Goal: Task Accomplishment & Management: Complete application form

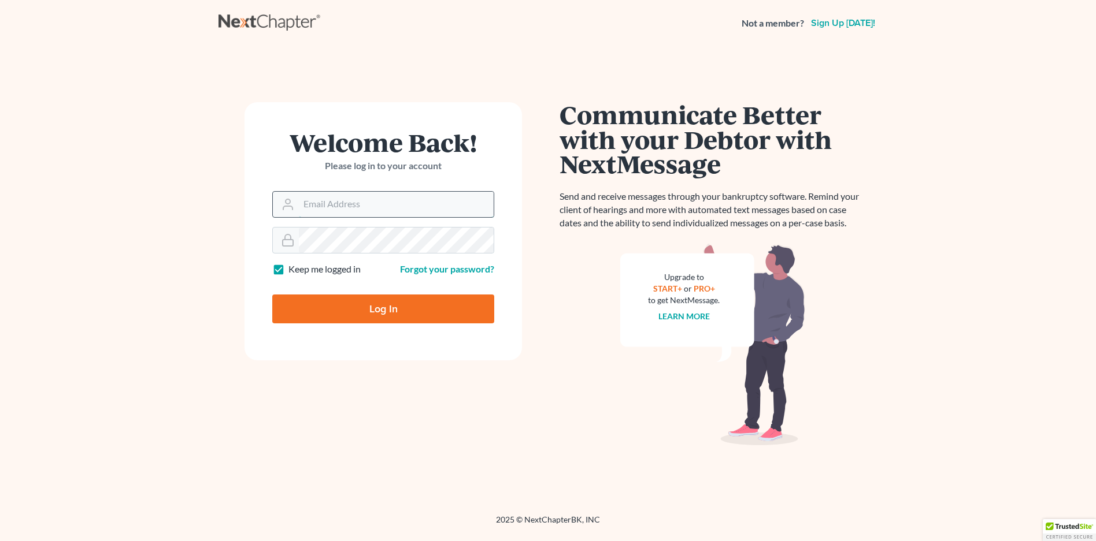
click at [344, 207] on input "Email Address" at bounding box center [396, 204] width 195 height 25
type input "[EMAIL_ADDRESS][DOMAIN_NAME]"
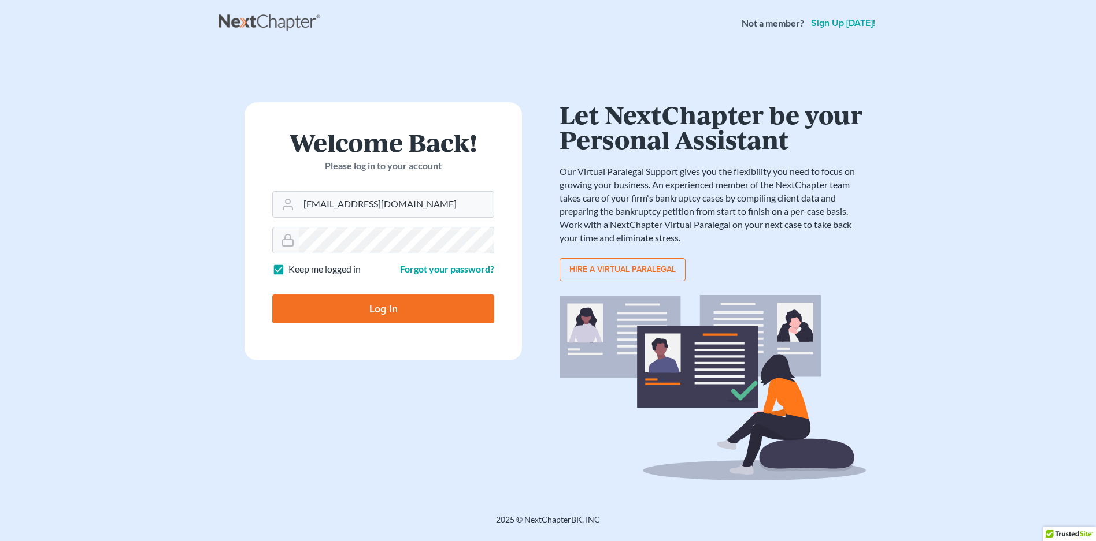
click at [421, 309] on input "Log In" at bounding box center [383, 309] width 222 height 29
type input "Thinking..."
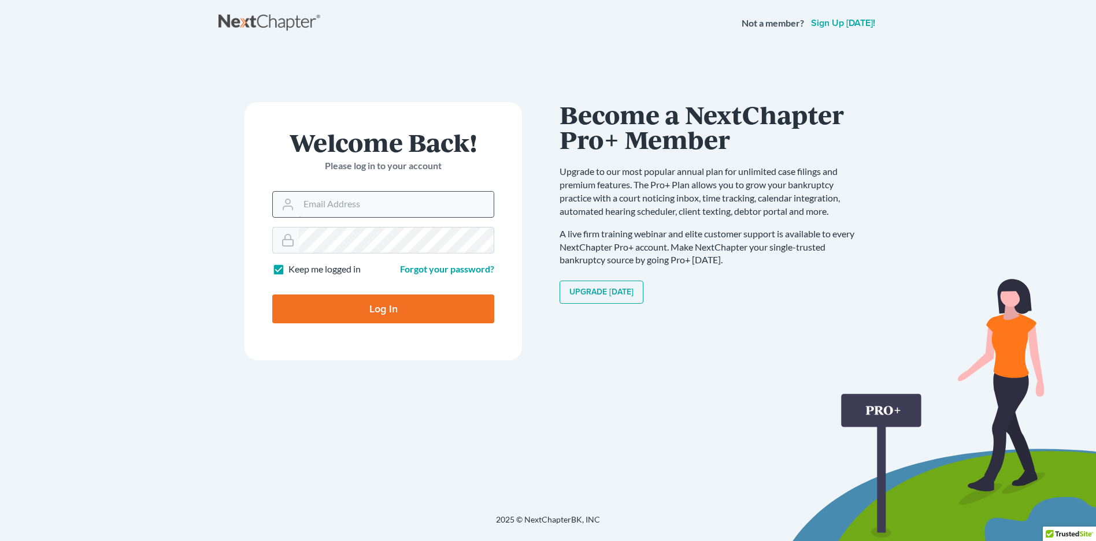
click at [363, 202] on input "Email Address" at bounding box center [396, 204] width 195 height 25
type input "[EMAIL_ADDRESS][DOMAIN_NAME]"
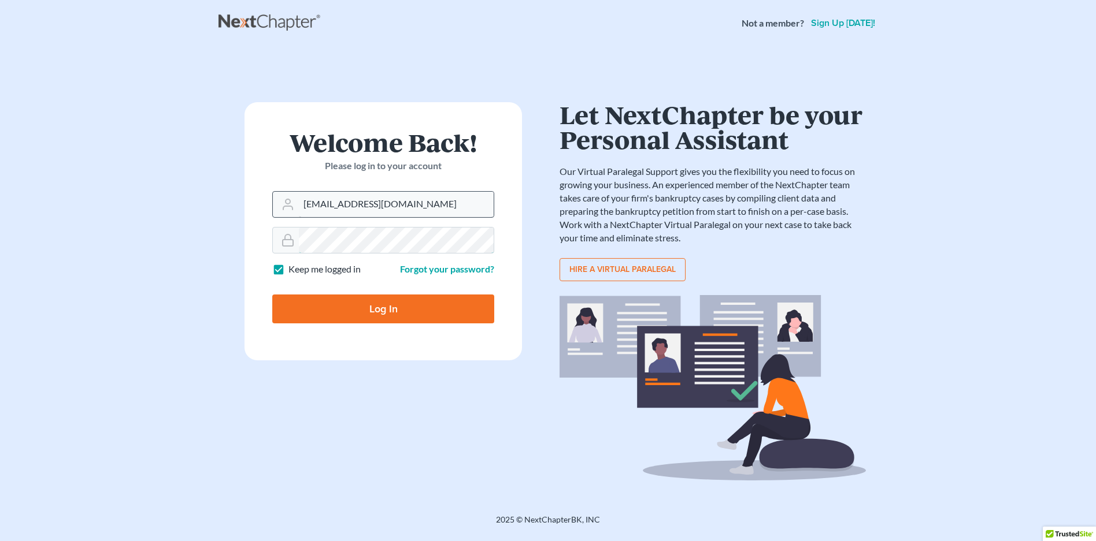
click at [272, 295] on input "Log In" at bounding box center [383, 309] width 222 height 29
type input "Thinking..."
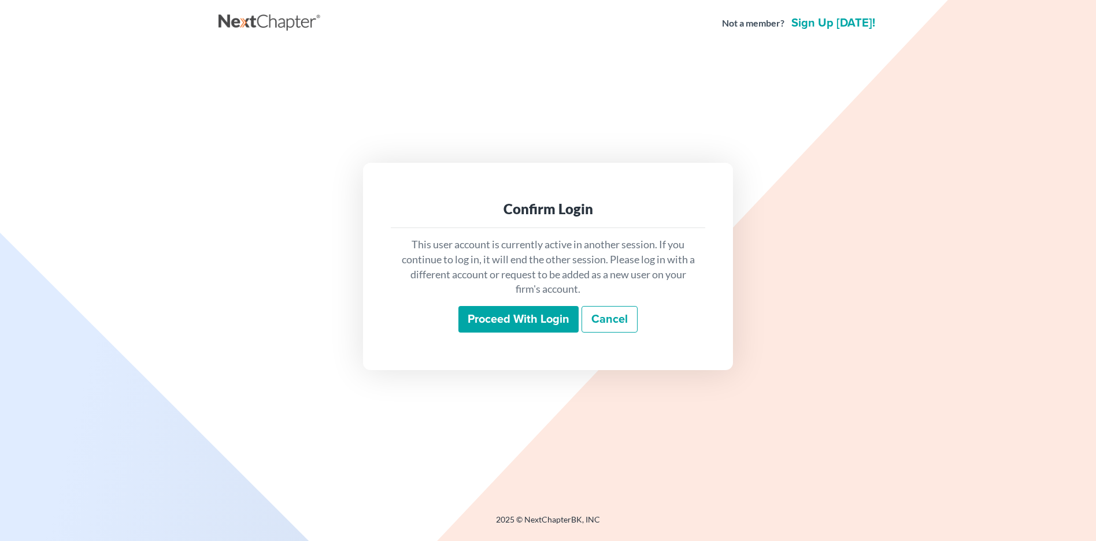
click at [503, 320] on input "Proceed with login" at bounding box center [518, 319] width 120 height 27
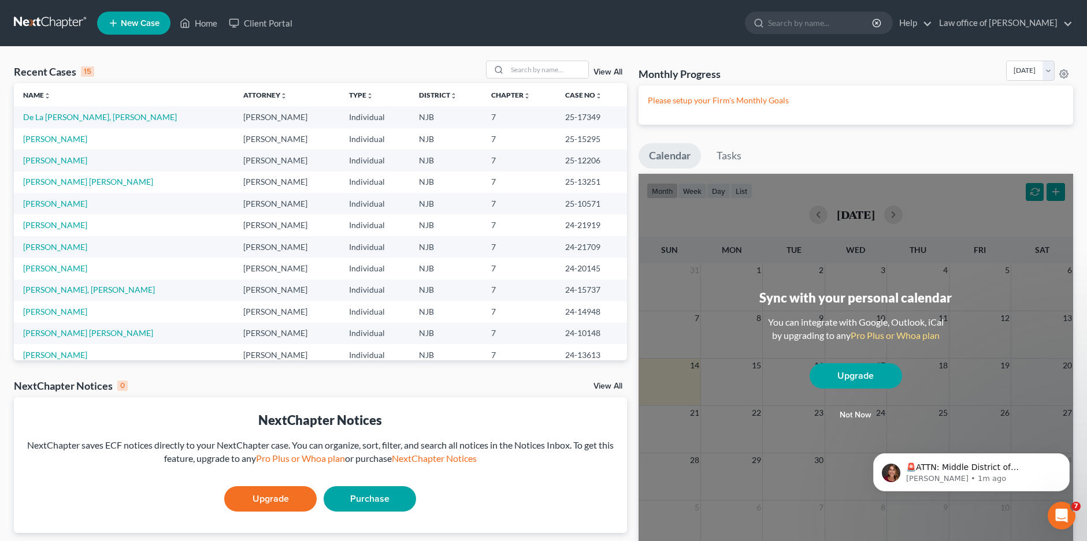
click at [129, 19] on span "New Case" at bounding box center [140, 23] width 39 height 9
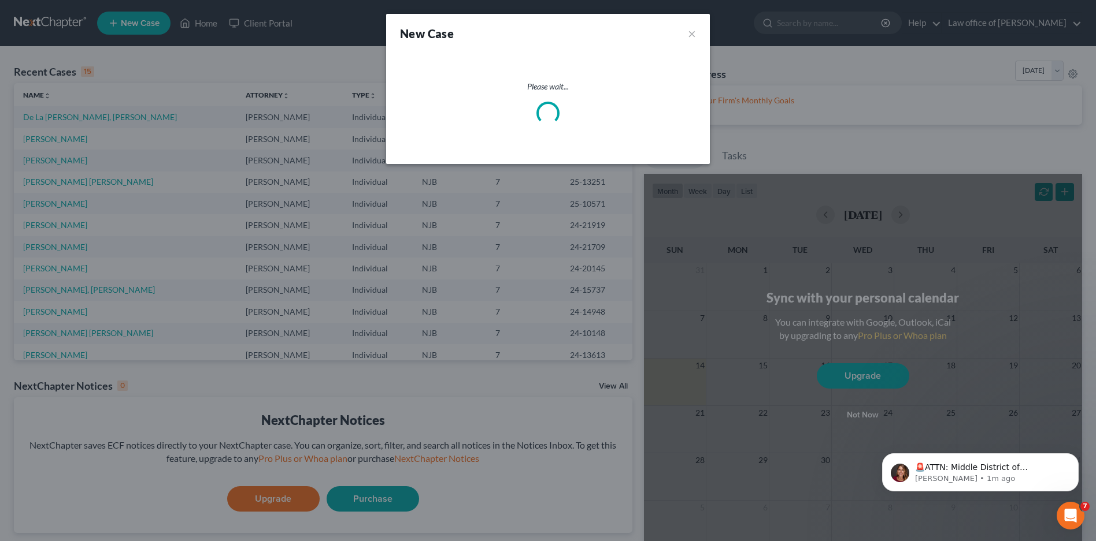
select select "51"
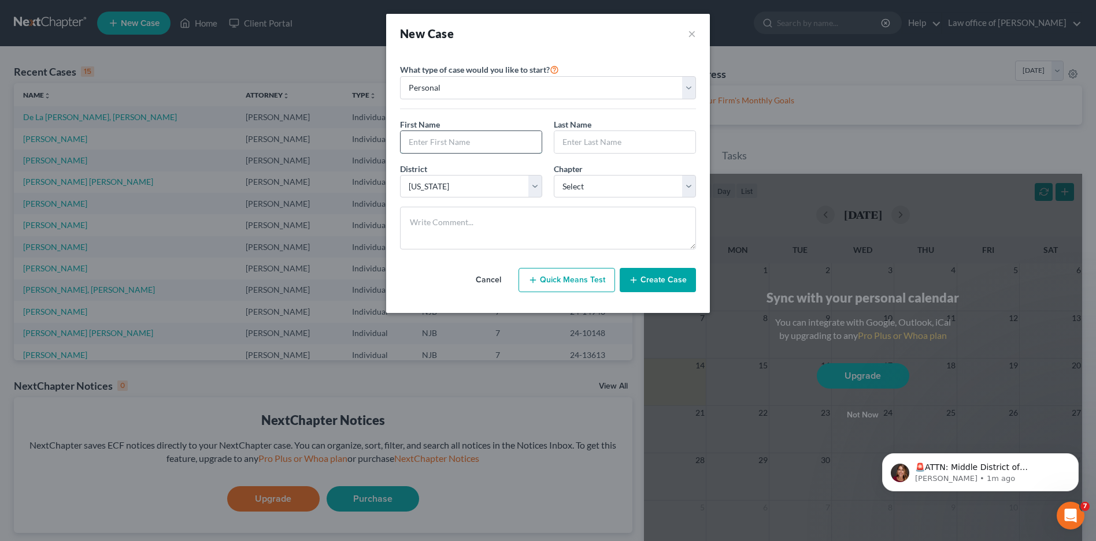
click at [441, 142] on input "text" at bounding box center [470, 142] width 141 height 22
type input "Carlos"
type input "Campos Rogel"
click at [692, 187] on select "Select 7 11 12 13" at bounding box center [625, 186] width 142 height 23
select select "0"
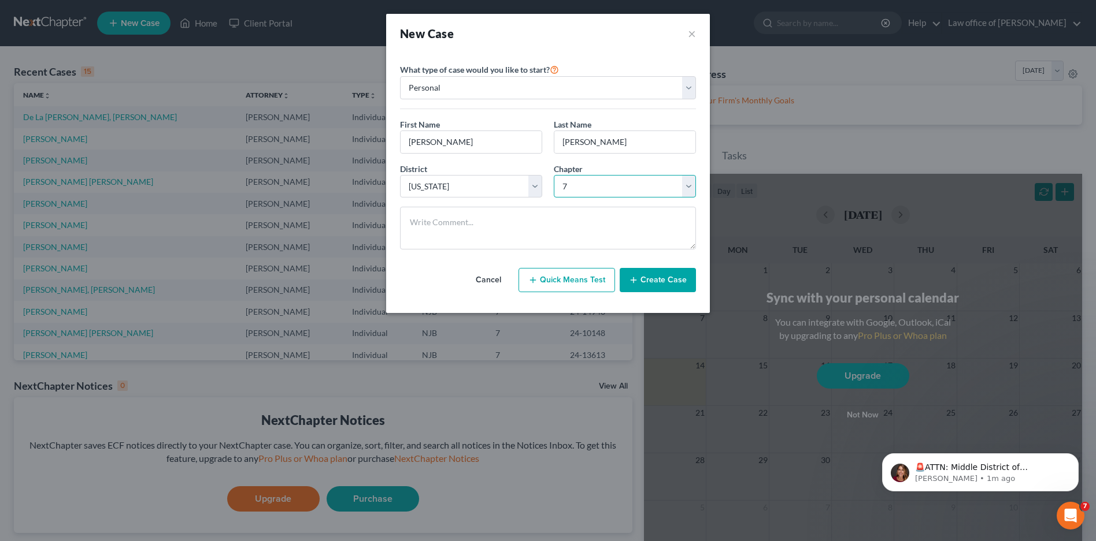
click at [554, 175] on select "Select 7 11 12 13" at bounding box center [625, 186] width 142 height 23
click at [665, 283] on button "Create Case" at bounding box center [658, 280] width 76 height 24
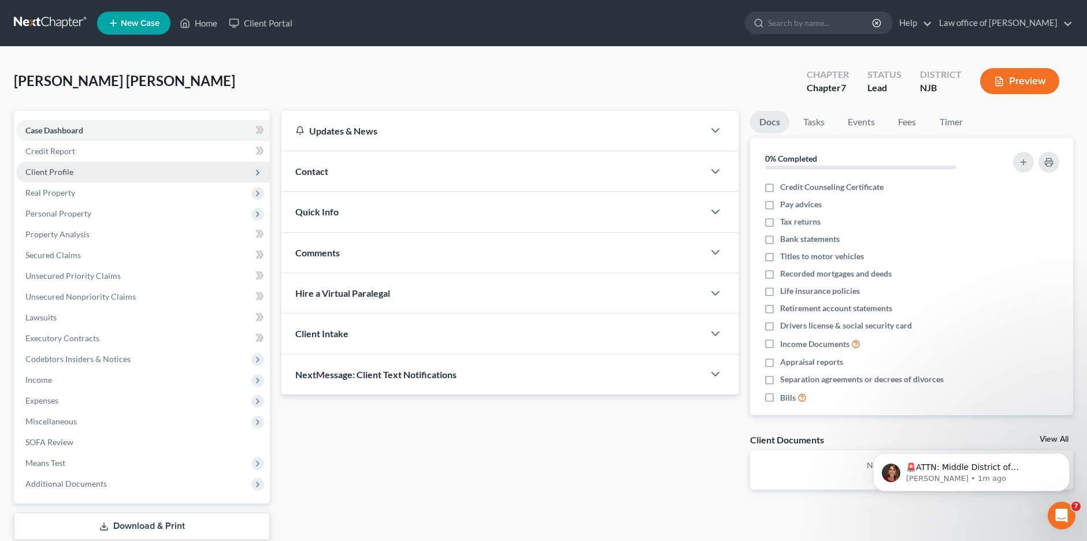
click at [69, 175] on span "Client Profile" at bounding box center [49, 172] width 48 height 10
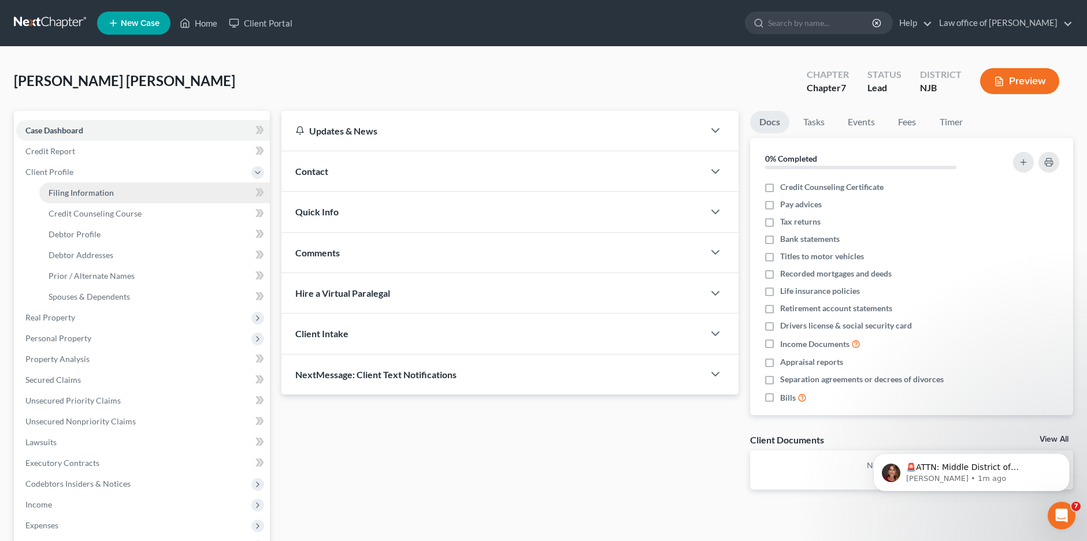
click at [102, 195] on span "Filing Information" at bounding box center [81, 193] width 65 height 10
select select "1"
select select "0"
select select "51"
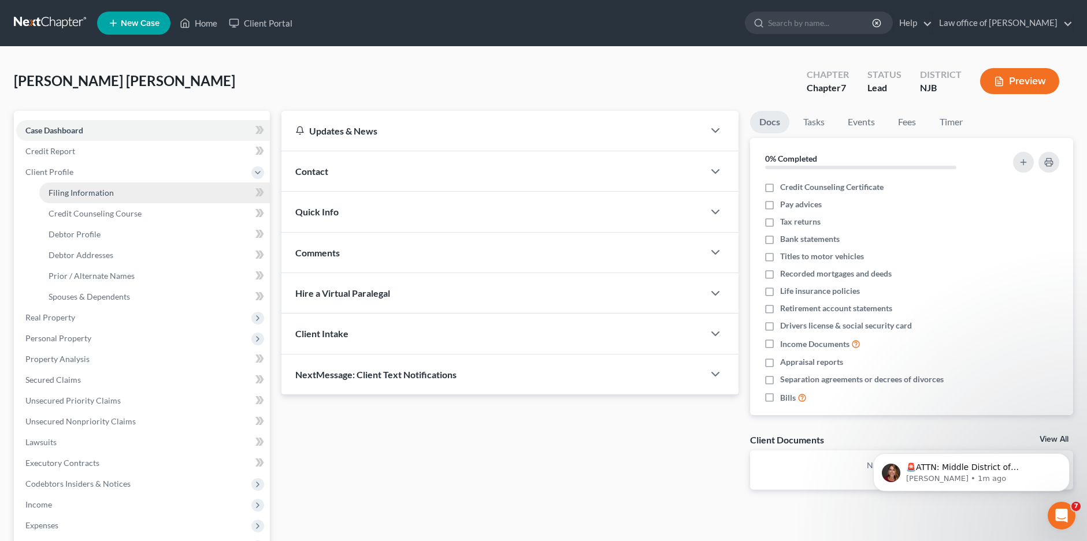
select select "0"
select select "33"
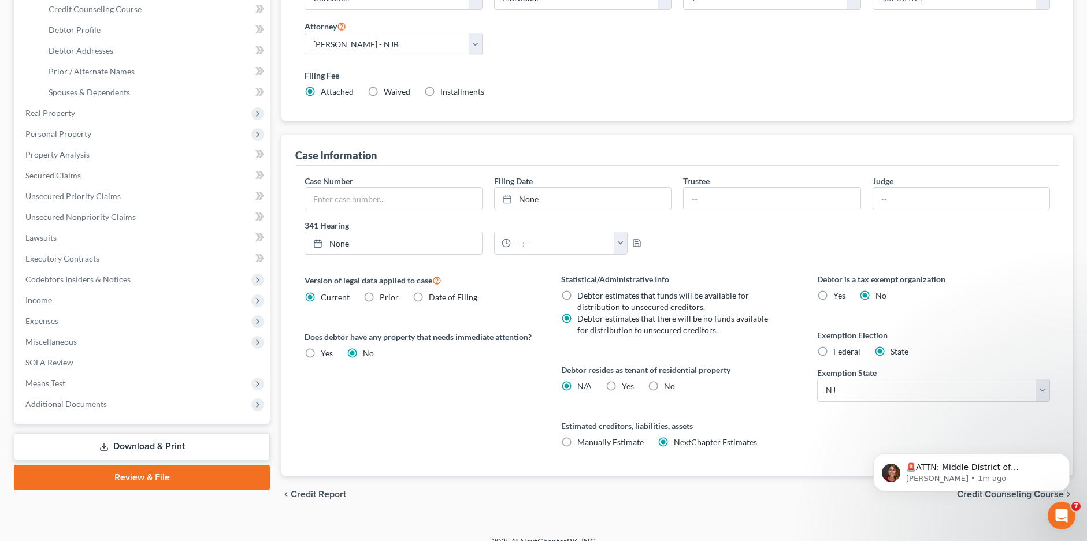
scroll to position [220, 0]
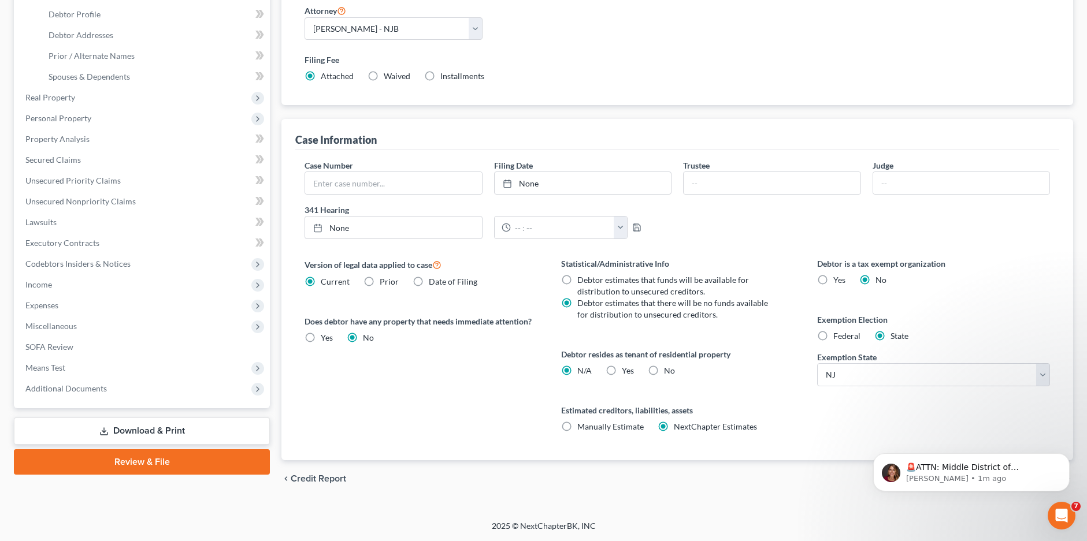
click at [833, 335] on label "Federal" at bounding box center [846, 337] width 27 height 12
click at [838, 335] on input "Federal" at bounding box center [842, 335] width 8 height 8
radio input "true"
radio input "false"
click at [1067, 457] on icon "Dismiss notification" at bounding box center [1066, 457] width 4 height 4
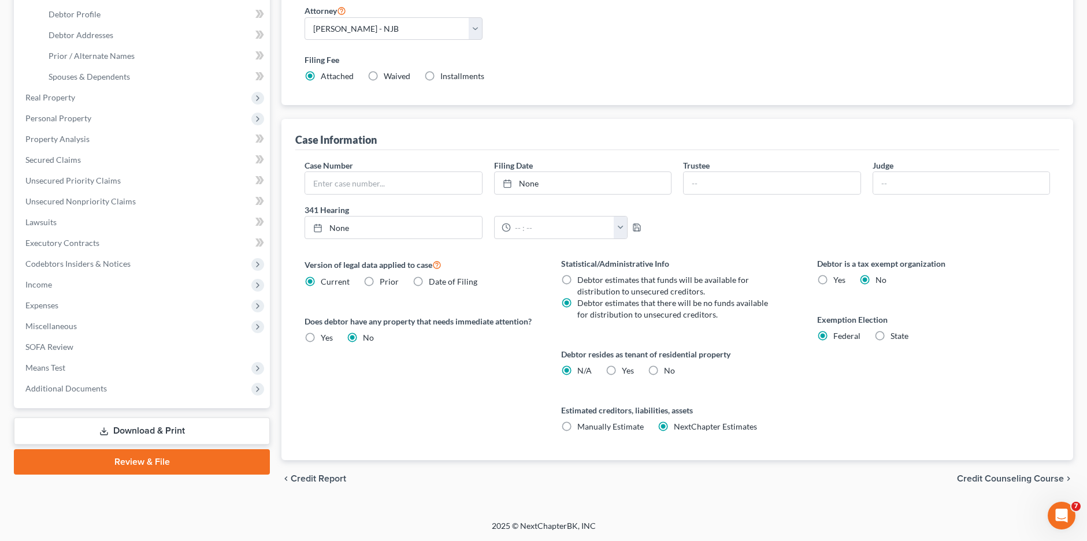
click at [992, 477] on span "Credit Counseling Course" at bounding box center [1010, 478] width 107 height 9
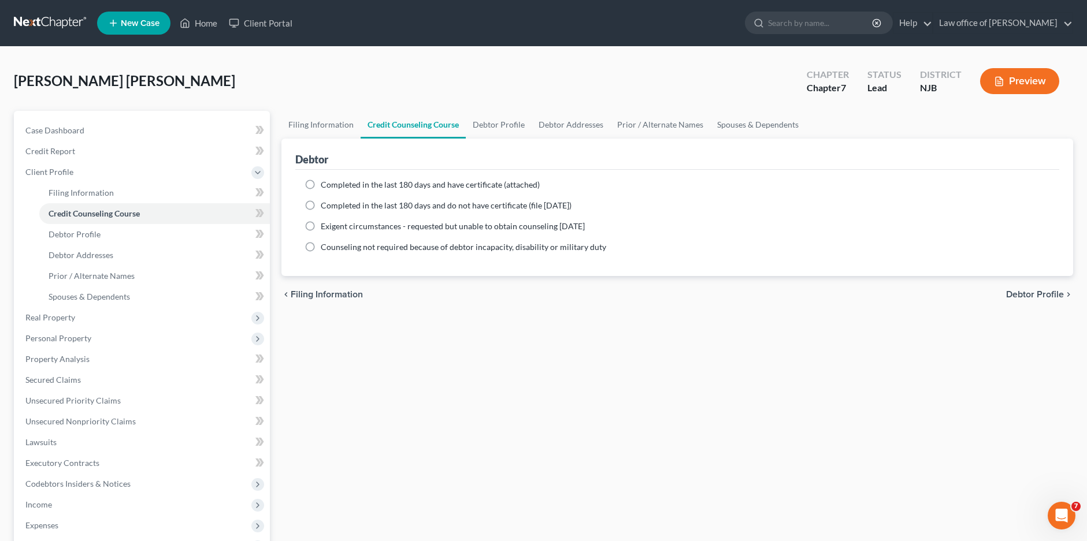
click at [321, 184] on label "Completed in the last 180 days and have certificate (attached)" at bounding box center [430, 185] width 219 height 12
click at [325, 184] on input "Completed in the last 180 days and have certificate (attached)" at bounding box center [329, 183] width 8 height 8
radio input "true"
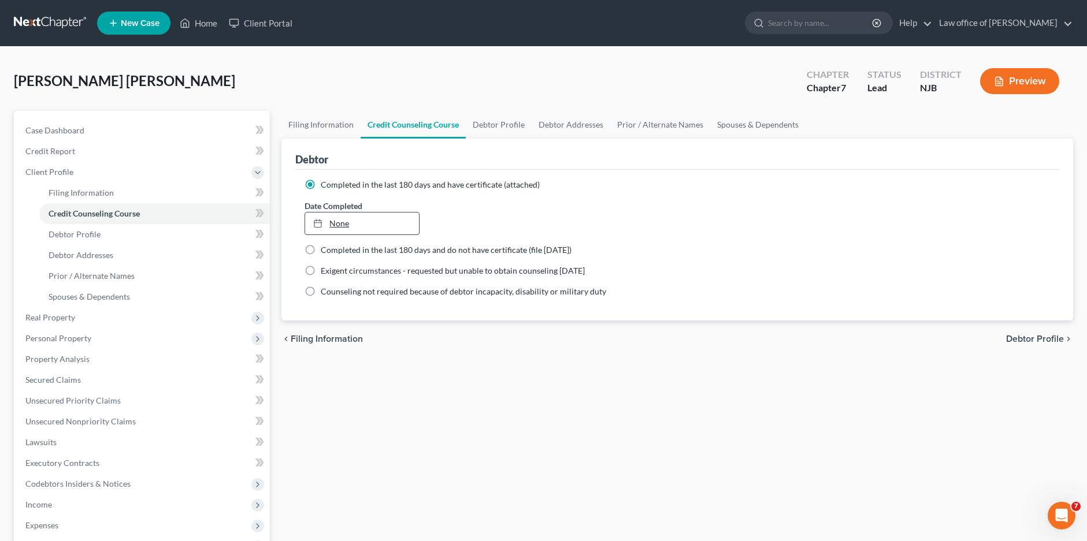
type input "9/14/2025"
click at [351, 222] on link "None" at bounding box center [361, 224] width 113 height 22
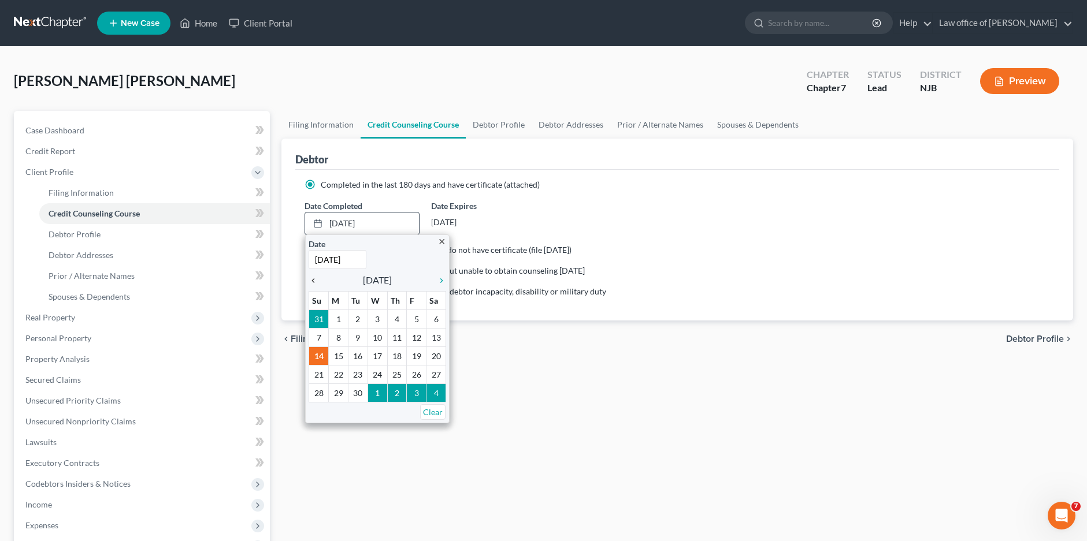
click at [313, 279] on icon "chevron_left" at bounding box center [316, 280] width 15 height 9
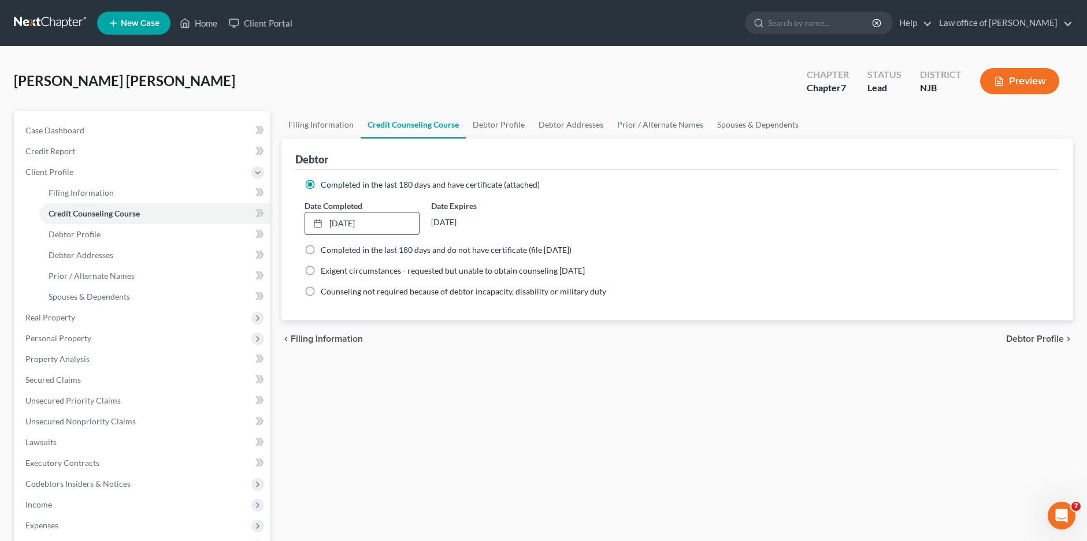
click at [1015, 340] on span "Debtor Profile" at bounding box center [1035, 339] width 58 height 9
select select "0"
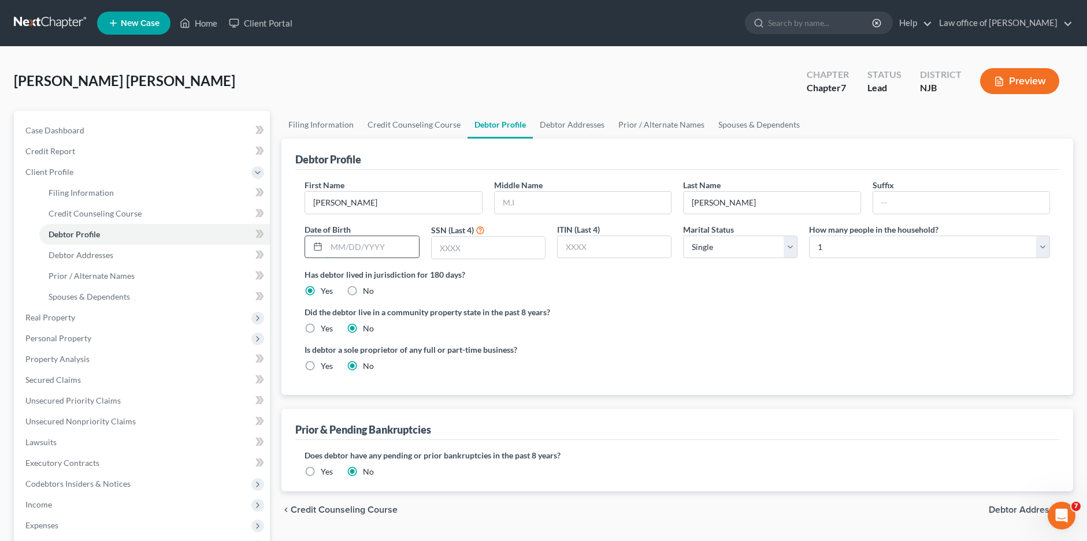
click at [362, 250] on input "text" at bounding box center [373, 247] width 92 height 22
type input "11/14/1991"
type input "8762"
click at [789, 246] on select "Select Single Married Separated Divorced Widowed" at bounding box center [740, 247] width 114 height 23
select select "1"
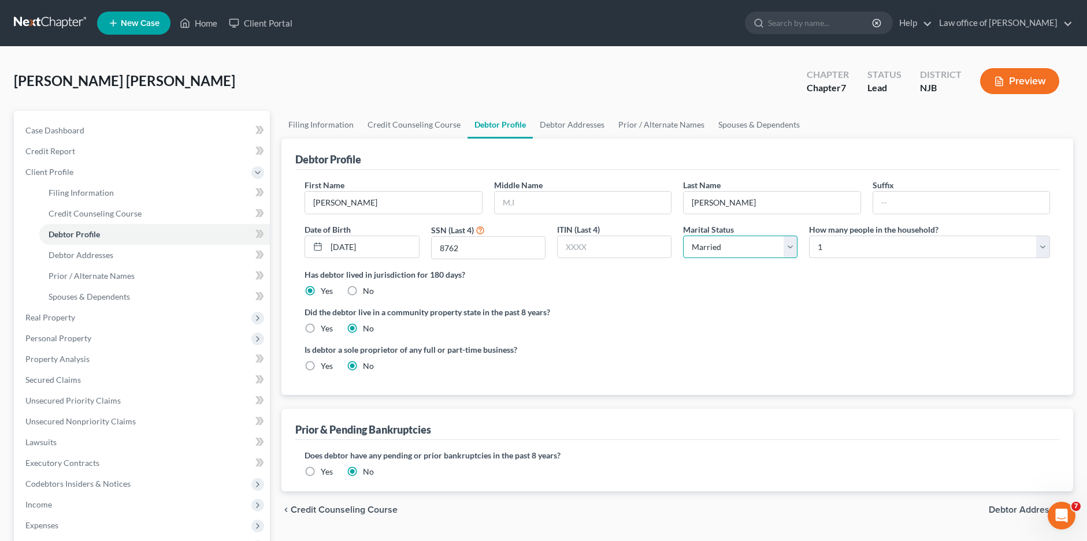
click at [683, 236] on select "Select Single Married Separated Divorced Widowed" at bounding box center [740, 247] width 114 height 23
click at [1043, 248] on select "Select 1 2 3 4 5 6 7 8 9 10 11 12 13 14 15 16 17 18 19 20" at bounding box center [929, 247] width 241 height 23
select select "2"
click at [809, 236] on select "Select 1 2 3 4 5 6 7 8 9 10 11 12 13 14 15 16 17 18 19 20" at bounding box center [929, 247] width 241 height 23
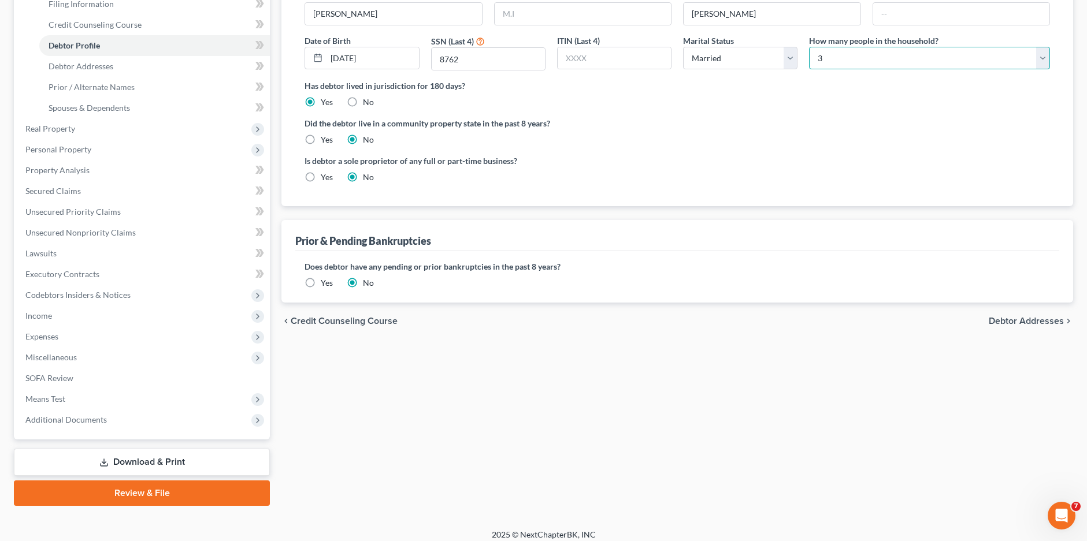
scroll to position [198, 0]
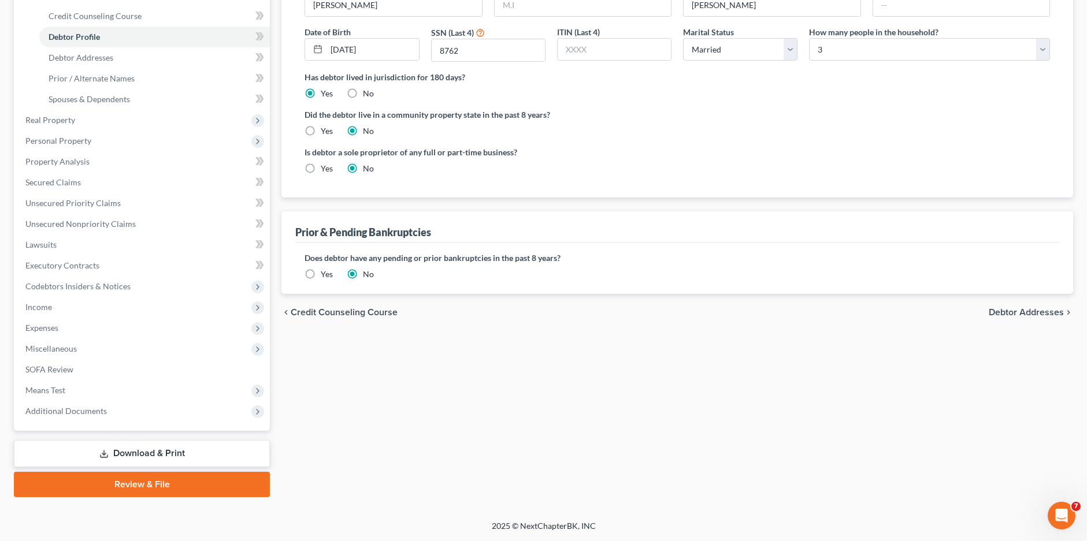
click at [1025, 313] on span "Debtor Addresses" at bounding box center [1026, 312] width 75 height 9
select select "0"
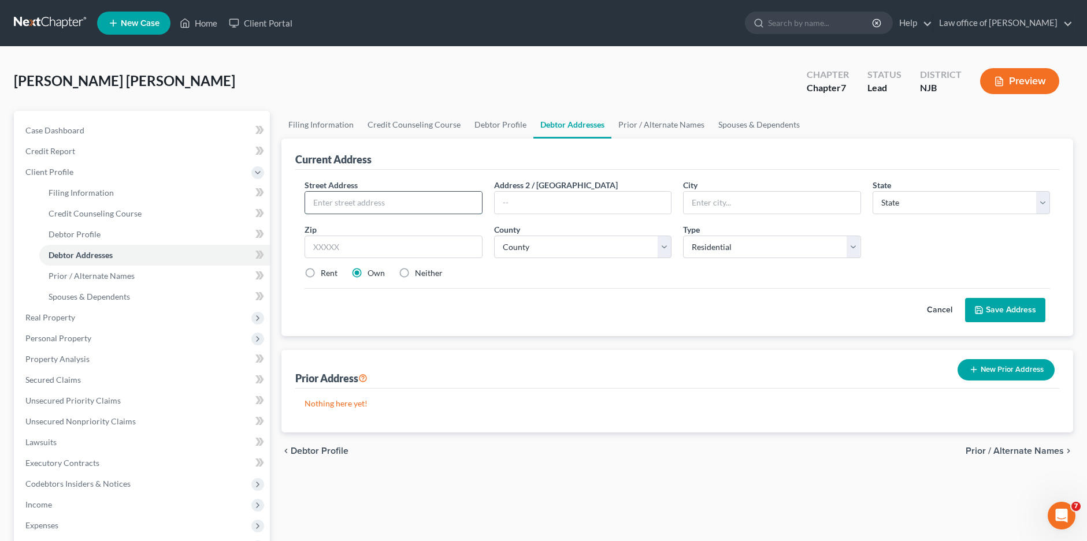
click at [324, 203] on input "text" at bounding box center [393, 203] width 176 height 22
type input "1770 Ludlow St."
type input "Apt 1"
type input "Rahway"
select select "33"
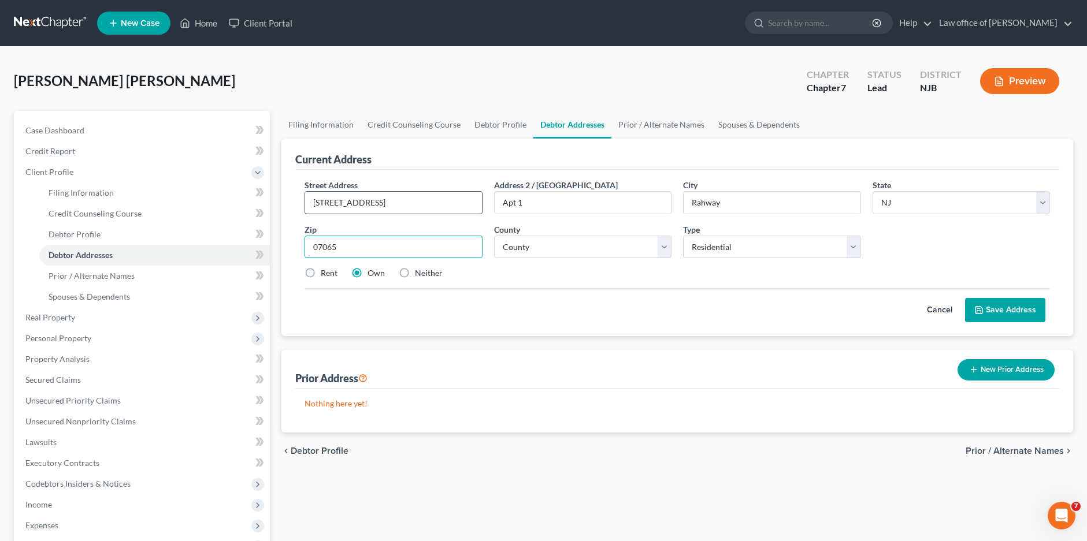
type input "07065"
click at [665, 247] on select "County Atlantic County Bergen County Burlington County Camden County Cape May C…" at bounding box center [582, 247] width 177 height 23
select select "19"
click at [494, 236] on select "County Atlantic County Bergen County Burlington County Camden County Cape May C…" at bounding box center [582, 247] width 177 height 23
click at [321, 275] on label "Rent" at bounding box center [329, 274] width 17 height 12
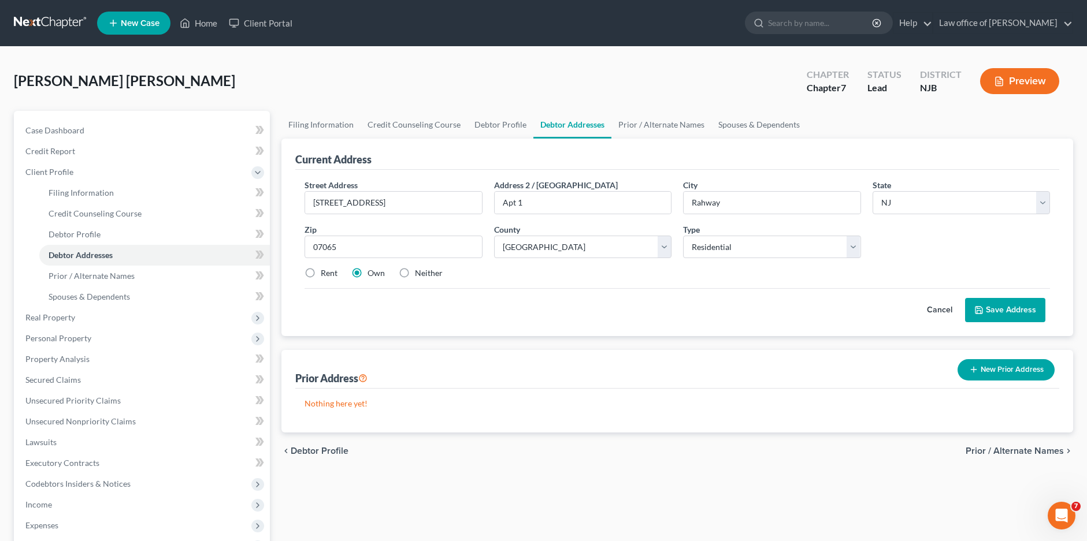
click at [325, 275] on input "Rent" at bounding box center [329, 272] width 8 height 8
radio input "true"
click at [1004, 311] on button "Save Address" at bounding box center [1005, 310] width 80 height 24
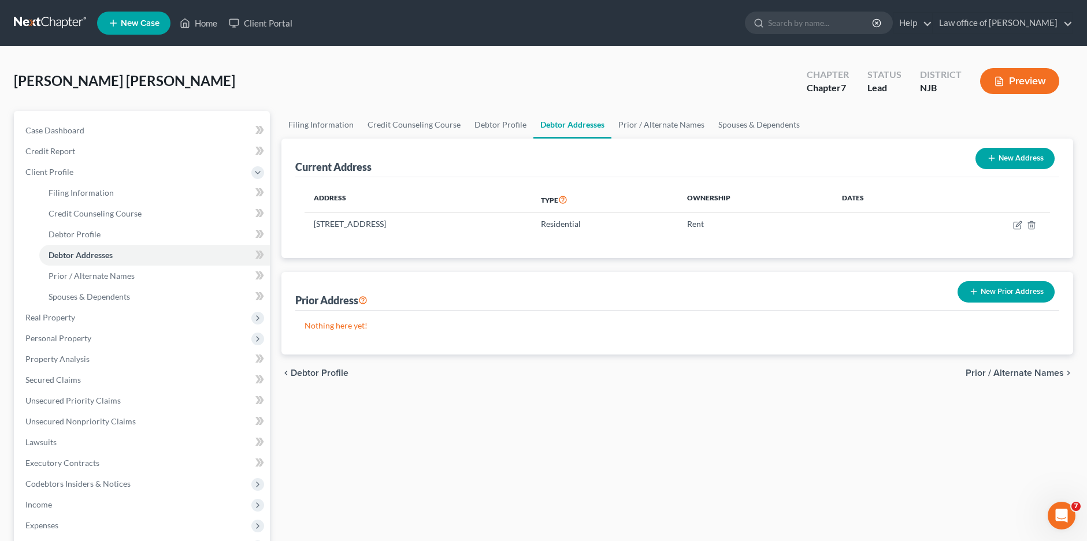
click at [1005, 376] on span "Prior / Alternate Names" at bounding box center [1015, 373] width 98 height 9
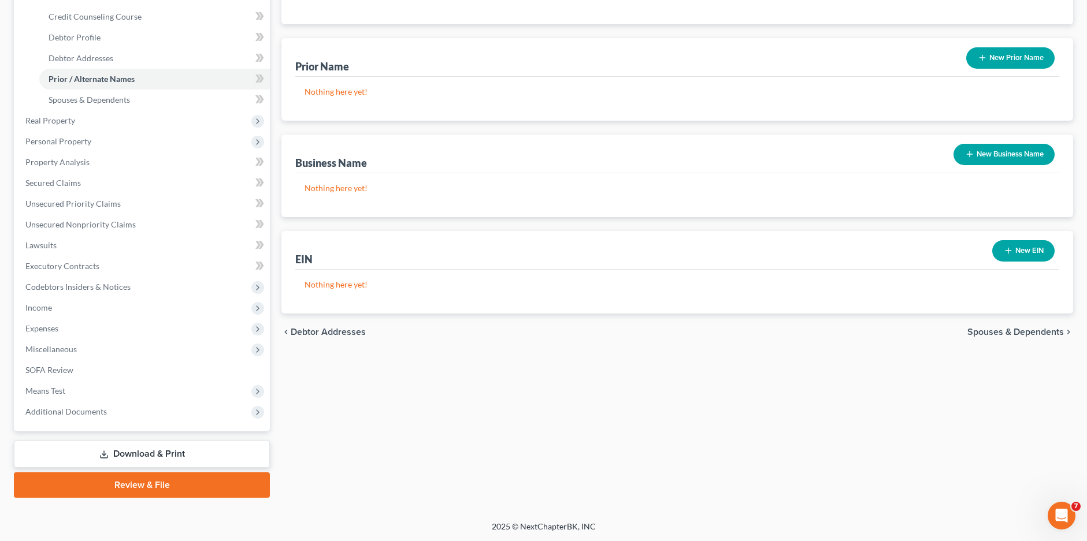
scroll to position [198, 0]
click at [1027, 332] on span "Spouses & Dependents" at bounding box center [1015, 331] width 97 height 9
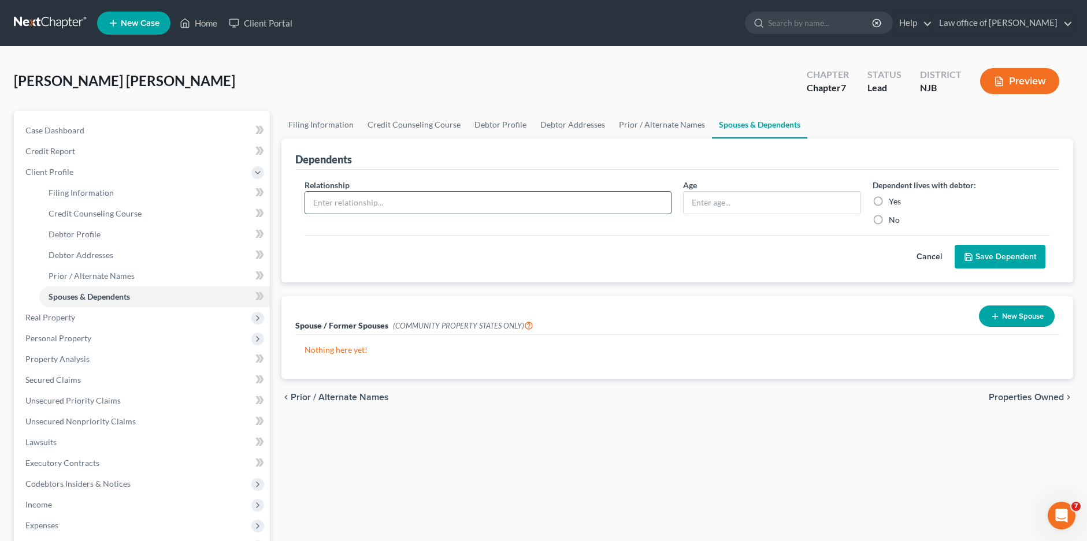
click at [454, 205] on input "text" at bounding box center [488, 203] width 366 height 22
type input "Jacob Vasquez Flores"
type input "10"
click at [889, 199] on label "Yes" at bounding box center [895, 202] width 12 height 12
click at [893, 199] on input "Yes" at bounding box center [897, 200] width 8 height 8
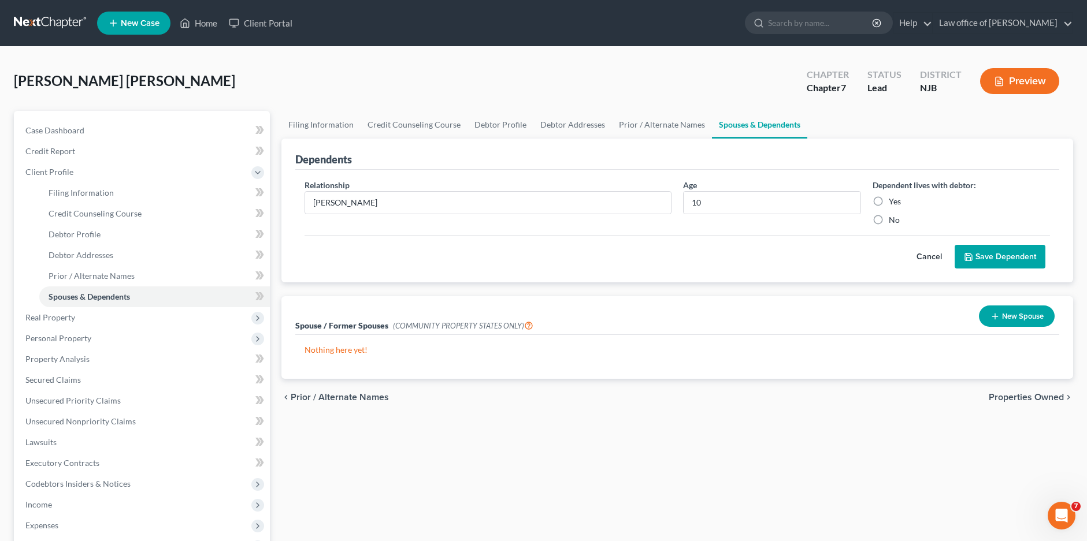
radio input "true"
click at [989, 263] on button "Save Dependent" at bounding box center [1000, 257] width 91 height 24
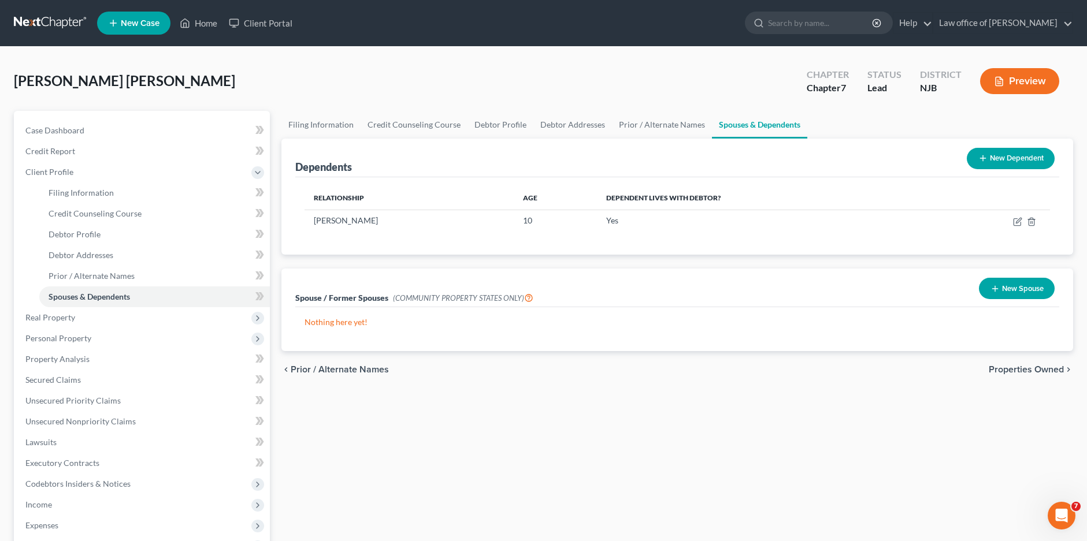
click at [1021, 372] on span "Properties Owned" at bounding box center [1026, 369] width 75 height 9
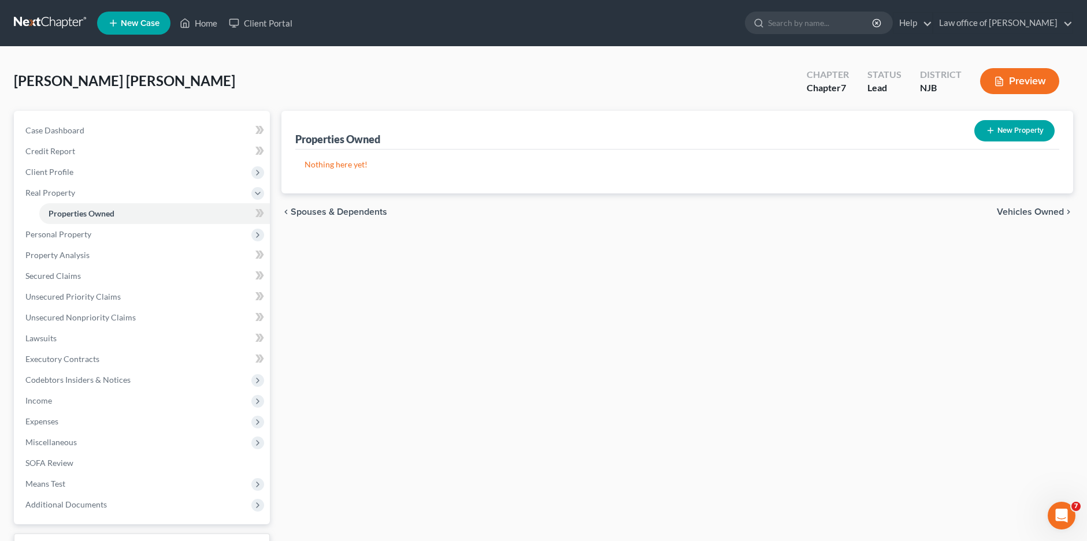
click at [1021, 211] on span "Vehicles Owned" at bounding box center [1030, 211] width 67 height 9
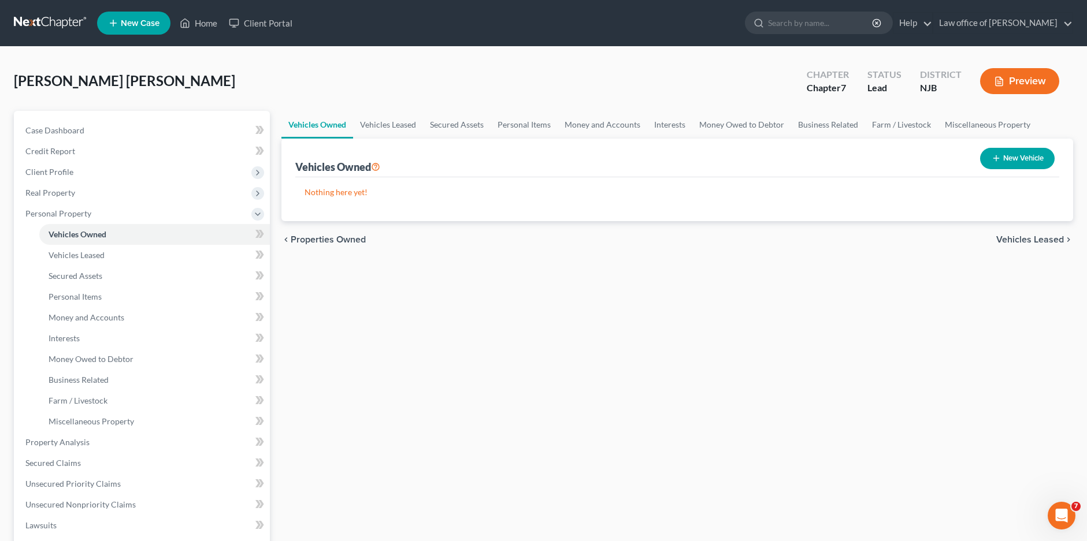
click at [1043, 239] on span "Vehicles Leased" at bounding box center [1030, 239] width 68 height 9
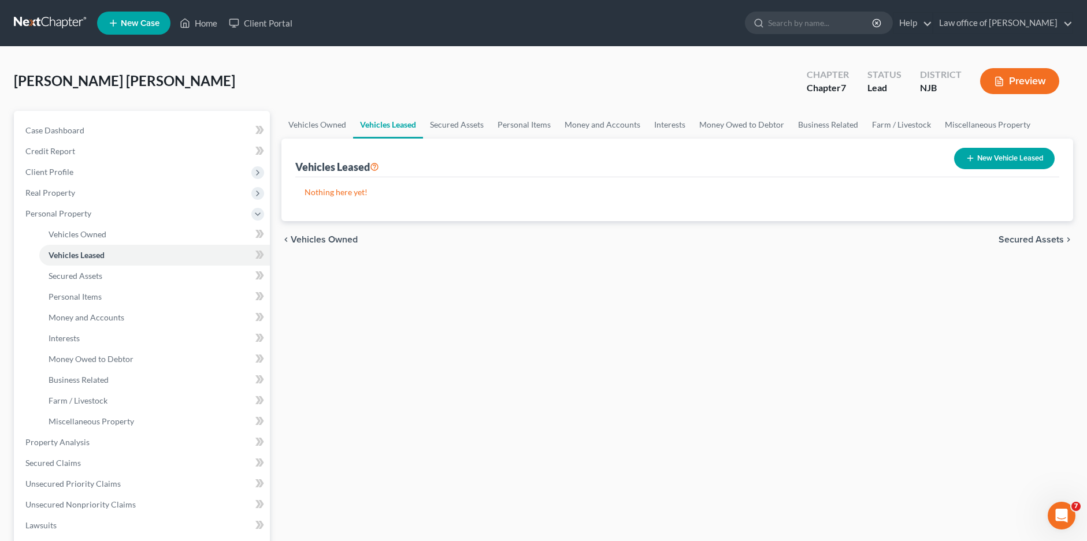
click at [1024, 239] on span "Secured Assets" at bounding box center [1031, 239] width 65 height 9
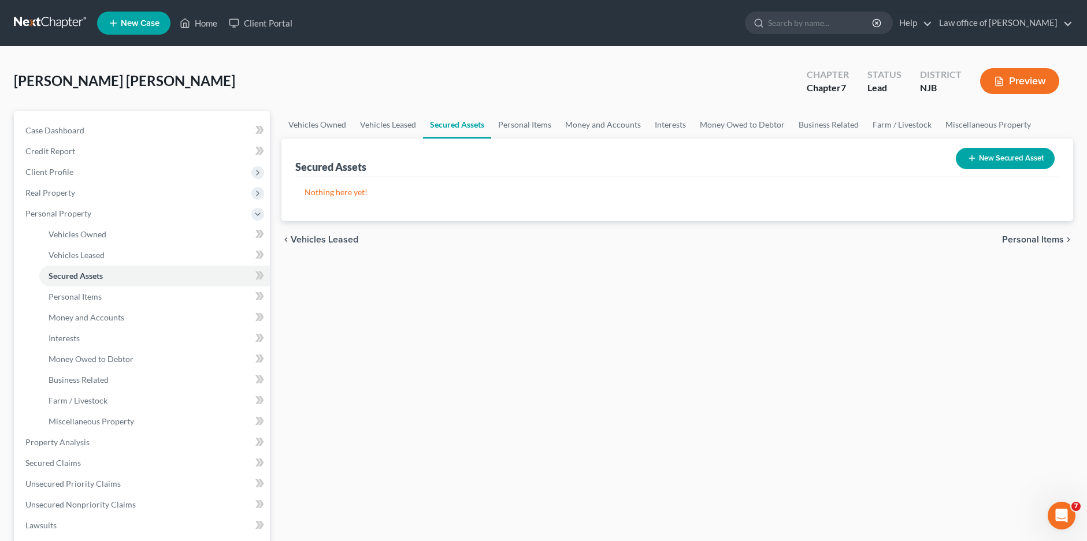
click at [1025, 242] on span "Personal Items" at bounding box center [1033, 239] width 62 height 9
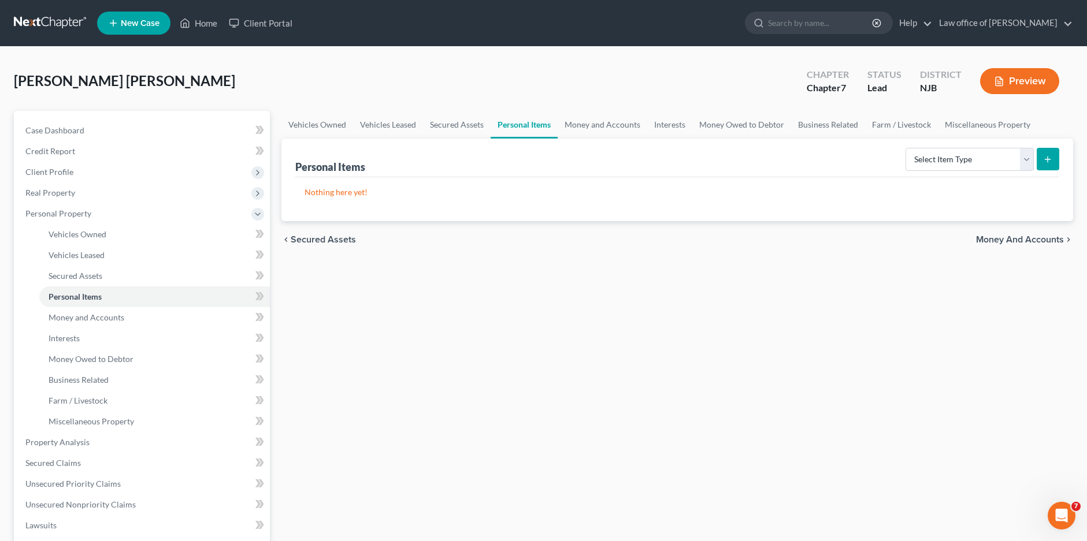
click at [1021, 242] on span "Money and Accounts" at bounding box center [1020, 239] width 88 height 9
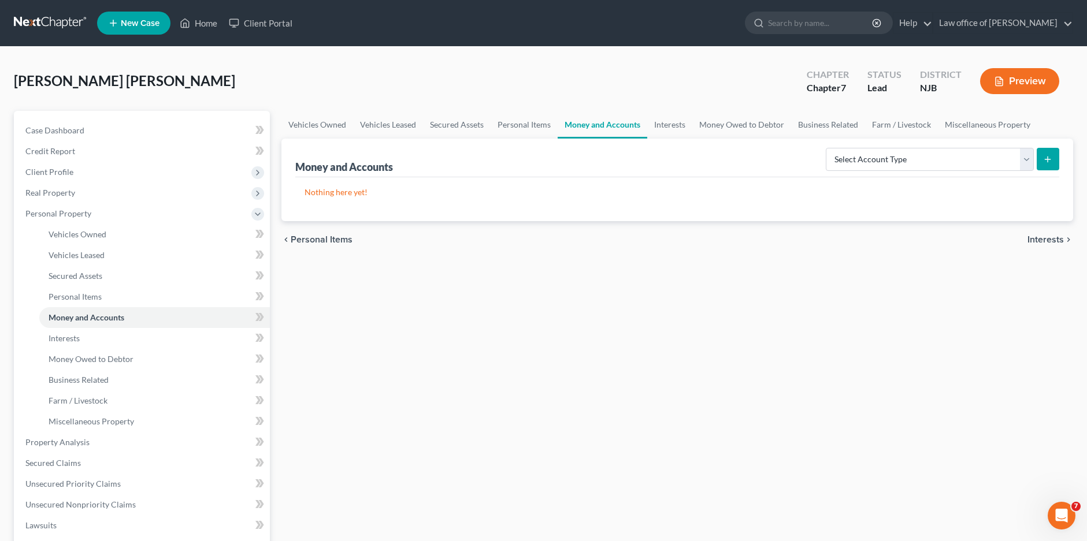
click at [1036, 239] on span "Interests" at bounding box center [1046, 239] width 36 height 9
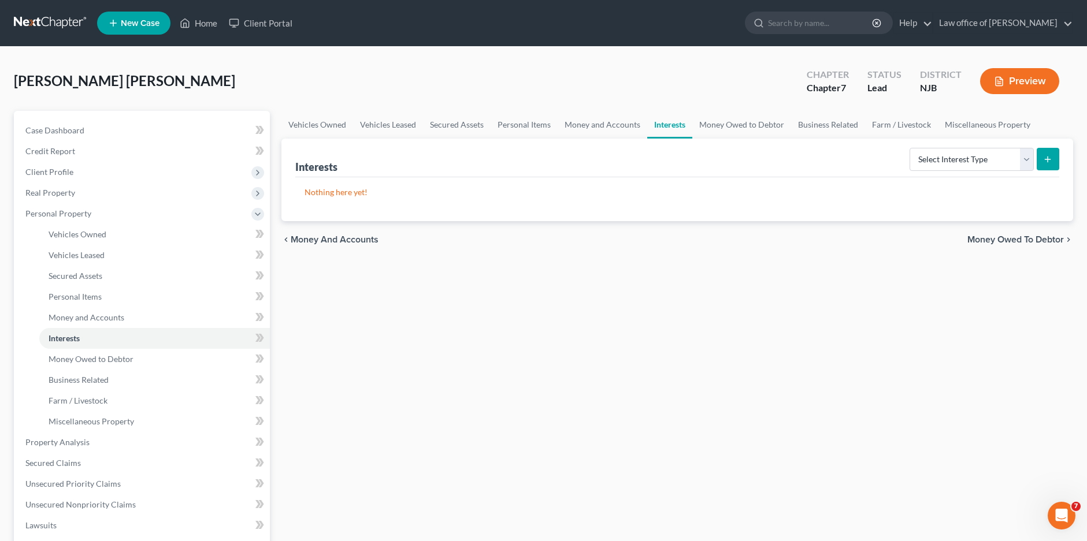
click at [1033, 240] on span "Money Owed to Debtor" at bounding box center [1015, 239] width 97 height 9
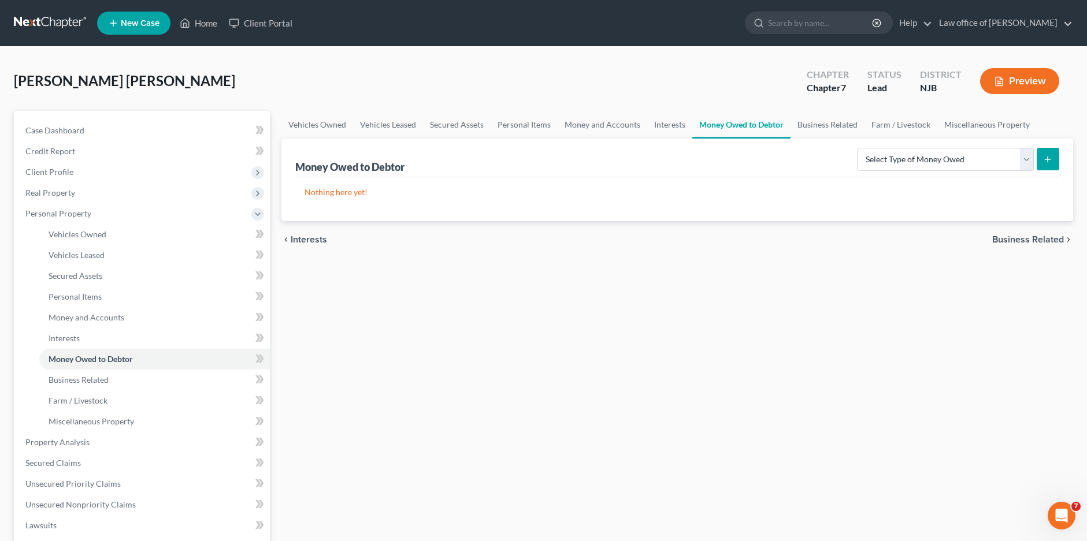
click at [1031, 240] on span "Business Related" at bounding box center [1028, 239] width 72 height 9
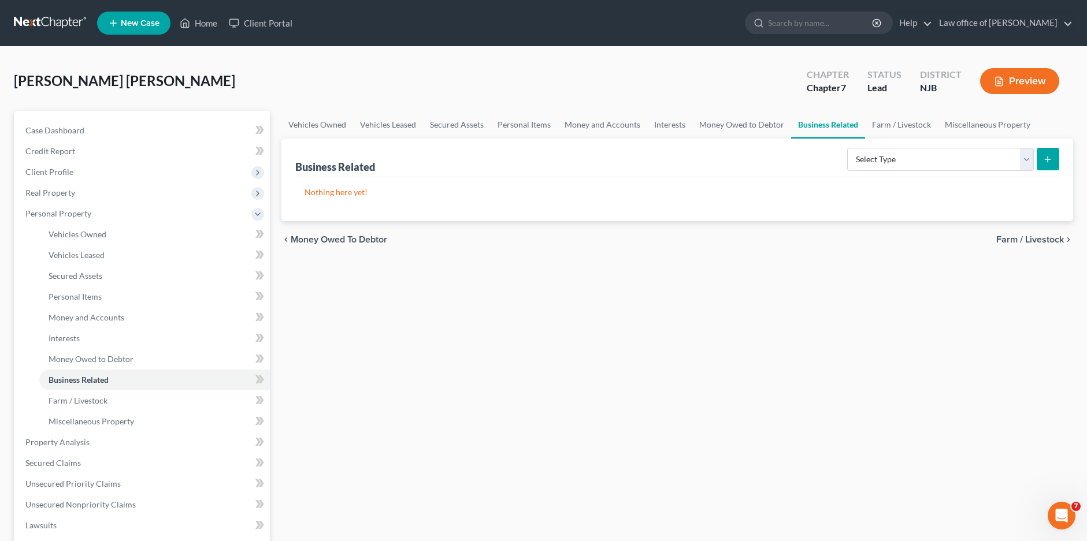
click at [1031, 240] on span "Farm / Livestock" at bounding box center [1030, 239] width 68 height 9
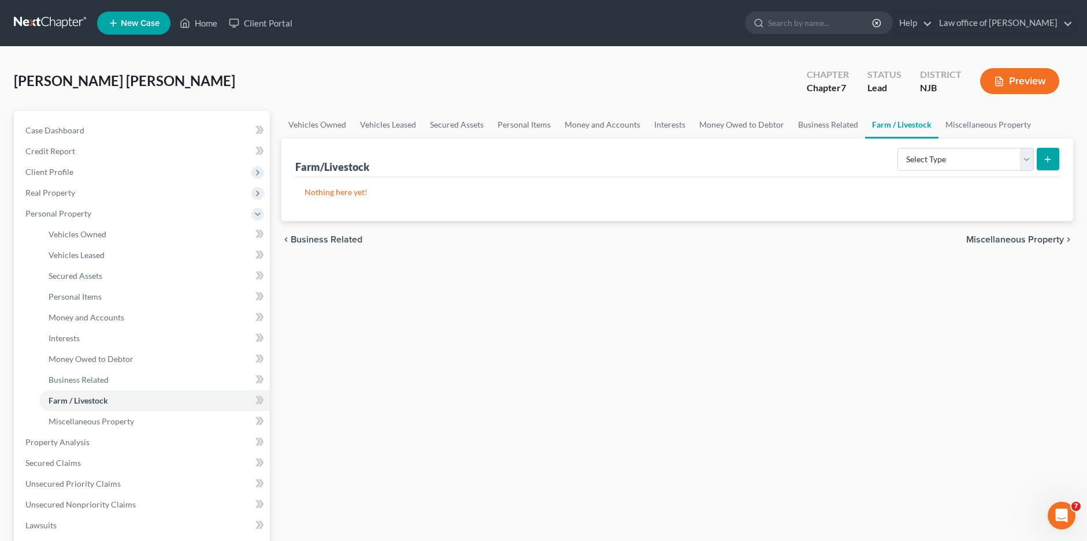
click at [1031, 240] on span "Miscellaneous Property" at bounding box center [1015, 239] width 98 height 9
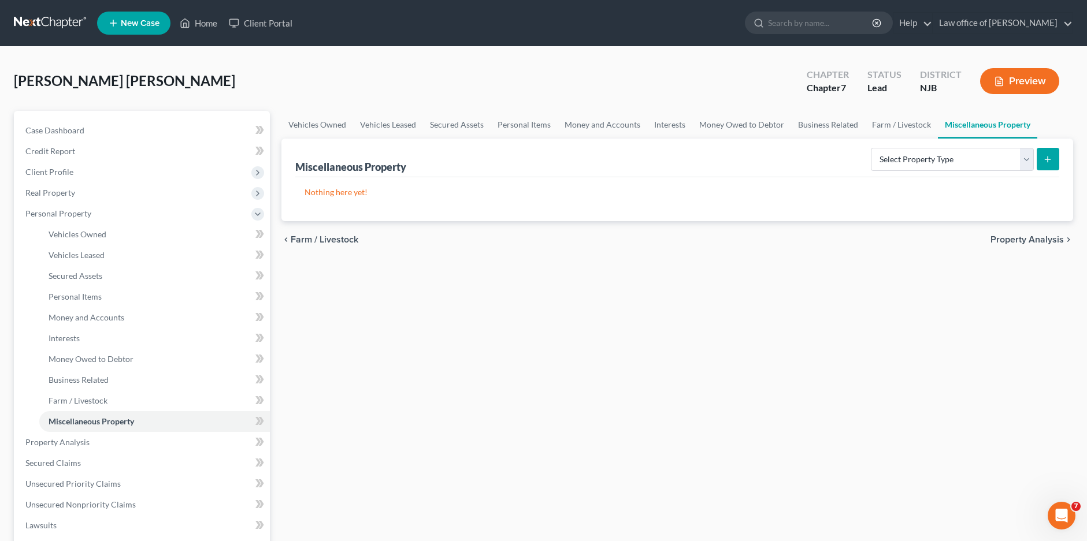
click at [1031, 240] on span "Property Analysis" at bounding box center [1027, 239] width 73 height 9
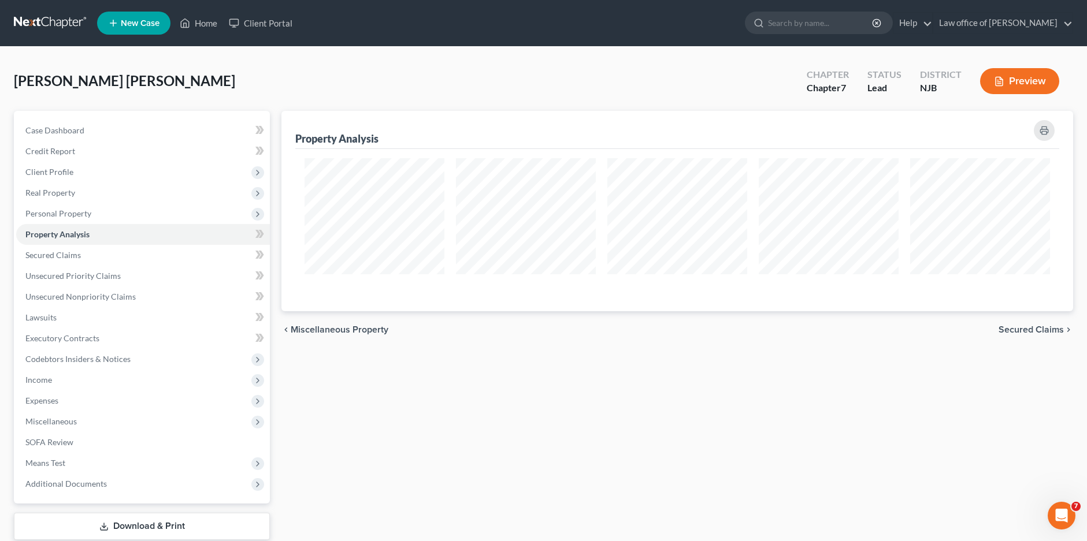
click at [309, 331] on span "Miscellaneous Property" at bounding box center [340, 329] width 98 height 9
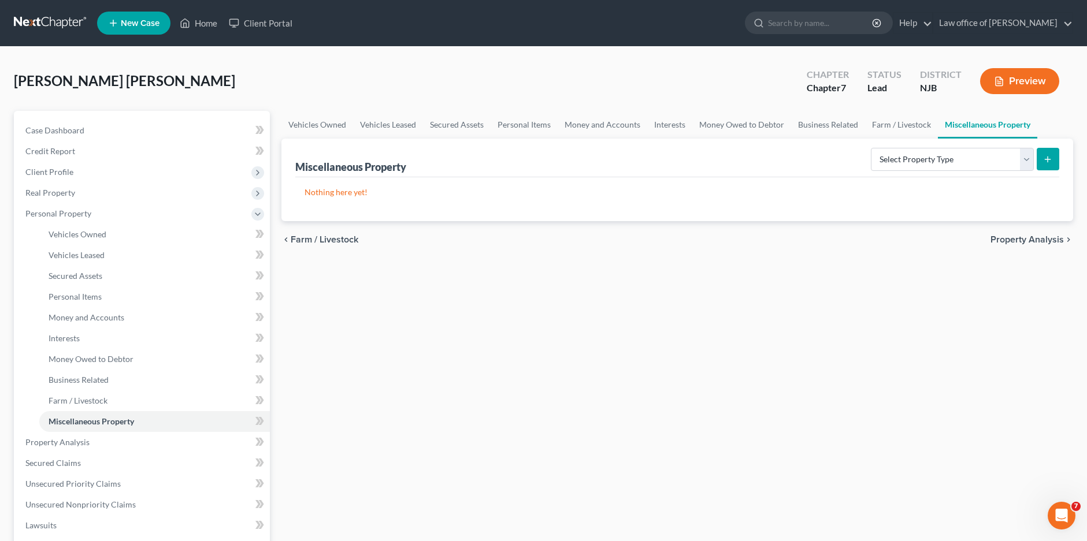
click at [335, 240] on span "Farm / Livestock" at bounding box center [325, 239] width 68 height 9
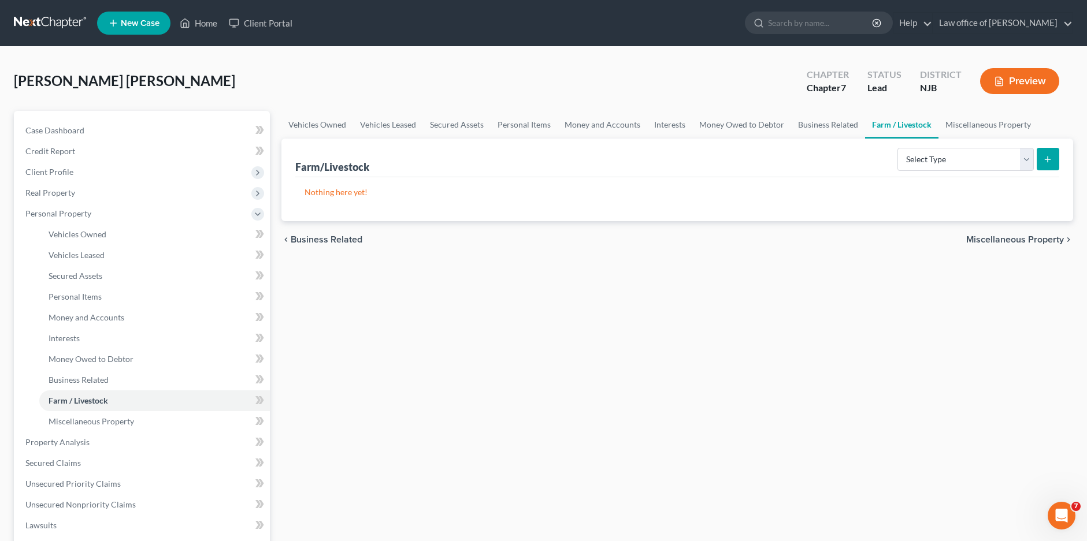
click at [335, 240] on span "Business Related" at bounding box center [327, 239] width 72 height 9
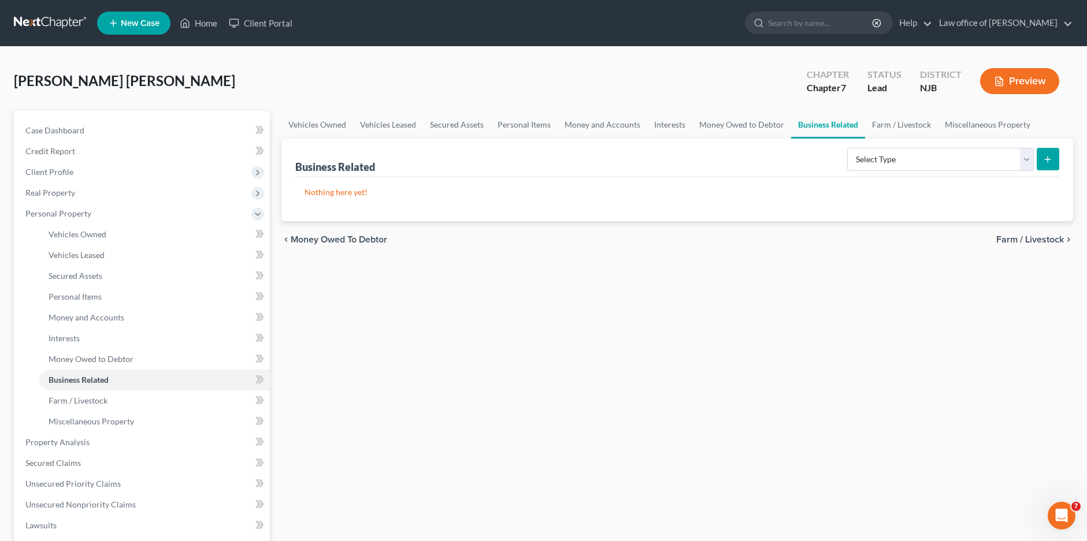
click at [335, 240] on span "Money Owed to Debtor" at bounding box center [339, 239] width 97 height 9
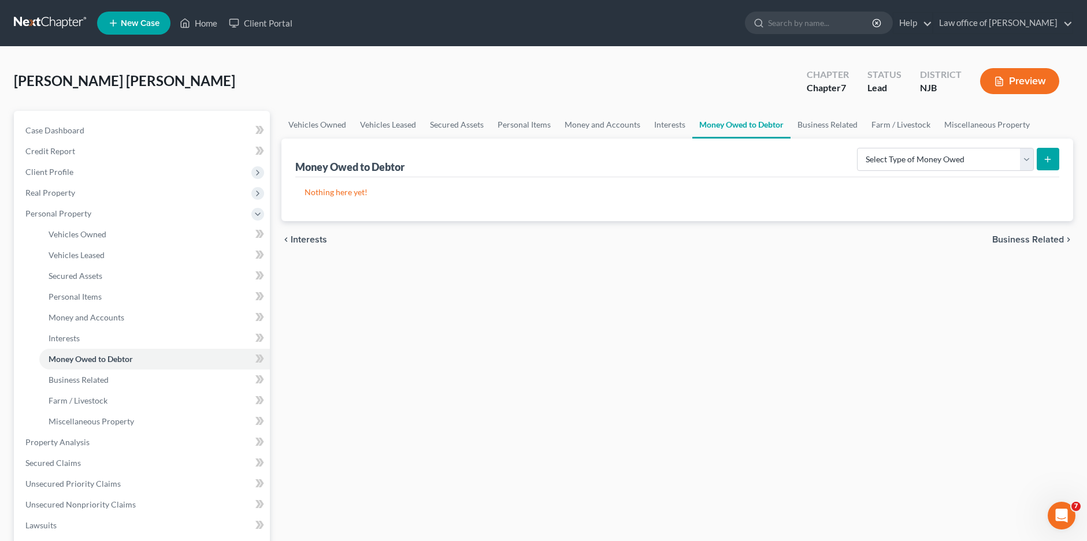
click at [319, 240] on span "Interests" at bounding box center [309, 239] width 36 height 9
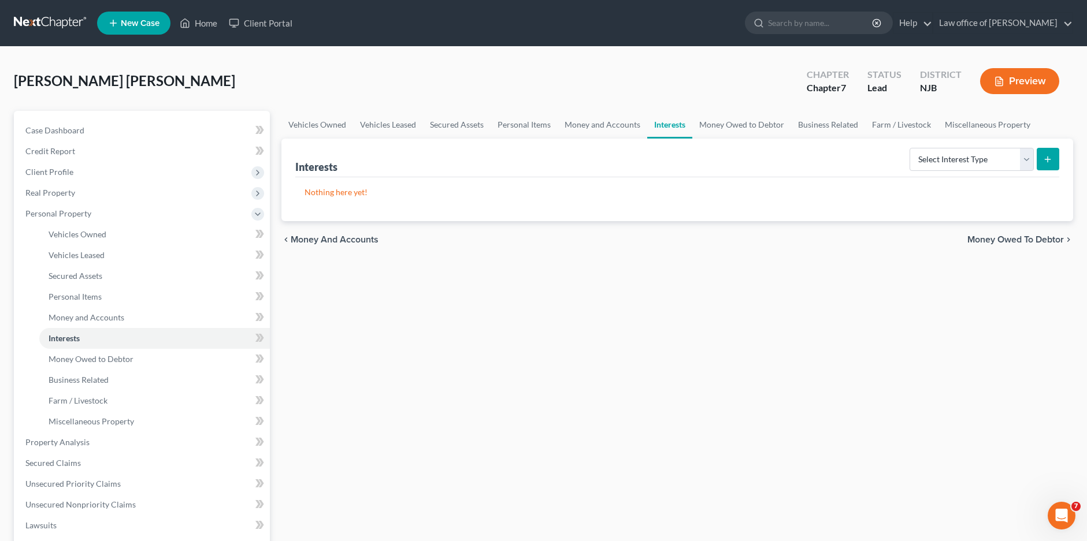
click at [329, 242] on span "Money and Accounts" at bounding box center [335, 239] width 88 height 9
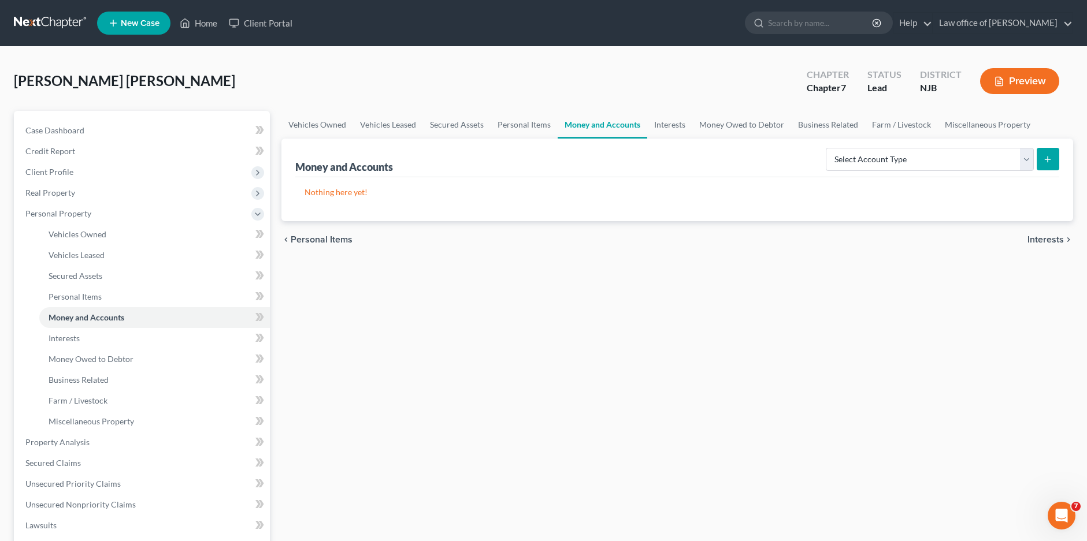
click at [314, 241] on span "Personal Items" at bounding box center [322, 239] width 62 height 9
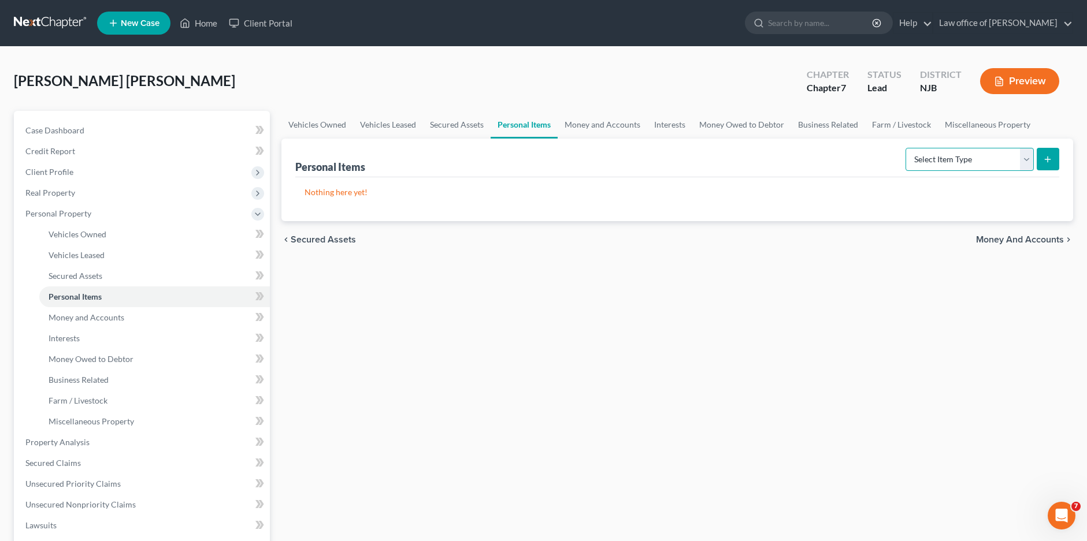
click at [1031, 164] on select "Select Item Type Clothing Collectibles Of Value Electronics Firearms Household …" at bounding box center [970, 159] width 128 height 23
select select "household_goods"
click at [907, 148] on select "Select Item Type Clothing Collectibles Of Value Electronics Firearms Household …" at bounding box center [970, 159] width 128 height 23
click at [1046, 157] on icon "submit" at bounding box center [1047, 159] width 9 height 9
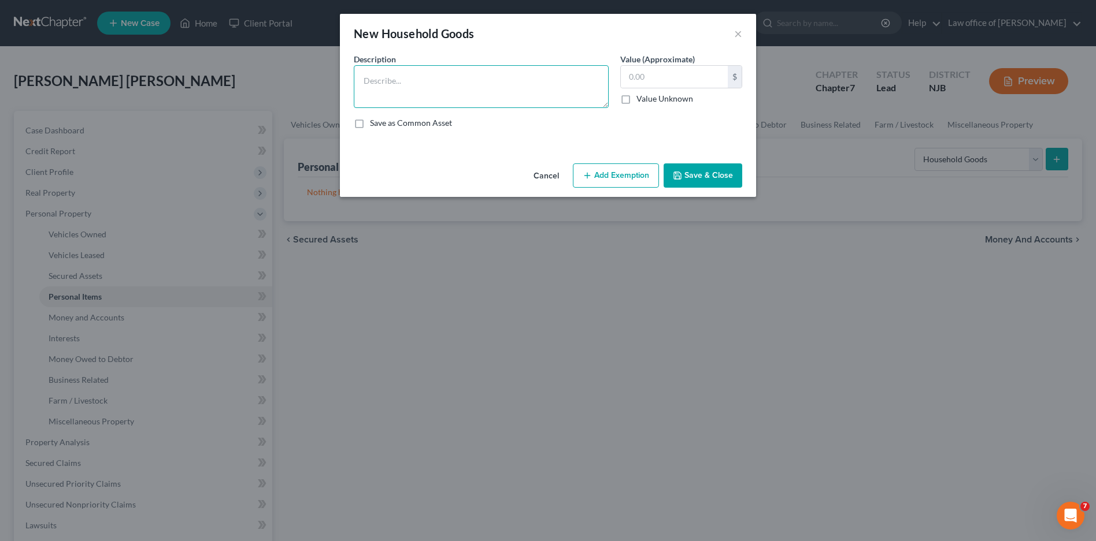
click at [406, 79] on textarea at bounding box center [481, 86] width 255 height 43
type textarea "2 Flat screen TVs"
click at [664, 73] on input "text" at bounding box center [674, 77] width 107 height 22
type input "600.00"
click at [614, 176] on button "Add Exemption" at bounding box center [616, 176] width 86 height 24
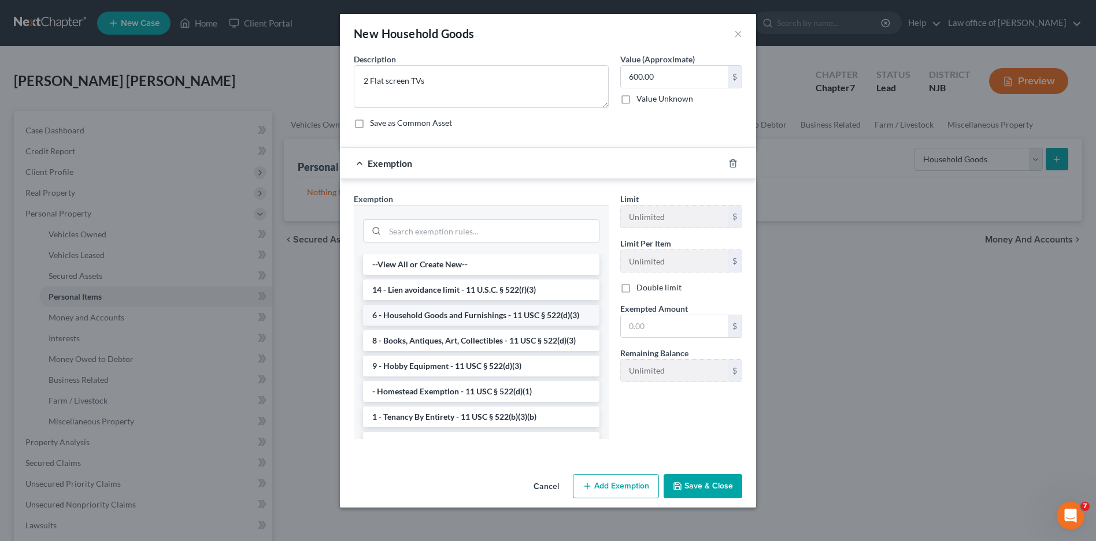
click at [468, 318] on li "6 - Household Goods and Furnishings - 11 USC § 522(d)(3)" at bounding box center [481, 315] width 236 height 21
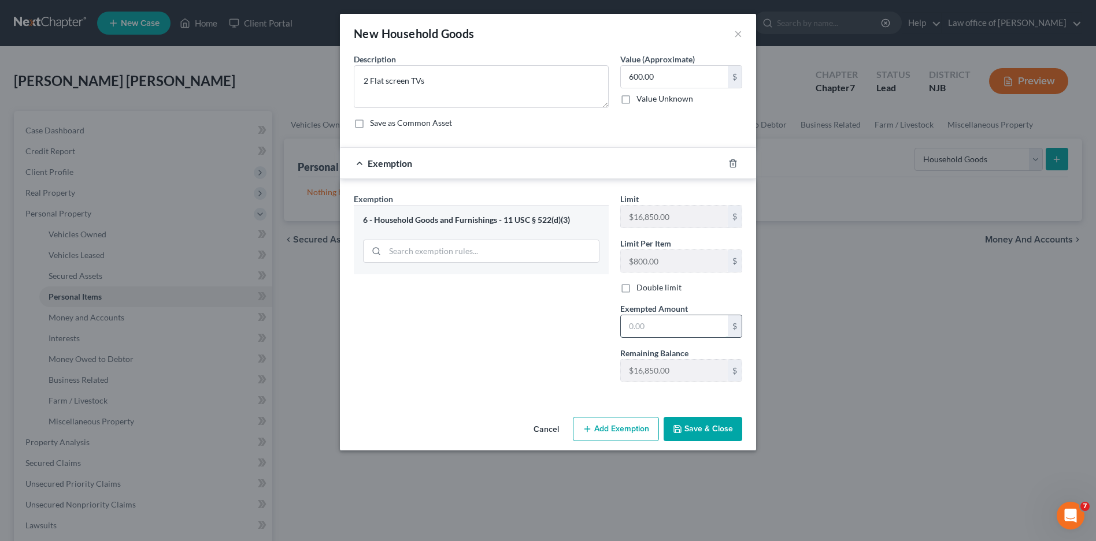
click at [633, 328] on input "text" at bounding box center [674, 327] width 107 height 22
type input "600"
click at [698, 430] on button "Save & Close" at bounding box center [702, 429] width 79 height 24
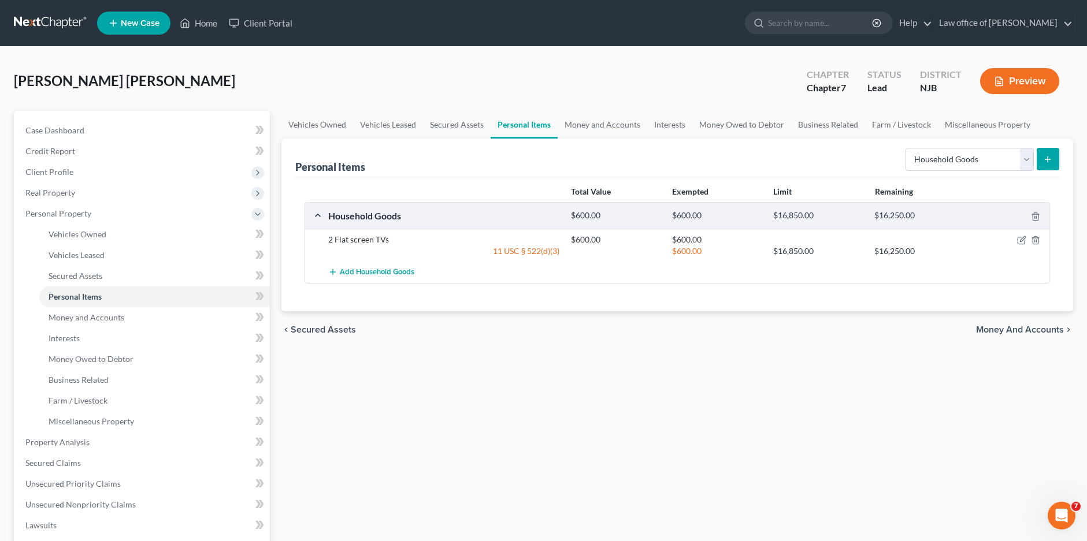
click at [1048, 165] on button "submit" at bounding box center [1048, 159] width 23 height 23
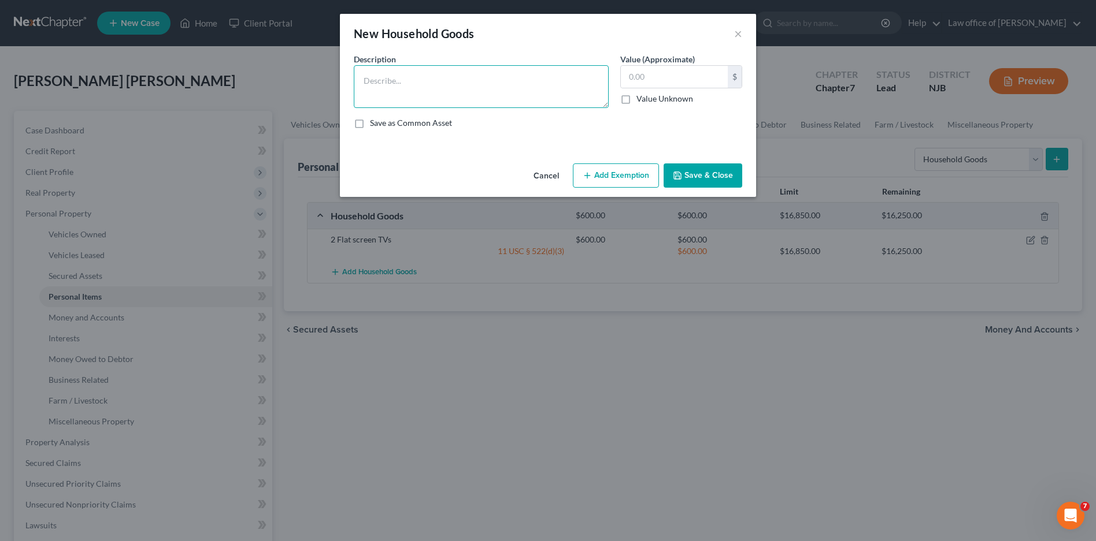
click at [465, 84] on textarea at bounding box center [481, 86] width 255 height 43
type textarea "Dining set"
click at [647, 81] on input "text" at bounding box center [674, 77] width 107 height 22
type input "500"
click at [600, 171] on button "Add Exemption" at bounding box center [616, 176] width 86 height 24
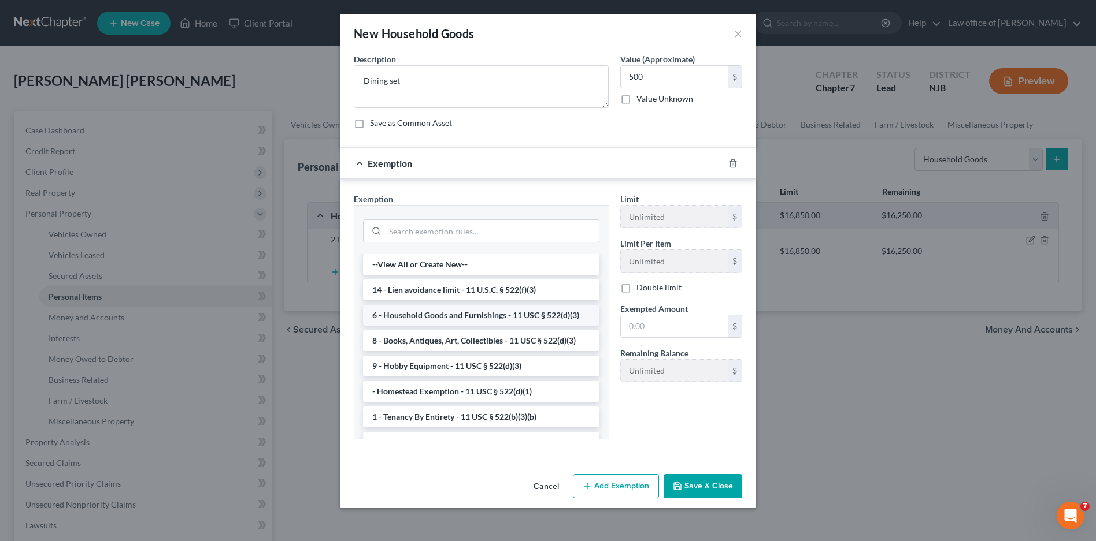
click at [425, 316] on li "6 - Household Goods and Furnishings - 11 USC § 522(d)(3)" at bounding box center [481, 315] width 236 height 21
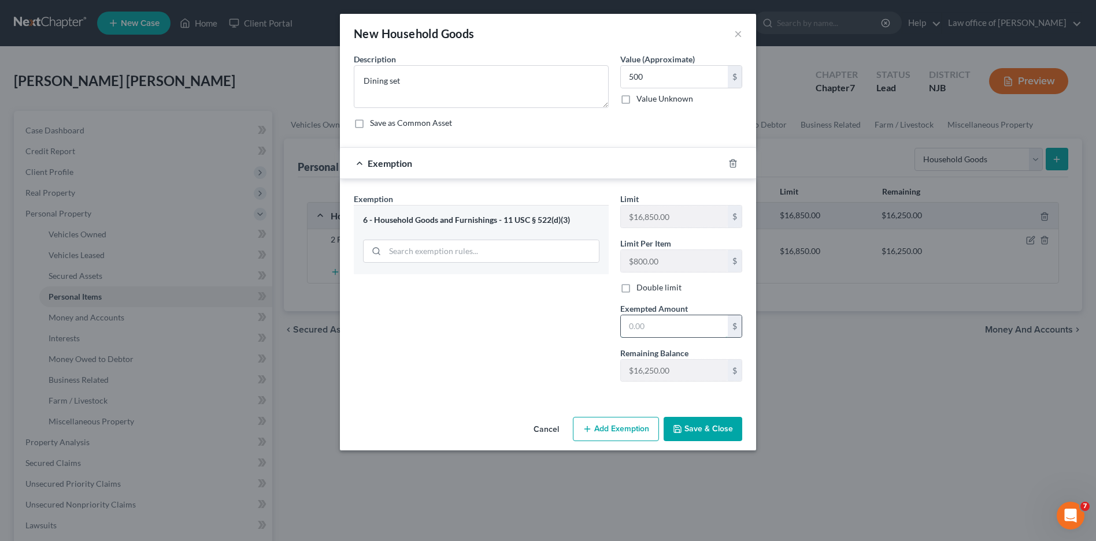
click at [634, 321] on input "text" at bounding box center [674, 327] width 107 height 22
type input "500"
click at [696, 433] on button "Save & Close" at bounding box center [702, 429] width 79 height 24
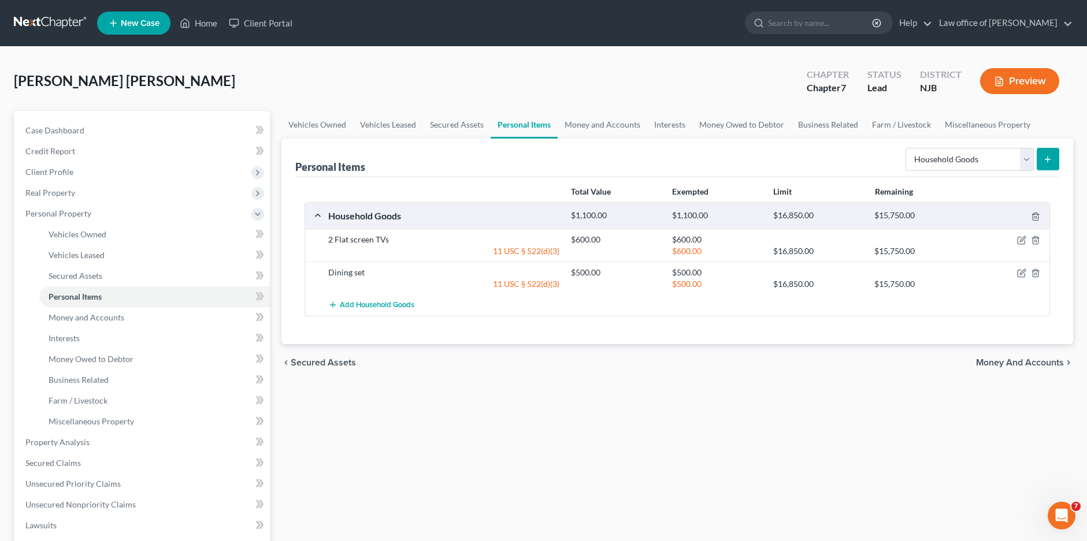
click at [1049, 166] on button "submit" at bounding box center [1048, 159] width 23 height 23
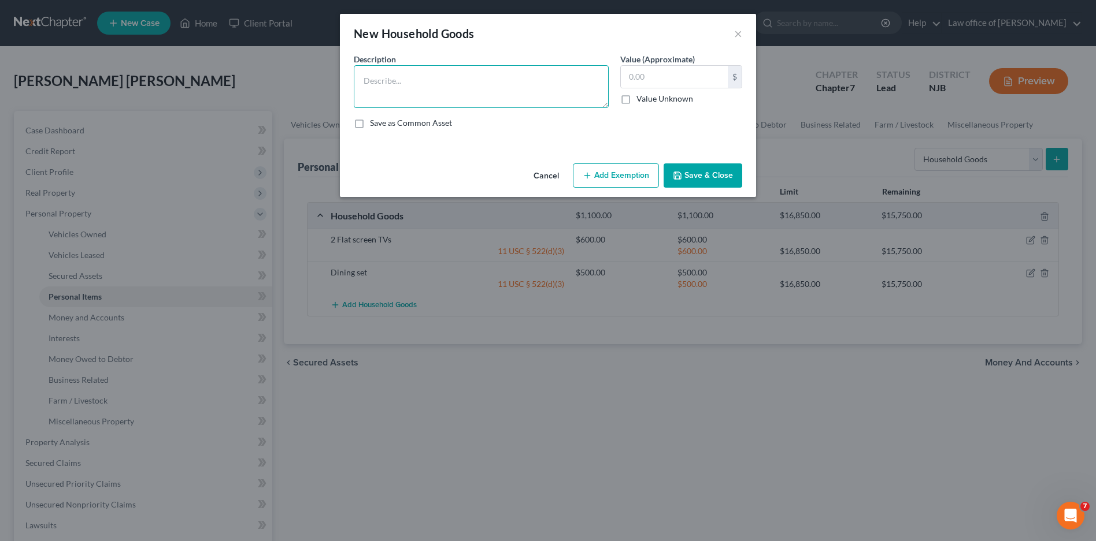
click at [479, 92] on textarea at bounding box center [481, 86] width 255 height 43
type textarea "Bedroom set"
click at [637, 75] on input "text" at bounding box center [674, 77] width 107 height 22
type input "700"
click at [621, 171] on button "Add Exemption" at bounding box center [616, 176] width 86 height 24
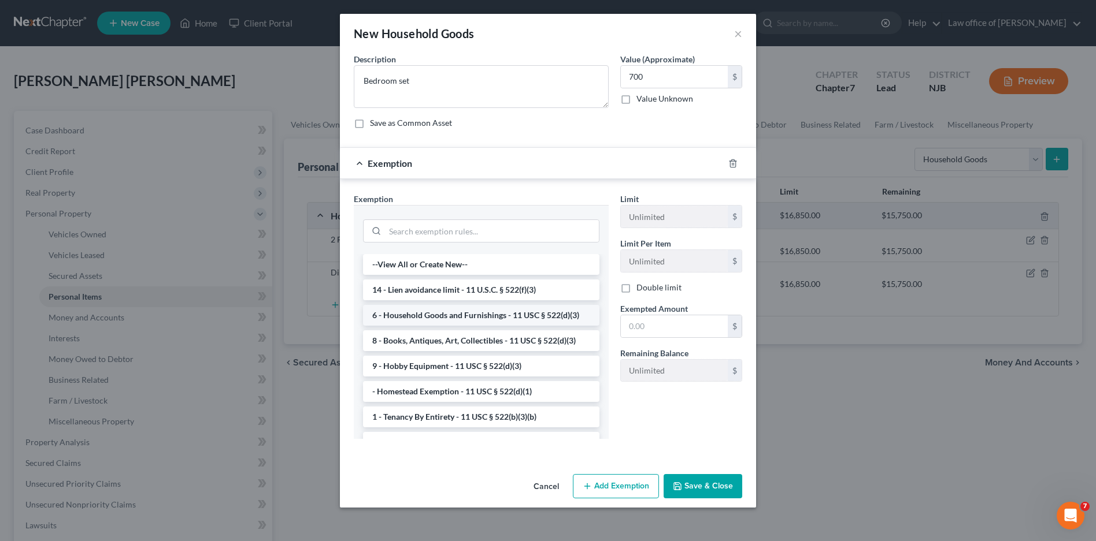
click at [448, 322] on li "6 - Household Goods and Furnishings - 11 USC § 522(d)(3)" at bounding box center [481, 315] width 236 height 21
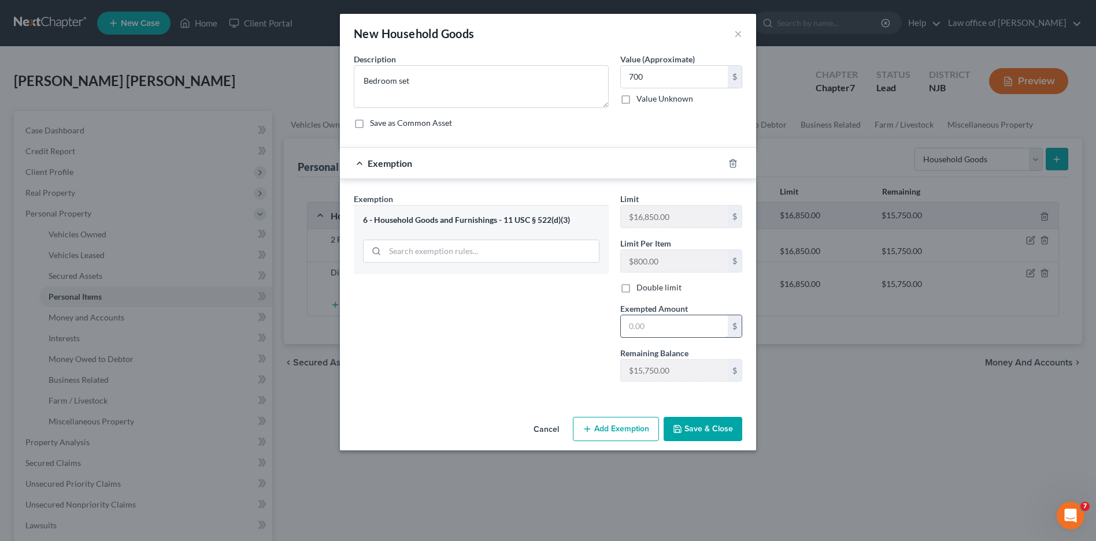
click at [639, 331] on input "text" at bounding box center [674, 327] width 107 height 22
type input "700"
click at [704, 441] on button "Save & Close" at bounding box center [702, 429] width 79 height 24
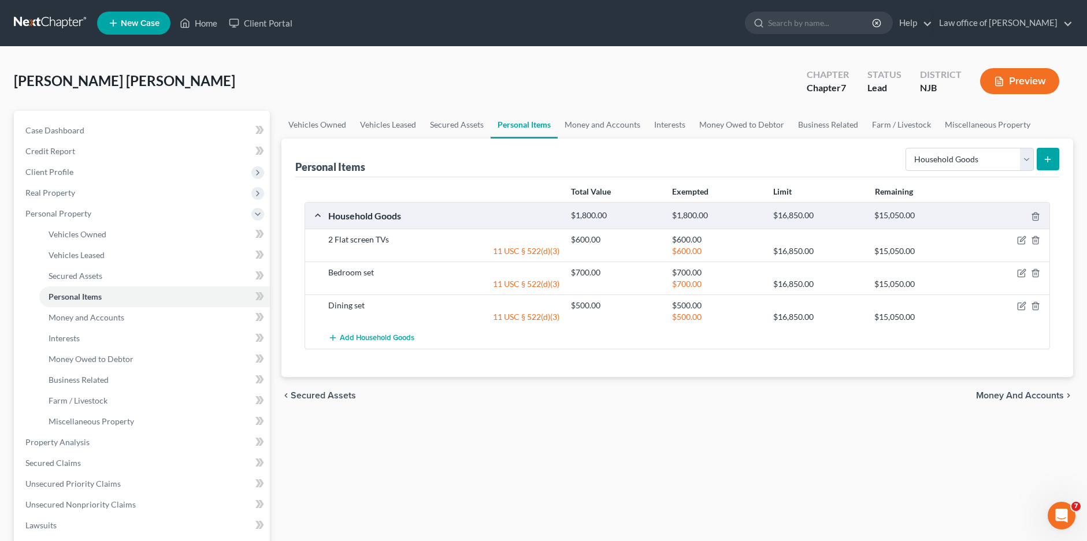
click at [1052, 164] on icon "submit" at bounding box center [1047, 159] width 9 height 9
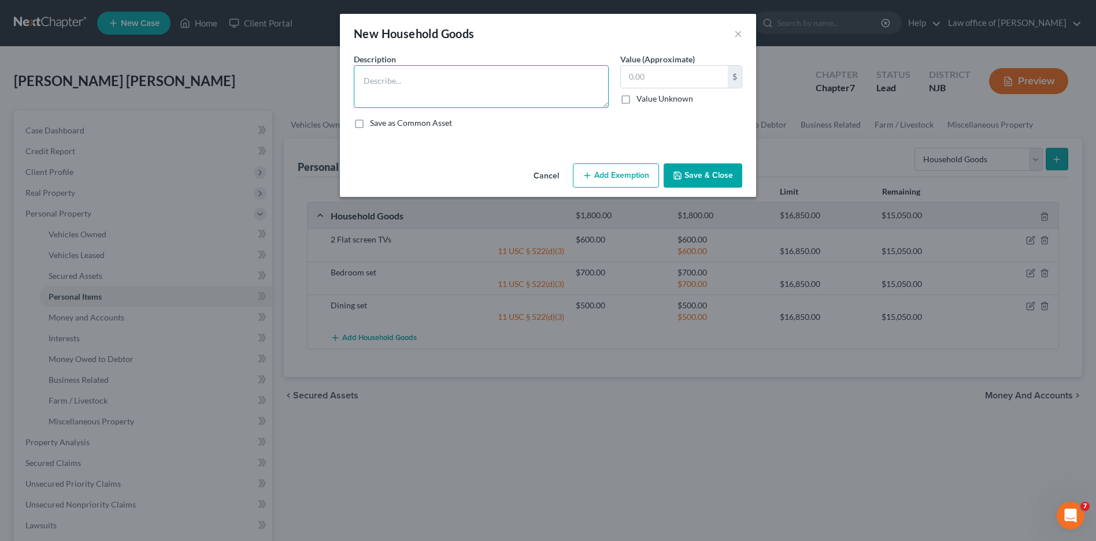
click at [412, 88] on textarea at bounding box center [481, 86] width 255 height 43
type textarea "Bedroom set"
click at [654, 73] on input "text" at bounding box center [674, 77] width 107 height 22
type input "700"
click at [643, 180] on button "Add Exemption" at bounding box center [616, 176] width 86 height 24
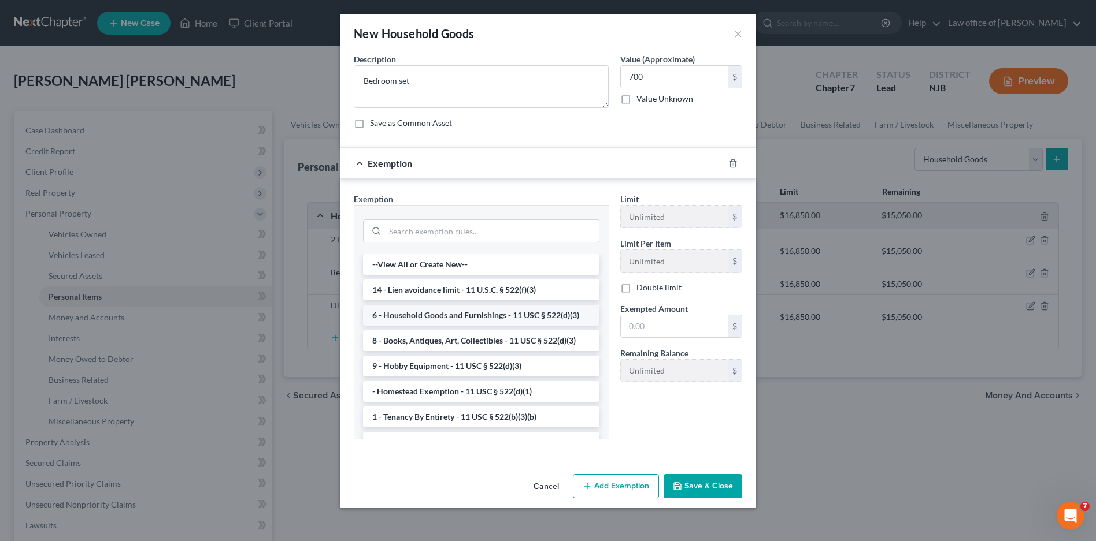
click at [475, 314] on li "6 - Household Goods and Furnishings - 11 USC § 522(d)(3)" at bounding box center [481, 315] width 236 height 21
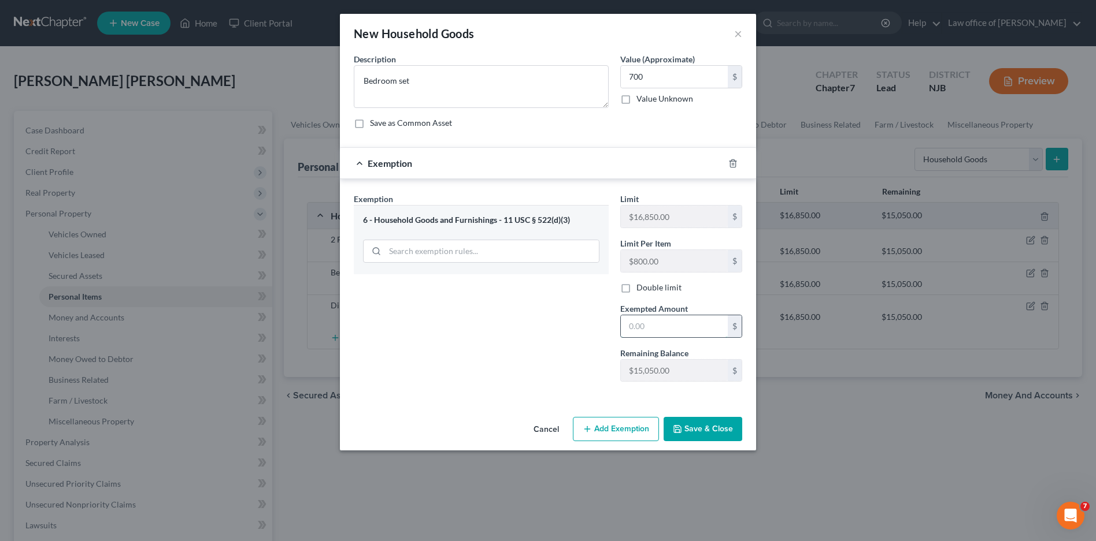
click at [644, 324] on input "text" at bounding box center [674, 327] width 107 height 22
type input "800"
click at [689, 424] on button "Save & Close" at bounding box center [702, 429] width 79 height 24
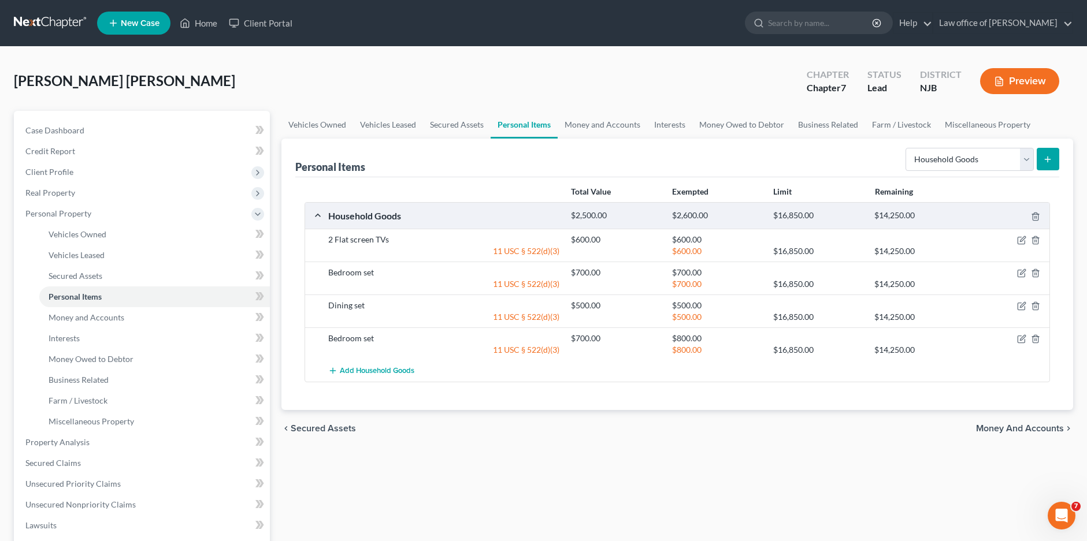
click at [1052, 164] on icon "submit" at bounding box center [1047, 159] width 9 height 9
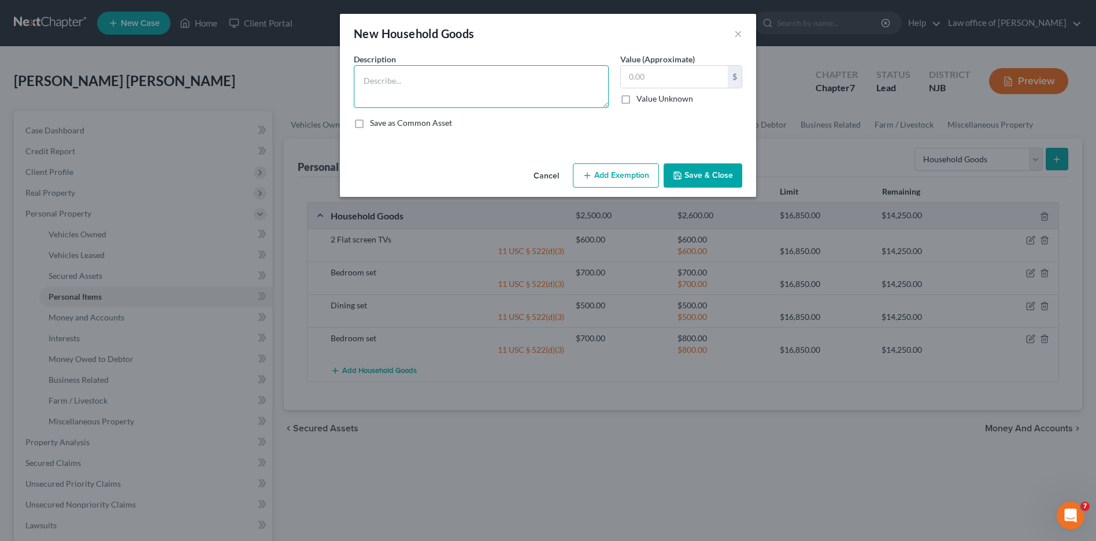
click at [580, 81] on textarea at bounding box center [481, 86] width 255 height 43
type textarea "Kitchen Utencils"
click at [668, 76] on input "text" at bounding box center [674, 77] width 107 height 22
type input "600"
click at [636, 176] on button "Add Exemption" at bounding box center [616, 176] width 86 height 24
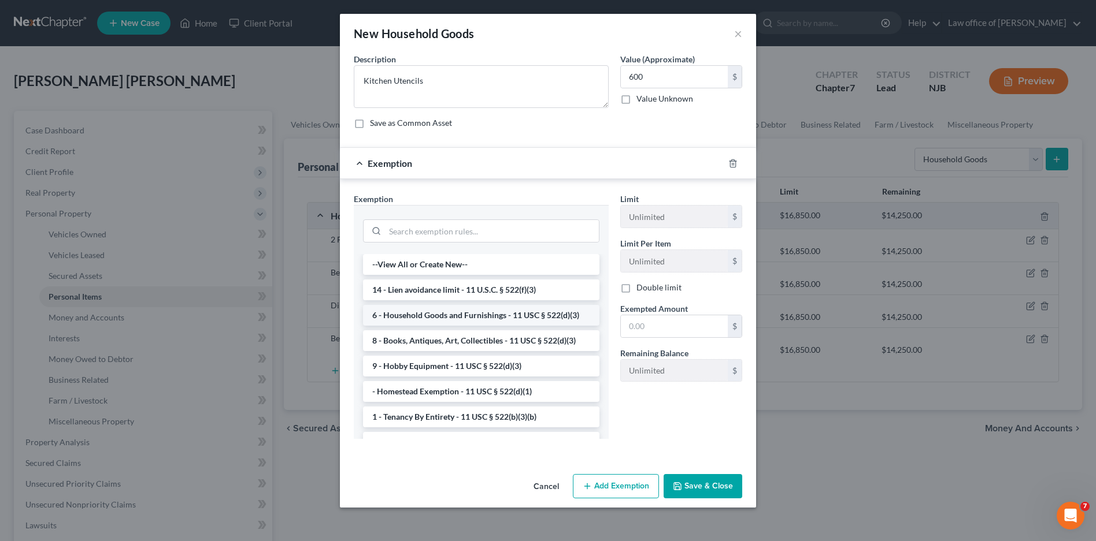
click at [446, 321] on li "6 - Household Goods and Furnishings - 11 USC § 522(d)(3)" at bounding box center [481, 315] width 236 height 21
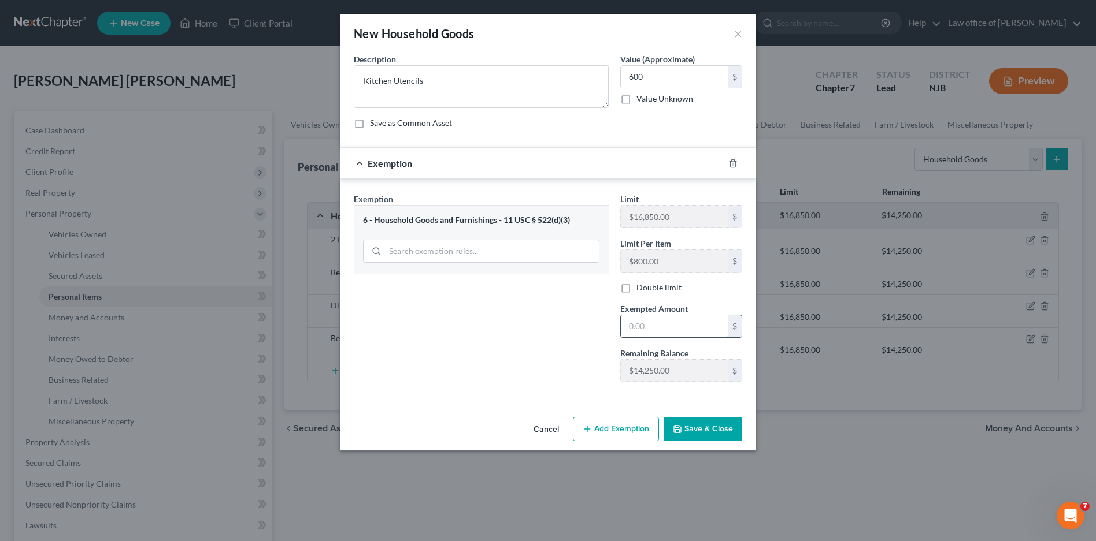
click at [636, 323] on input "text" at bounding box center [674, 327] width 107 height 22
type input "600"
click at [710, 433] on button "Save & Close" at bounding box center [702, 429] width 79 height 24
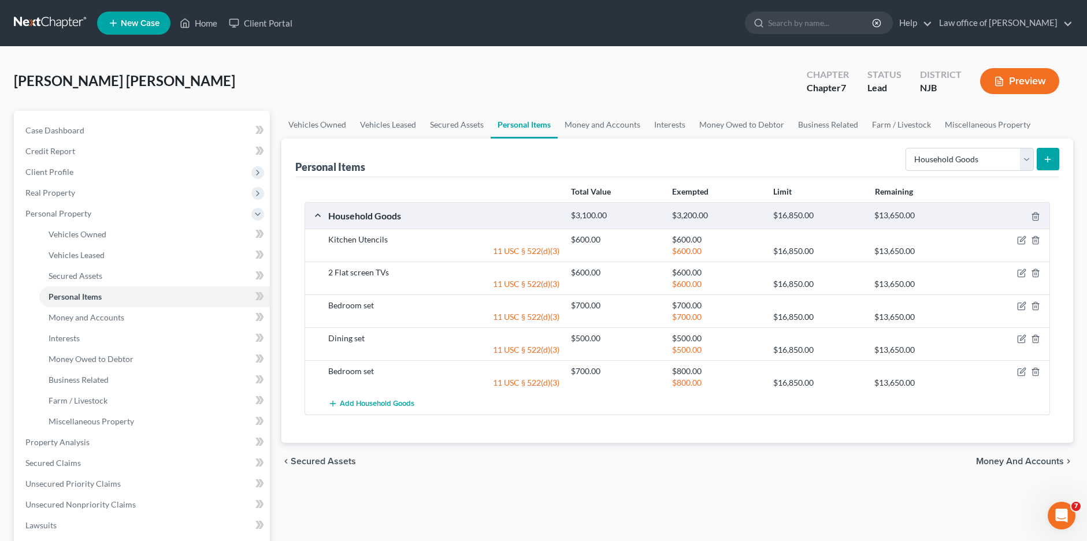
click at [1044, 158] on icon "submit" at bounding box center [1047, 159] width 9 height 9
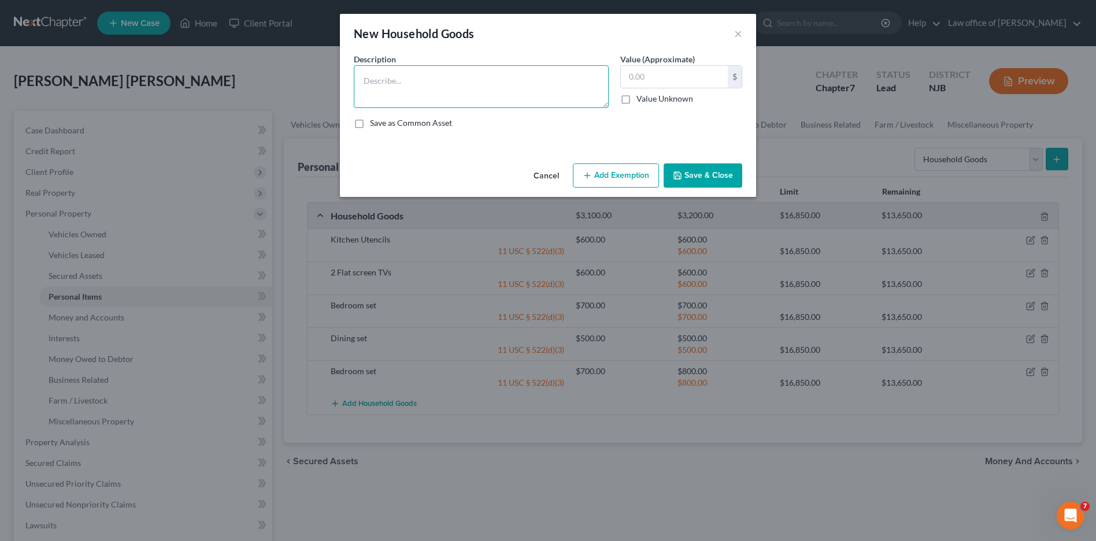
click at [496, 93] on textarea at bounding box center [481, 86] width 255 height 43
type textarea "Air Fryer"
click at [652, 76] on input "text" at bounding box center [674, 77] width 107 height 22
type input "150"
click at [645, 177] on button "Add Exemption" at bounding box center [616, 176] width 86 height 24
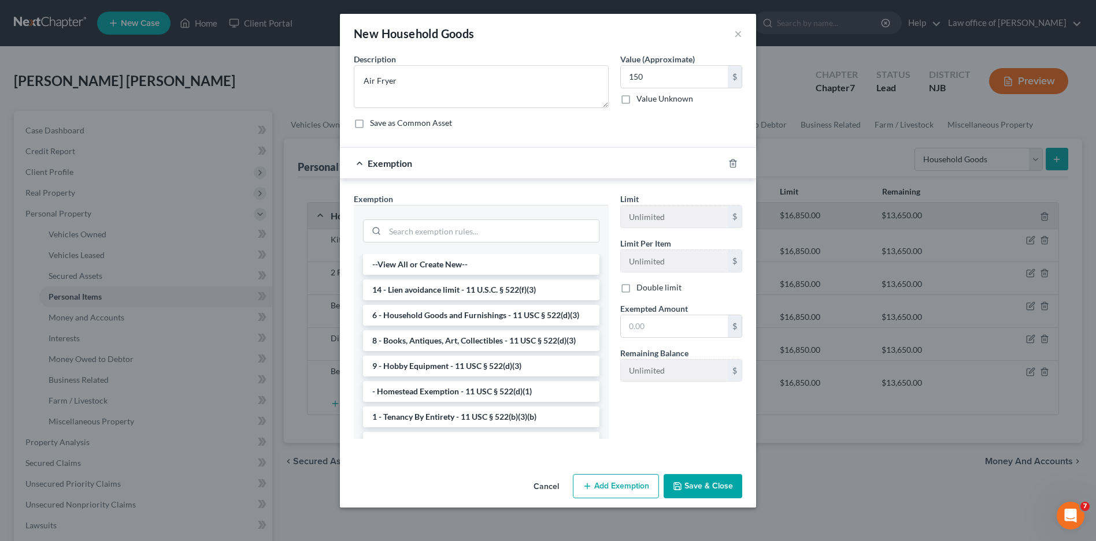
click at [494, 318] on li "6 - Household Goods and Furnishings - 11 USC § 522(d)(3)" at bounding box center [481, 315] width 236 height 21
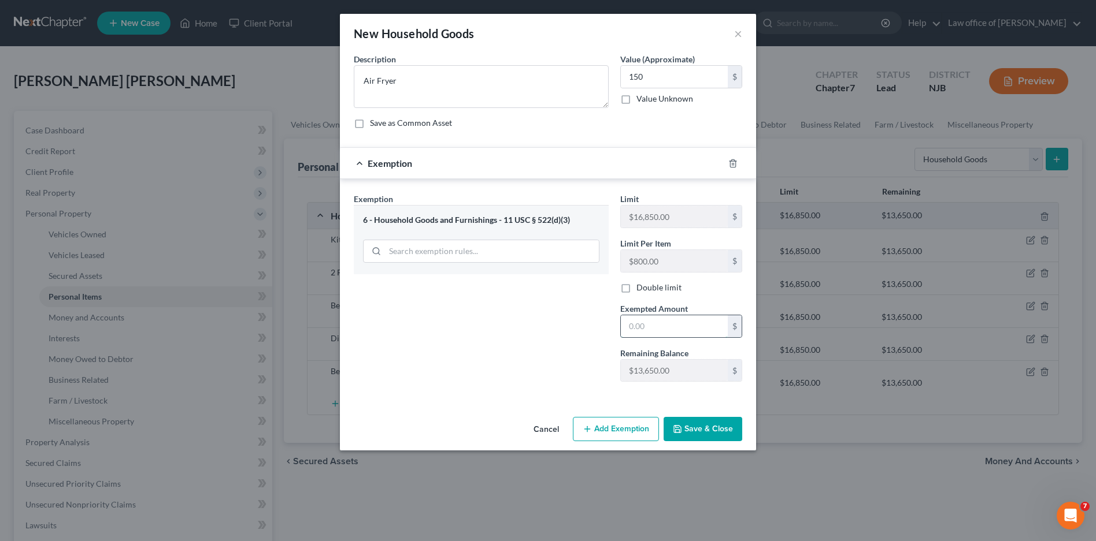
click at [647, 323] on input "text" at bounding box center [674, 327] width 107 height 22
type input "150"
click at [699, 428] on button "Save & Close" at bounding box center [702, 429] width 79 height 24
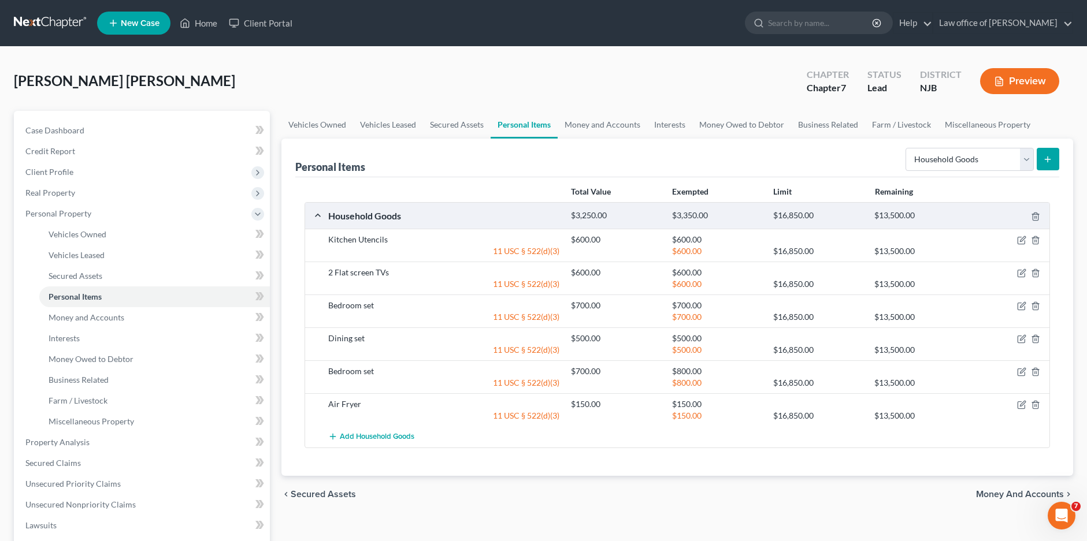
click at [1045, 160] on line "submit" at bounding box center [1047, 160] width 5 height 0
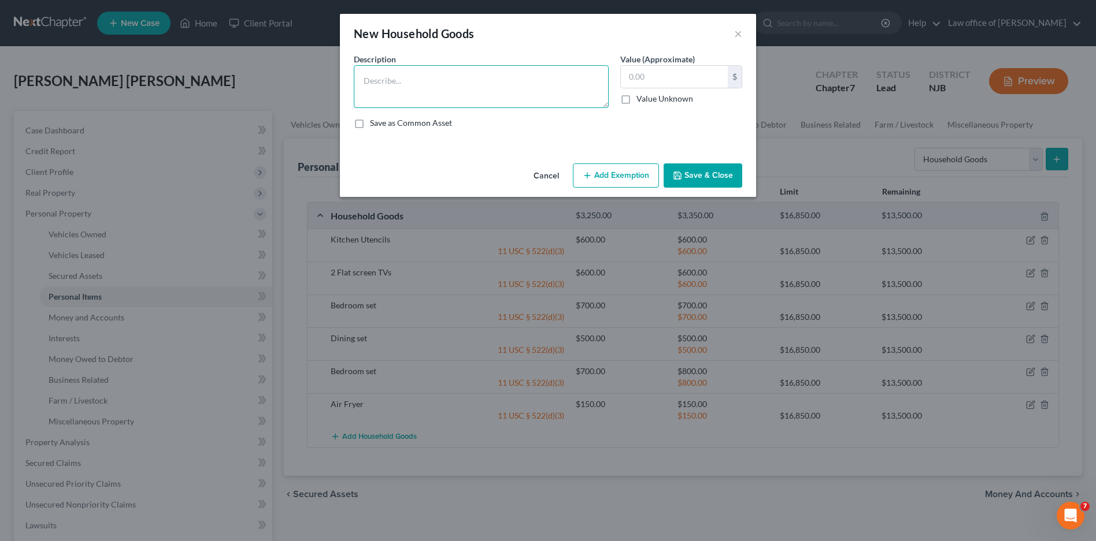
click at [467, 88] on textarea at bounding box center [481, 86] width 255 height 43
type textarea "Kitchen table"
click at [666, 77] on input "text" at bounding box center [674, 77] width 107 height 22
type input "300"
click at [614, 173] on button "Add Exemption" at bounding box center [616, 176] width 86 height 24
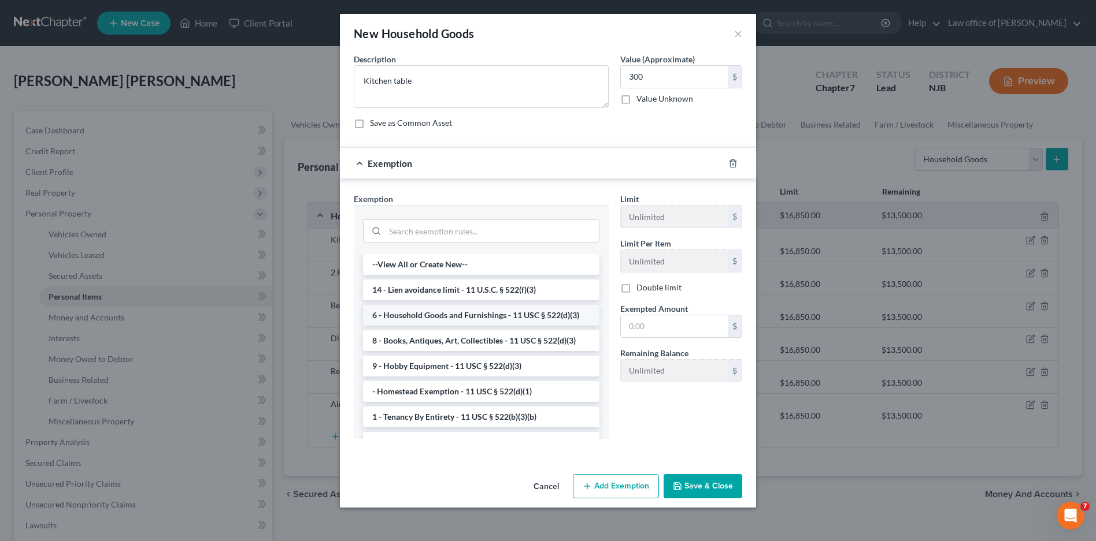
click at [421, 314] on li "6 - Household Goods and Furnishings - 11 USC § 522(d)(3)" at bounding box center [481, 315] width 236 height 21
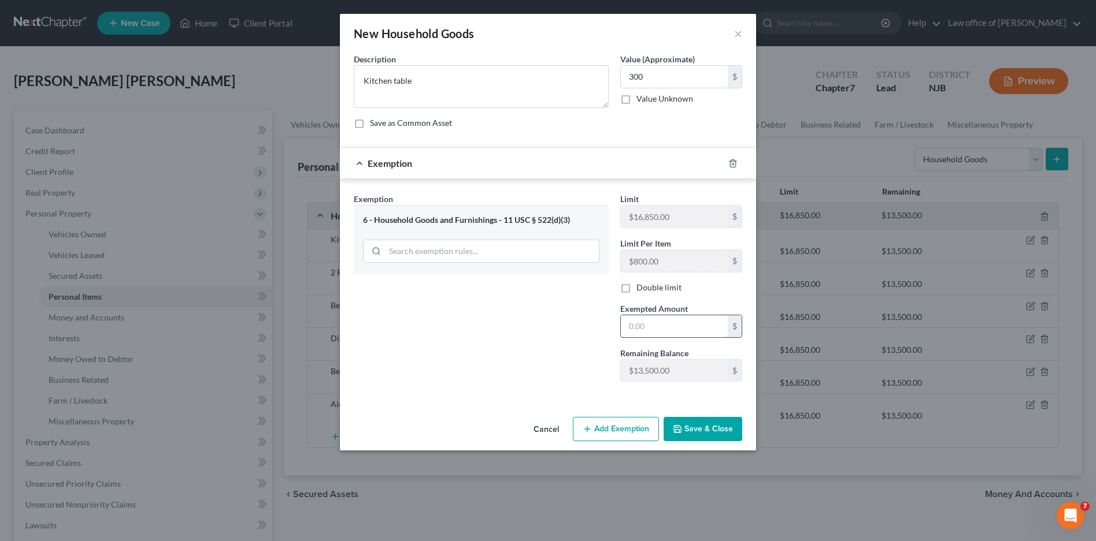
click at [658, 328] on input "text" at bounding box center [674, 327] width 107 height 22
type input "300"
click at [692, 434] on button "Save & Close" at bounding box center [702, 429] width 79 height 24
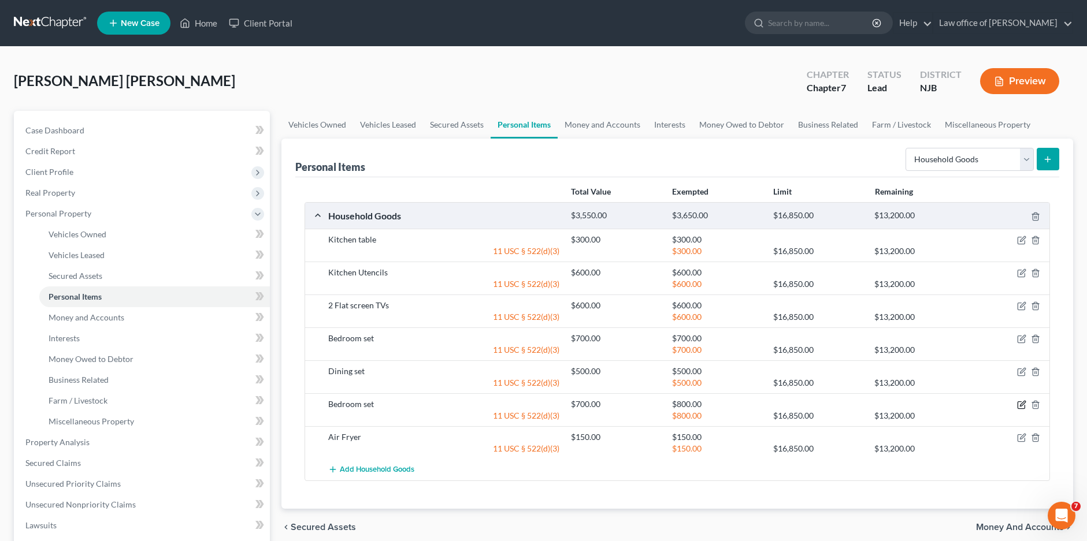
click at [1019, 407] on icon "button" at bounding box center [1021, 404] width 9 height 9
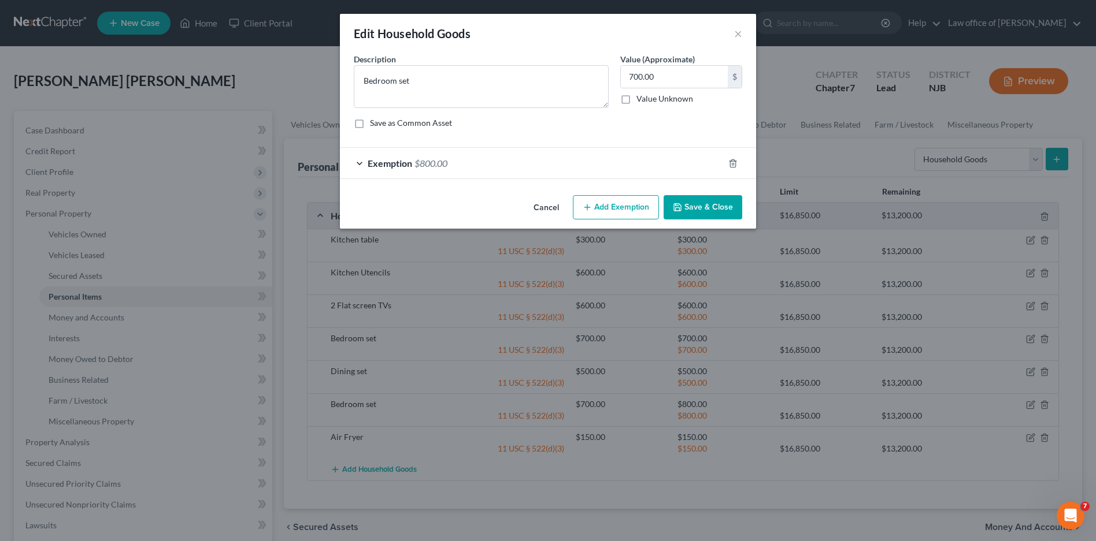
click at [418, 163] on span "$800.00" at bounding box center [430, 163] width 33 height 11
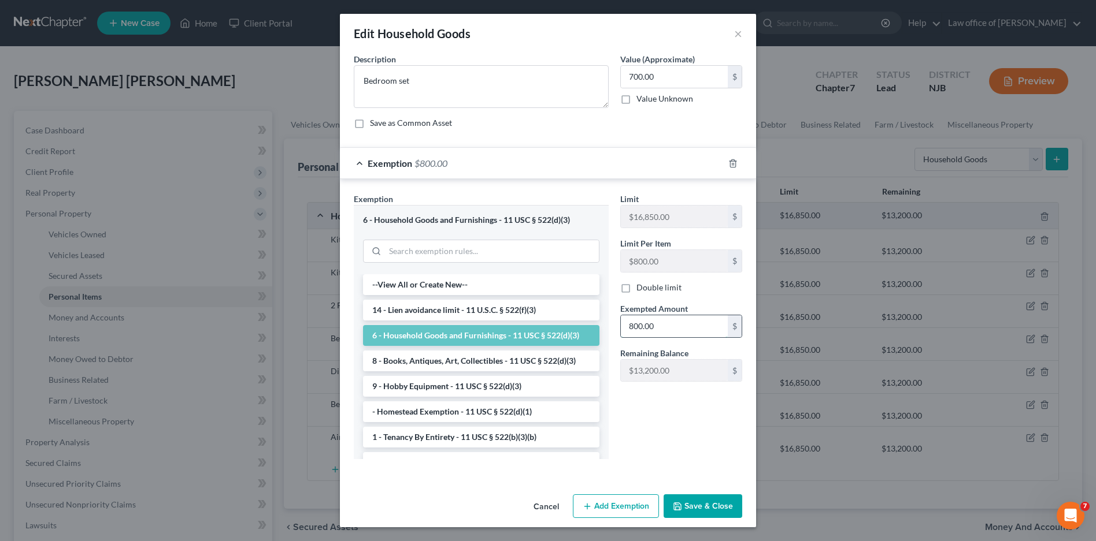
click at [632, 326] on input "800.00" at bounding box center [674, 327] width 107 height 22
type input "700.00"
click at [703, 511] on button "Save & Close" at bounding box center [702, 507] width 79 height 24
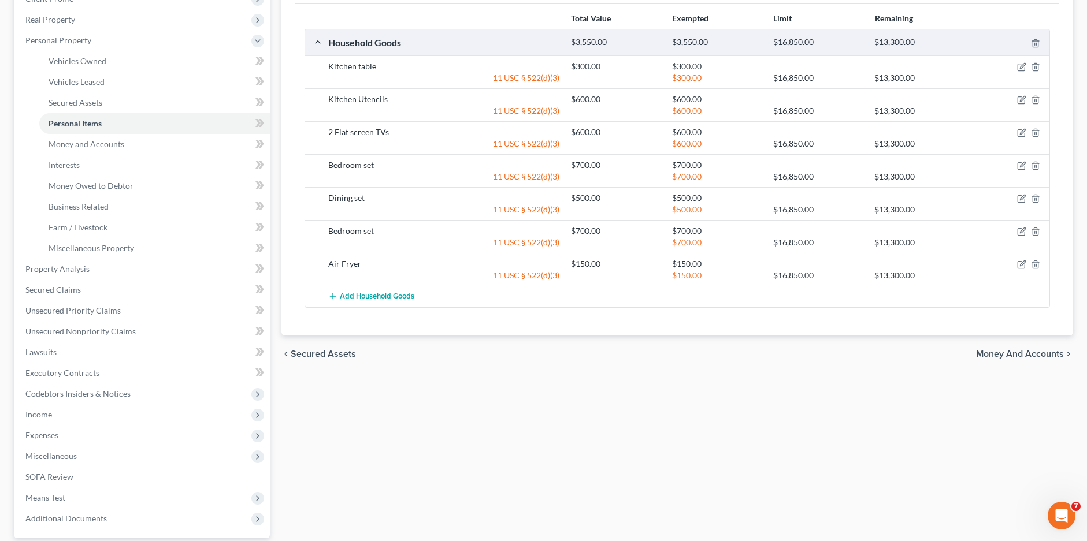
scroll to position [116, 0]
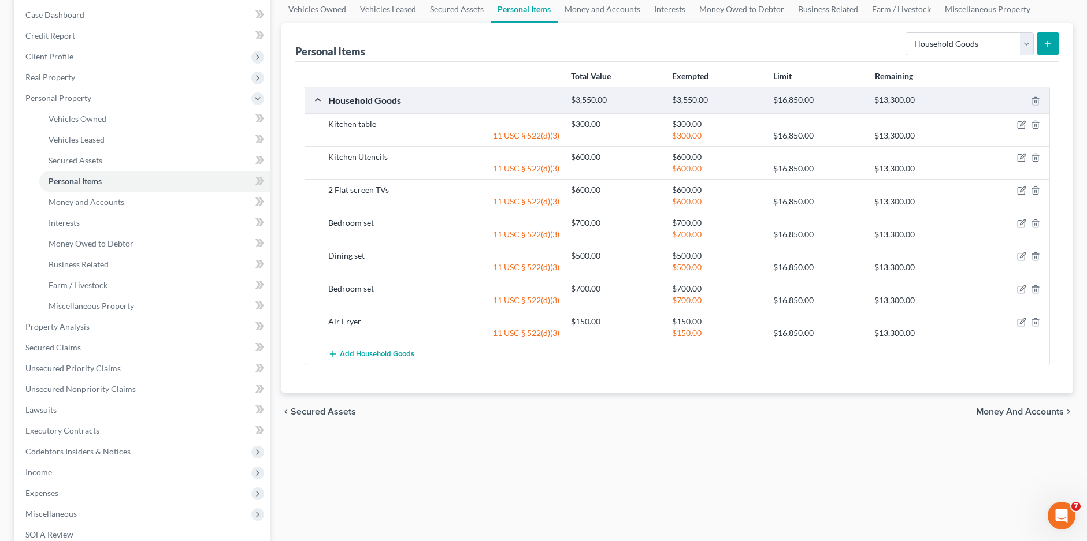
click at [1012, 411] on span "Money and Accounts" at bounding box center [1020, 411] width 88 height 9
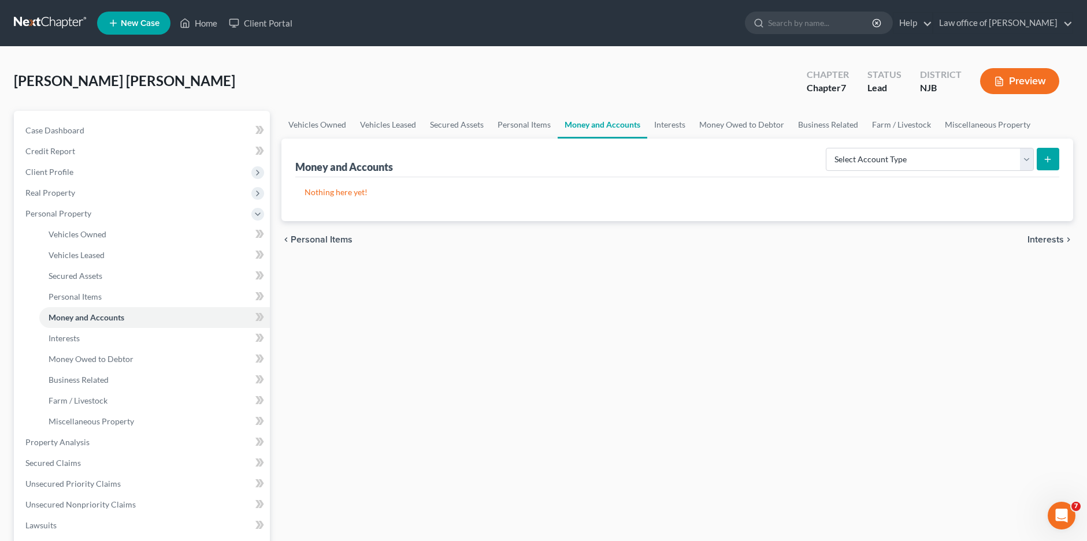
click at [1045, 240] on span "Interests" at bounding box center [1046, 239] width 36 height 9
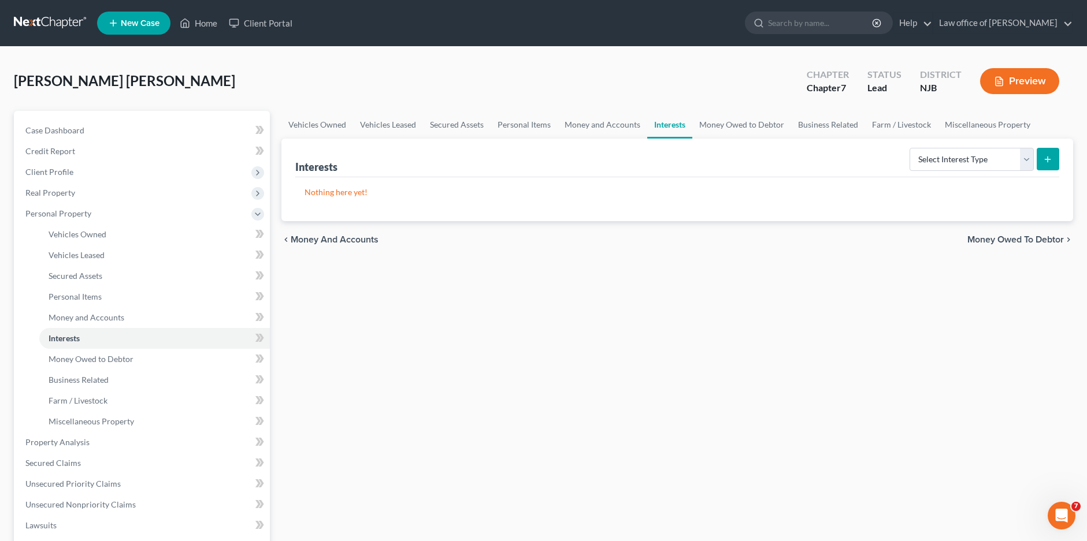
click at [1007, 239] on span "Money Owed to Debtor" at bounding box center [1015, 239] width 97 height 9
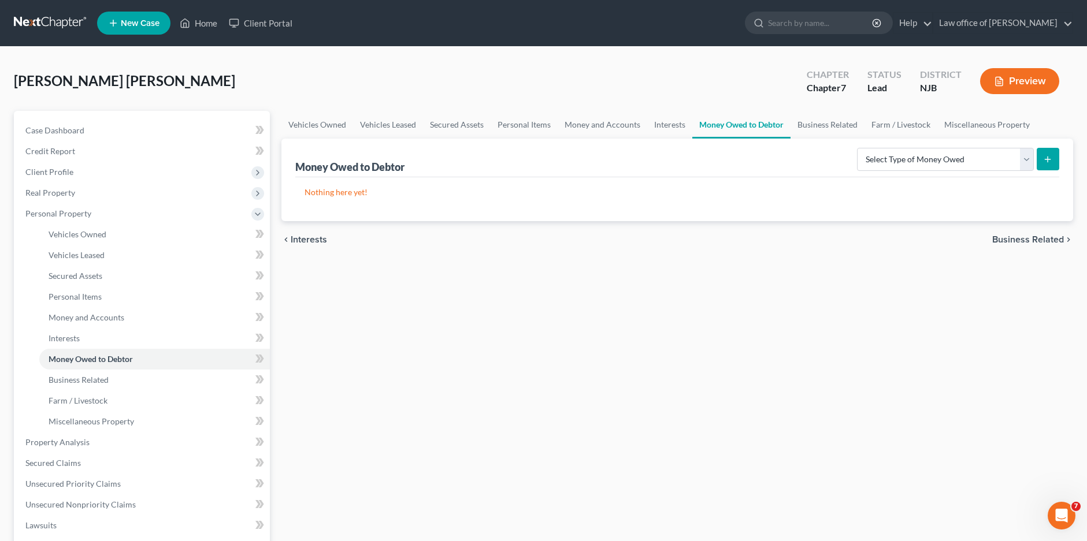
click at [1021, 240] on span "Business Related" at bounding box center [1028, 239] width 72 height 9
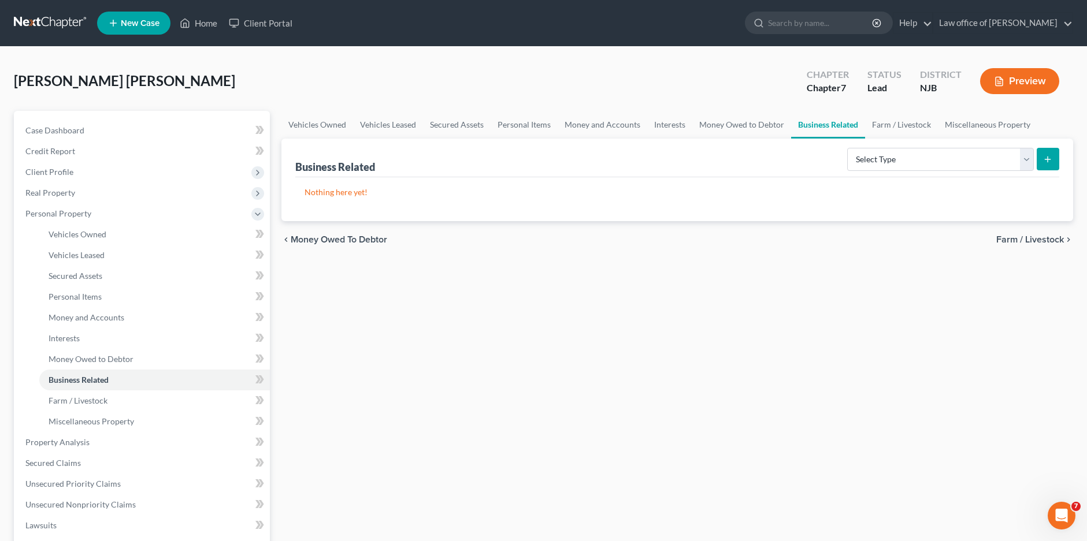
click at [1019, 242] on span "Farm / Livestock" at bounding box center [1030, 239] width 68 height 9
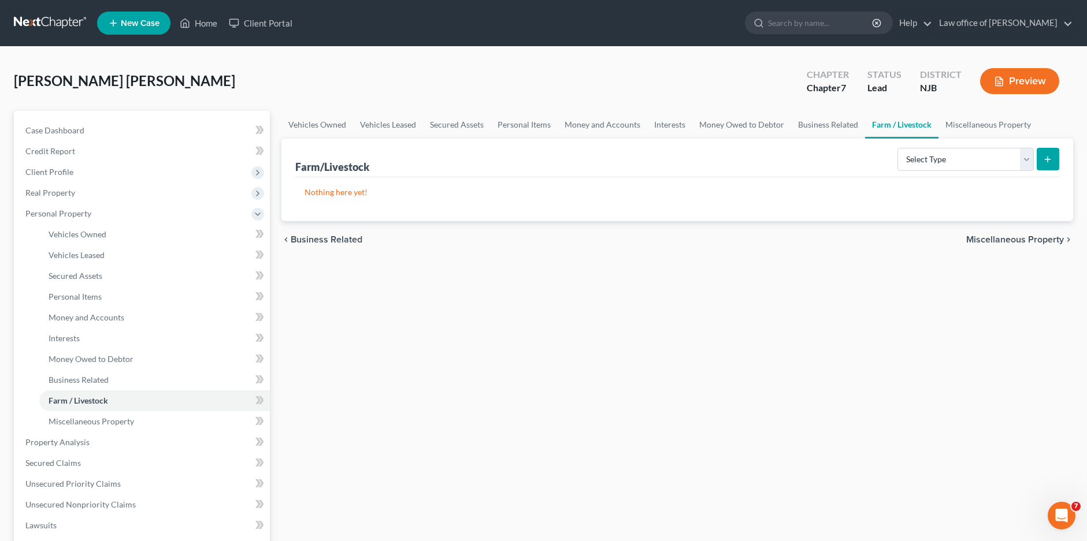
click at [1006, 242] on span "Miscellaneous Property" at bounding box center [1015, 239] width 98 height 9
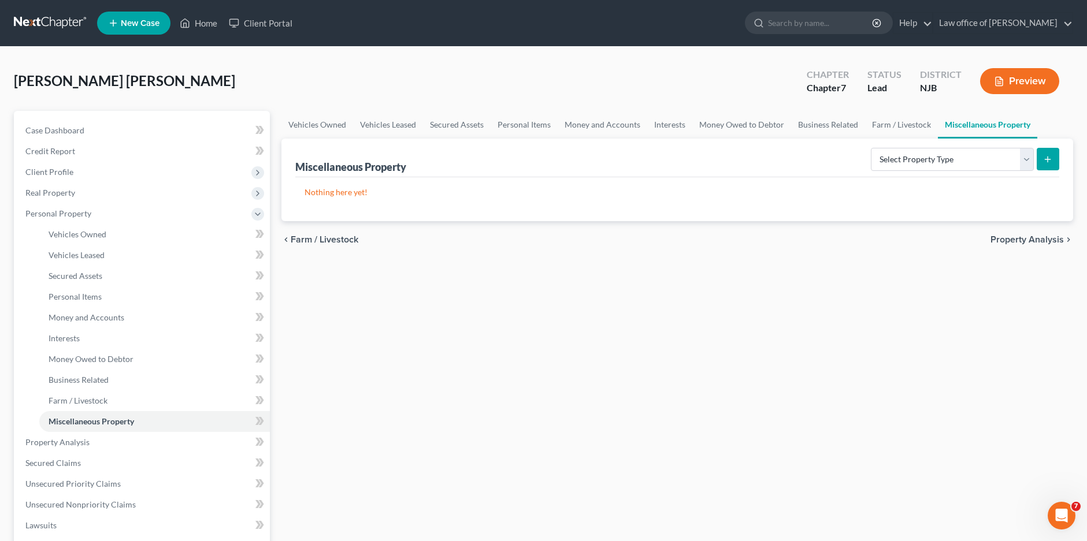
click at [1021, 240] on span "Property Analysis" at bounding box center [1027, 239] width 73 height 9
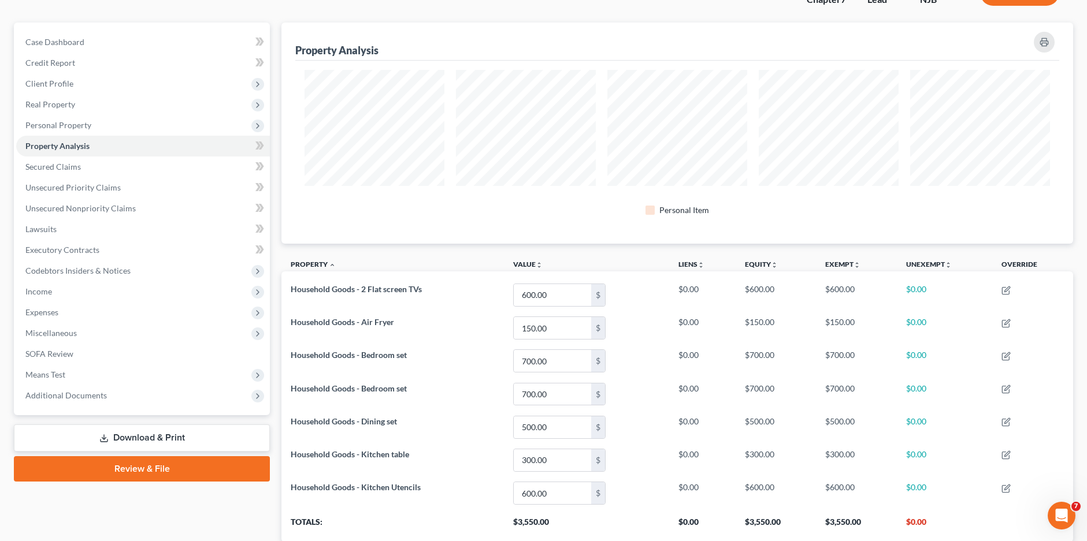
scroll to position [170, 0]
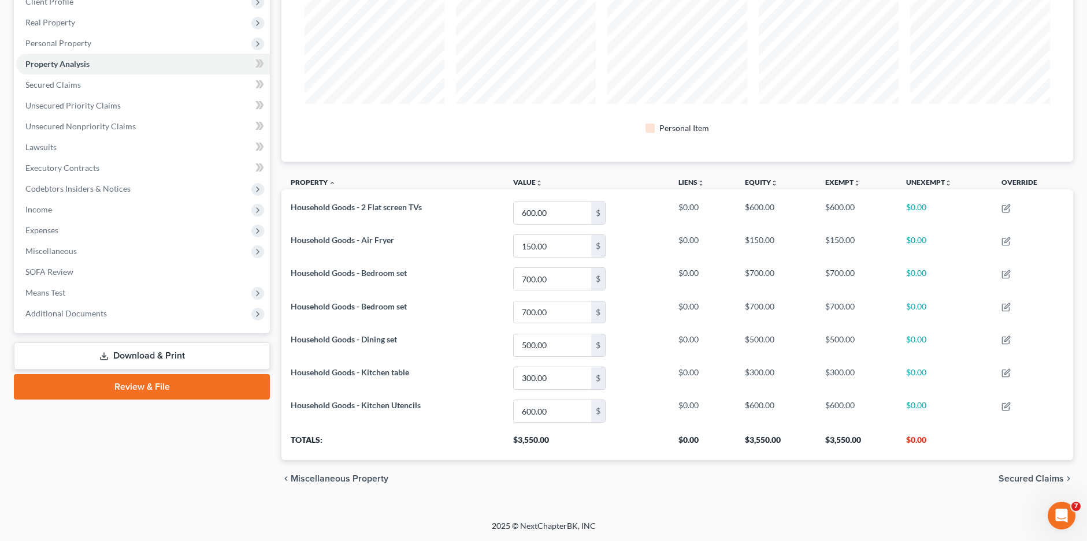
click at [1019, 477] on span "Secured Claims" at bounding box center [1031, 478] width 65 height 9
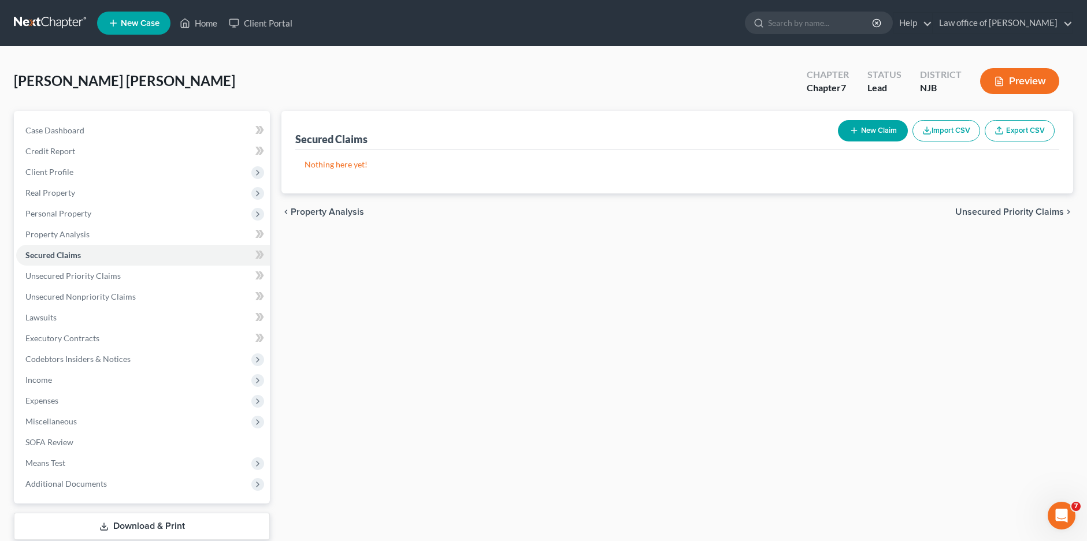
click at [977, 211] on span "Unsecured Priority Claims" at bounding box center [1009, 211] width 109 height 9
click at [971, 213] on span "Unsecured Nonpriority Claims" at bounding box center [1001, 211] width 125 height 9
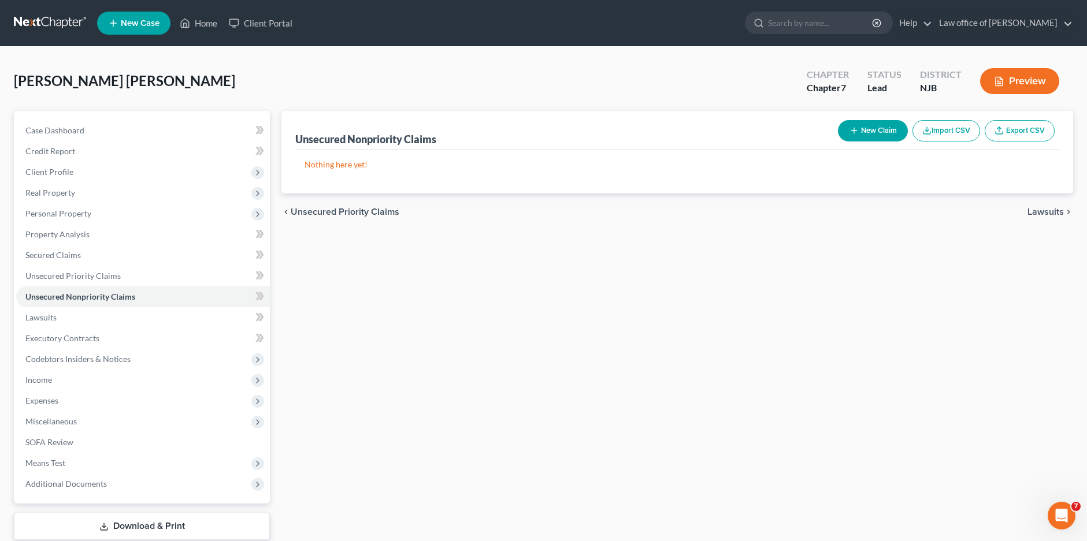
click at [878, 130] on button "New Claim" at bounding box center [873, 130] width 70 height 21
select select "0"
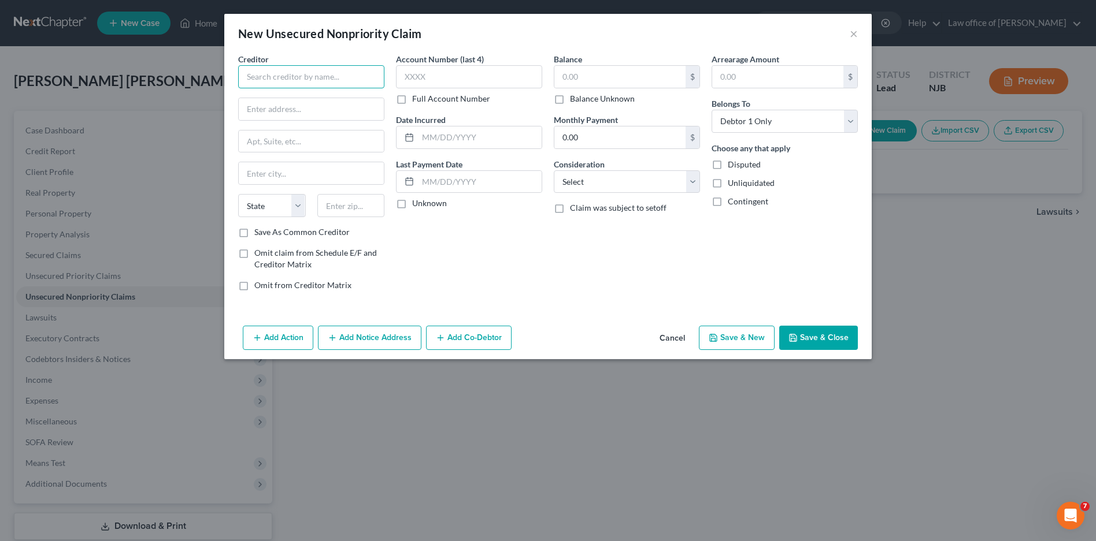
click at [281, 76] on input "text" at bounding box center [311, 76] width 146 height 23
type input "Bank of America"
type input "100 N. Tryon St"
click at [260, 141] on input "NC!-0007-19-26" at bounding box center [311, 142] width 145 height 22
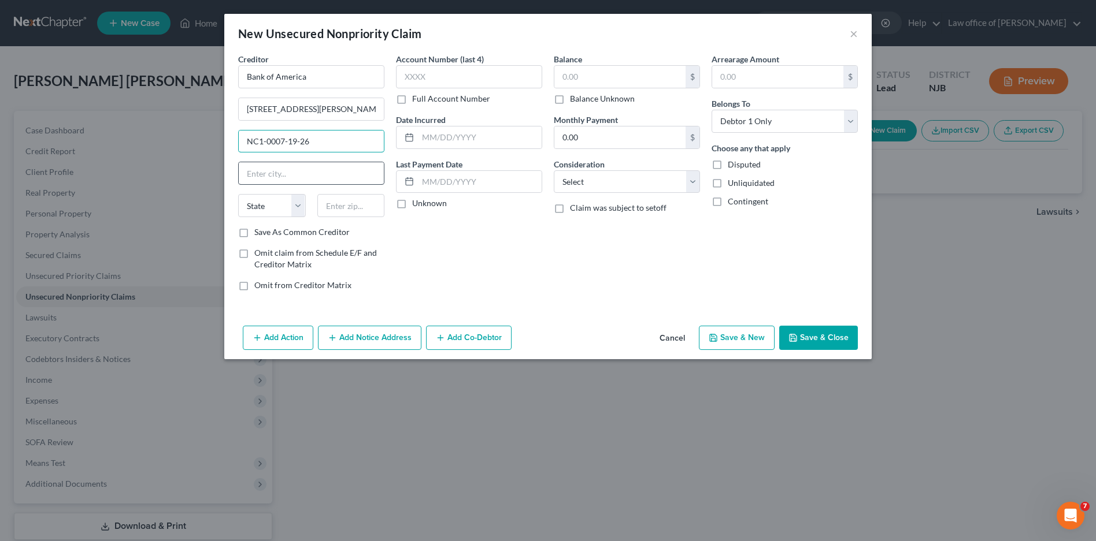
type input "NC1-0007-19-26"
click at [254, 166] on input "text" at bounding box center [311, 173] width 145 height 22
type input "Charlotte"
select select "28"
type input "28255"
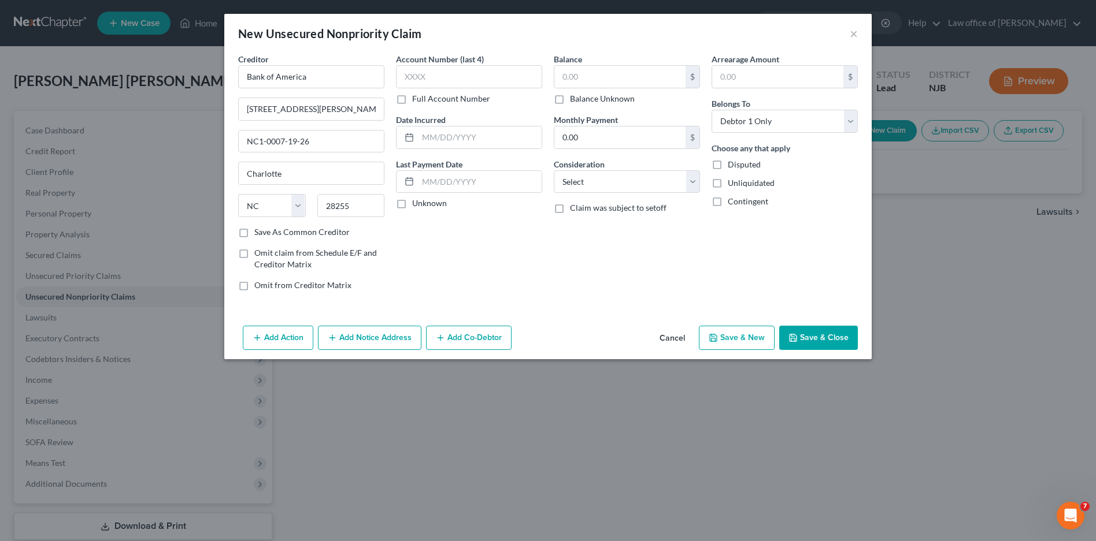
click at [412, 96] on label "Full Account Number" at bounding box center [451, 99] width 78 height 12
click at [417, 96] on input "Full Account Number" at bounding box center [421, 97] width 8 height 8
click at [417, 78] on input "text" at bounding box center [469, 76] width 146 height 23
type input "440066232666****"
click at [476, 142] on input "text" at bounding box center [480, 138] width 124 height 22
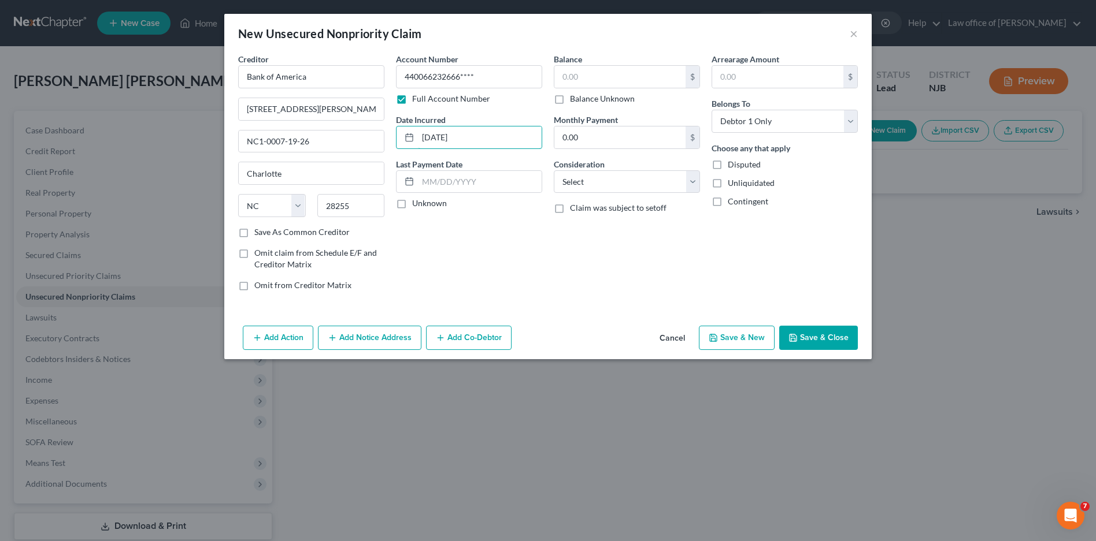
type input "01/16/2016"
click at [412, 205] on label "Unknown" at bounding box center [429, 204] width 35 height 12
click at [417, 205] on input "Unknown" at bounding box center [421, 202] width 8 height 8
checkbox input "true"
click at [585, 71] on input "text" at bounding box center [619, 77] width 131 height 22
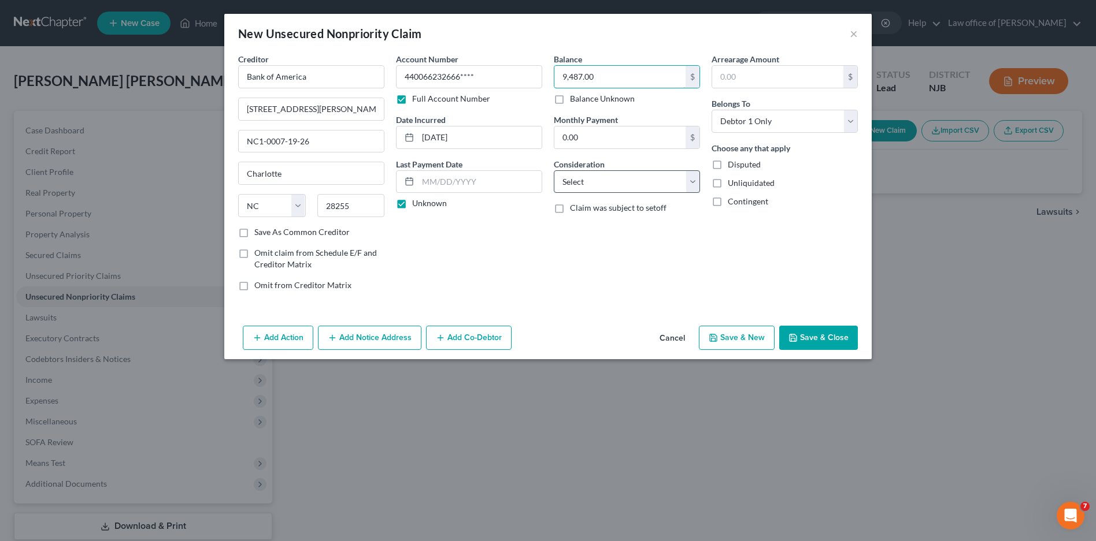
type input "9,487.00"
click at [602, 184] on select "Select Cable / Satellite Services Collection Agency Credit Card Debt Debt Couns…" at bounding box center [627, 181] width 146 height 23
select select "2"
click at [554, 170] on select "Select Cable / Satellite Services Collection Agency Credit Card Debt Debt Couns…" at bounding box center [627, 181] width 146 height 23
click at [728, 182] on label "Unliquidated" at bounding box center [751, 183] width 47 height 12
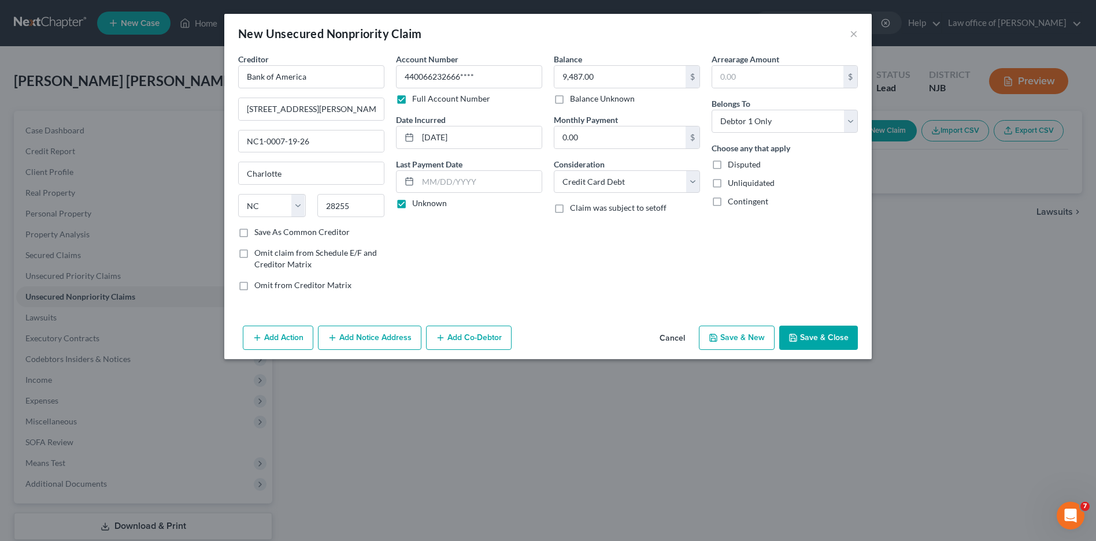
click at [732, 182] on input "Unliquidated" at bounding box center [736, 181] width 8 height 8
checkbox input "true"
click at [736, 333] on button "Save & New" at bounding box center [737, 338] width 76 height 24
select select "0"
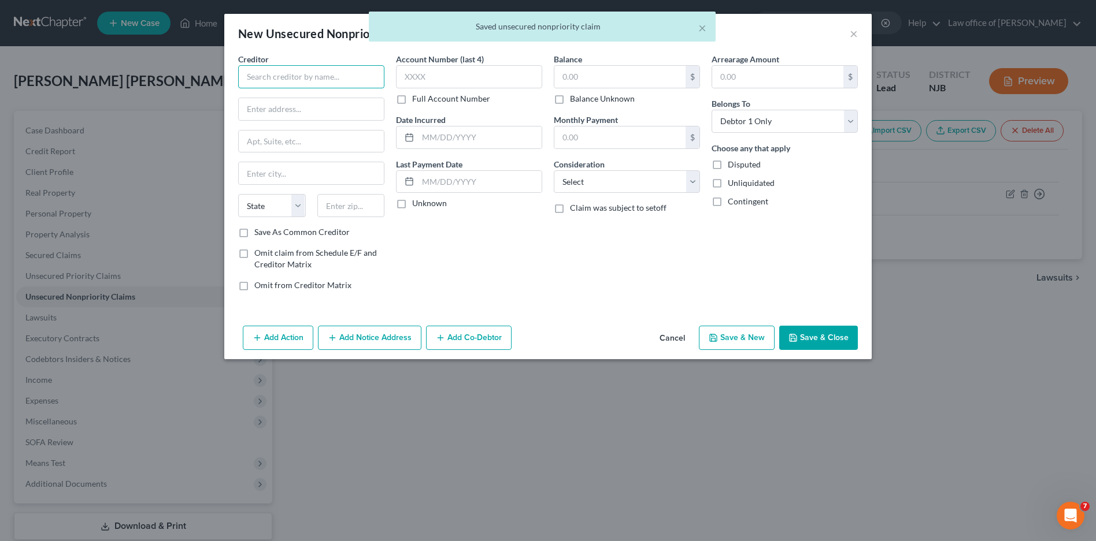
click at [272, 77] on input "text" at bounding box center [311, 76] width 146 height 23
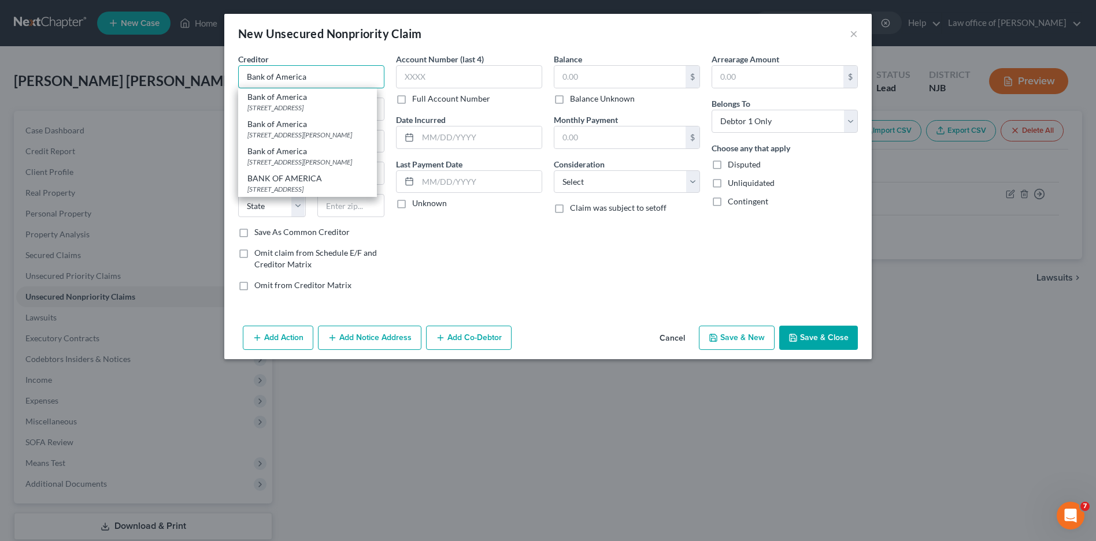
type input "Bank of America"
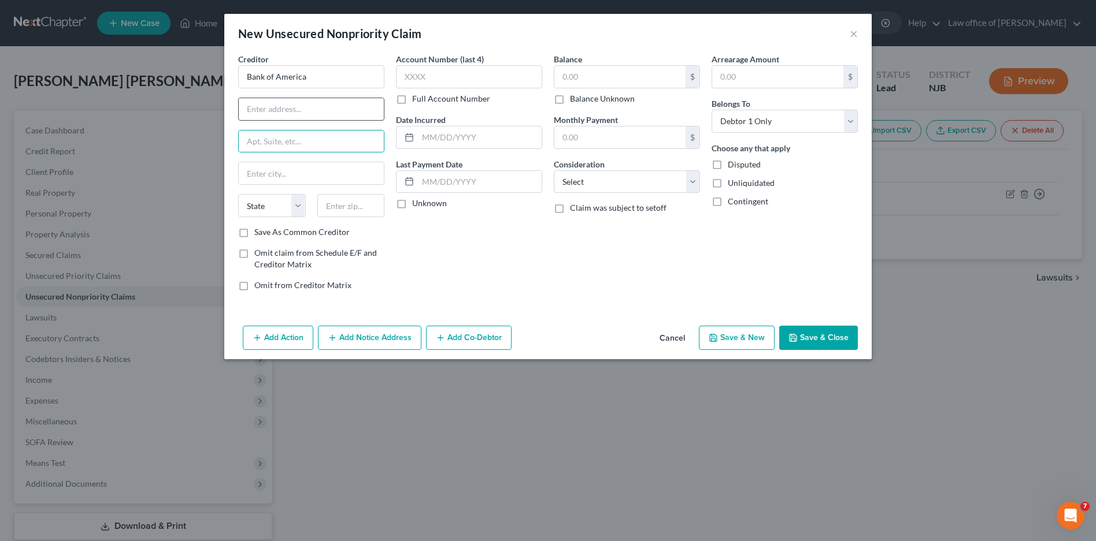
click at [314, 115] on input "text" at bounding box center [311, 109] width 145 height 22
type input "N"
type input "100 N. Tryon St."
type input "NC1-0007-19-26"
type input "Charlotte"
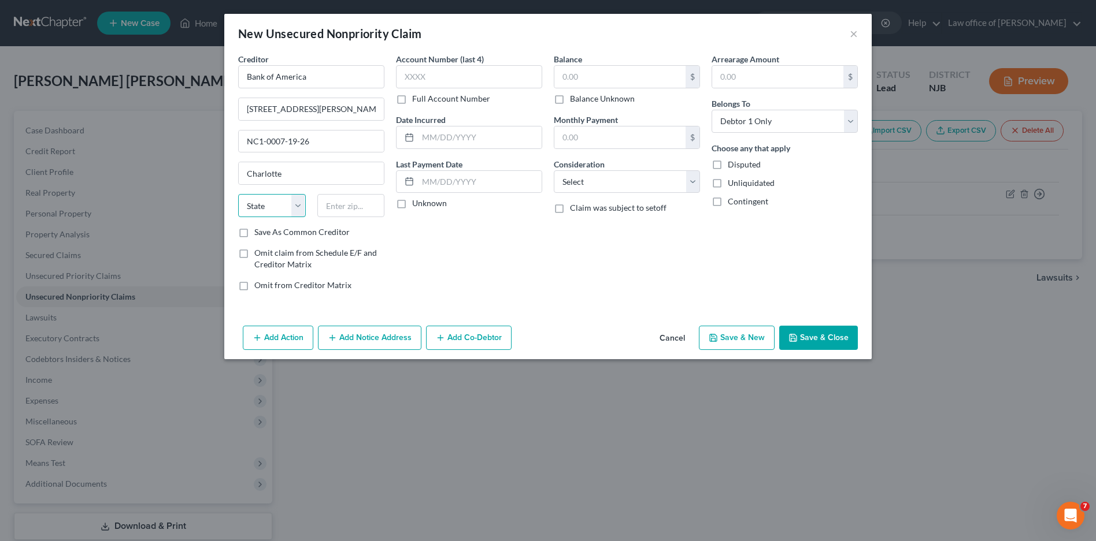
select select "28"
type input "28255"
click at [412, 99] on label "Full Account Number" at bounding box center [451, 99] width 78 height 12
click at [417, 99] on input "Full Account Number" at bounding box center [421, 97] width 8 height 8
click at [420, 80] on input "text" at bounding box center [469, 76] width 146 height 23
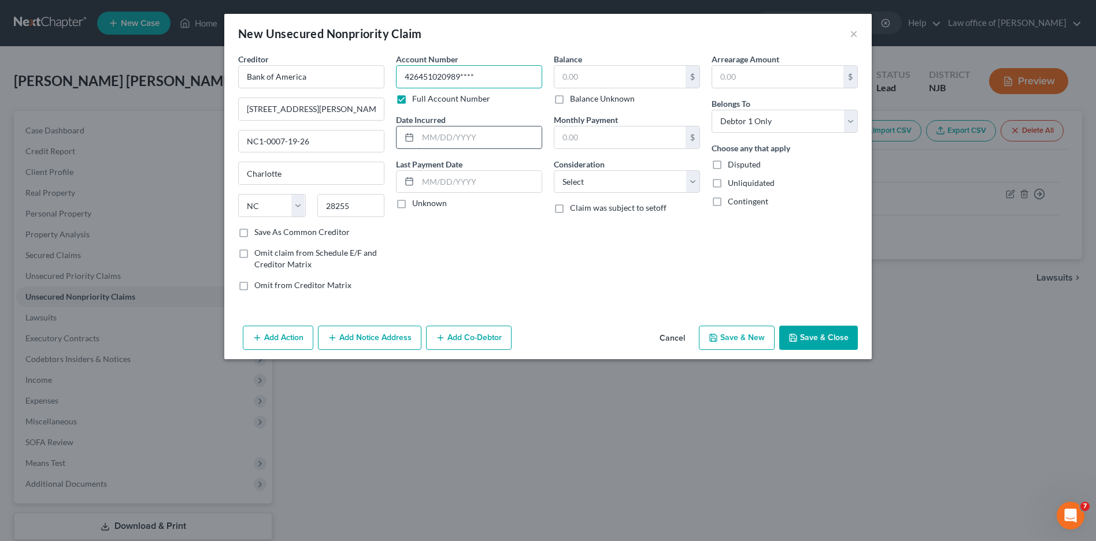
type input "426451020989****"
click at [491, 135] on input "text" at bounding box center [480, 138] width 124 height 22
type input "06/23/2014"
click at [412, 205] on label "Unknown" at bounding box center [429, 204] width 35 height 12
click at [417, 205] on input "Unknown" at bounding box center [421, 202] width 8 height 8
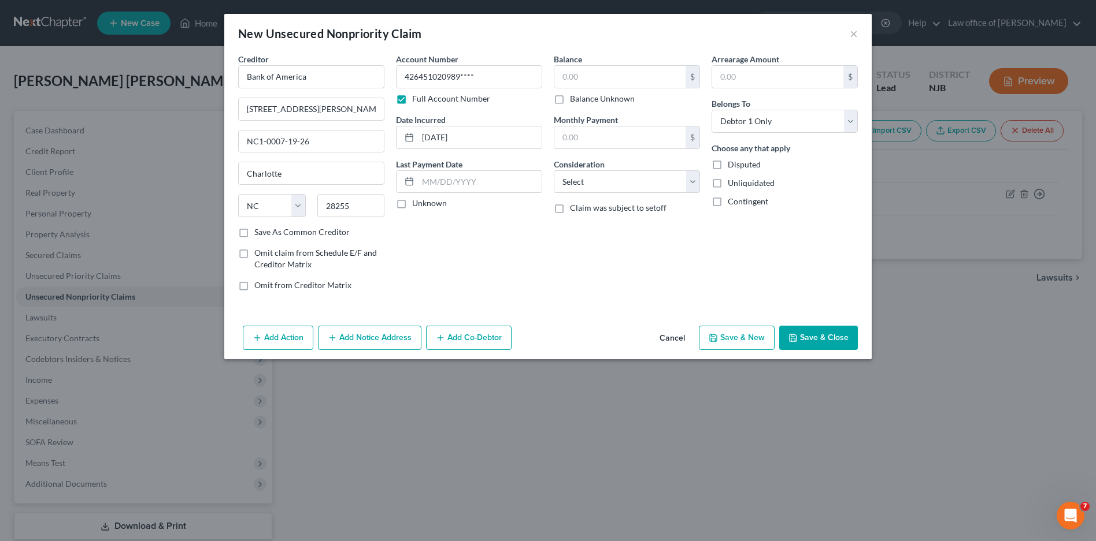
checkbox input "true"
click at [579, 76] on input "text" at bounding box center [619, 77] width 131 height 22
type input "11,742.00"
click at [695, 187] on select "Select Cable / Satellite Services Collection Agency Credit Card Debt Debt Couns…" at bounding box center [627, 181] width 146 height 23
select select "2"
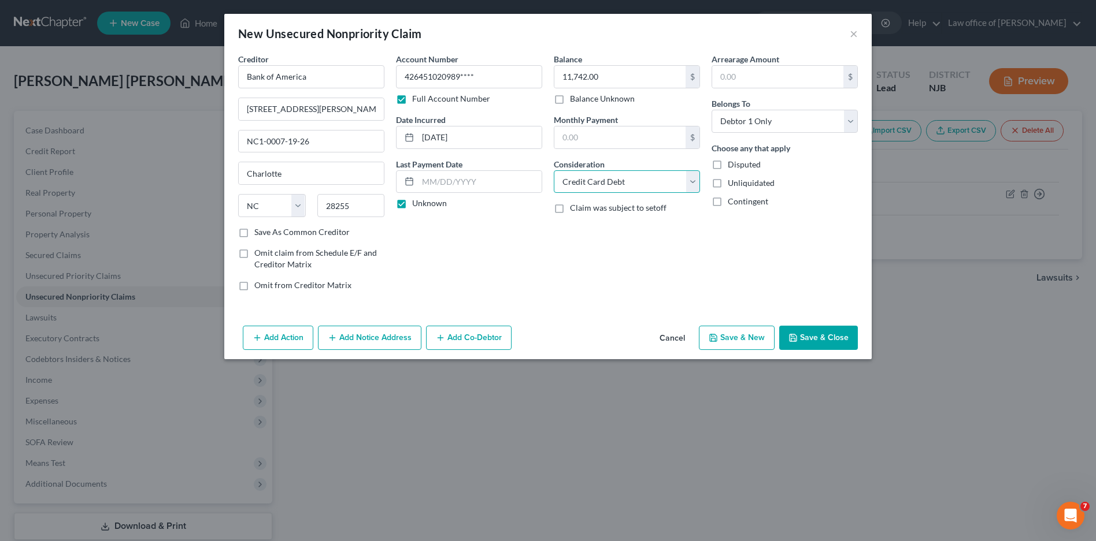
click at [554, 170] on select "Select Cable / Satellite Services Collection Agency Credit Card Debt Debt Couns…" at bounding box center [627, 181] width 146 height 23
click at [728, 182] on label "Unliquidated" at bounding box center [751, 183] width 47 height 12
click at [732, 182] on input "Unliquidated" at bounding box center [736, 181] width 8 height 8
checkbox input "true"
click at [729, 340] on button "Save & New" at bounding box center [737, 338] width 76 height 24
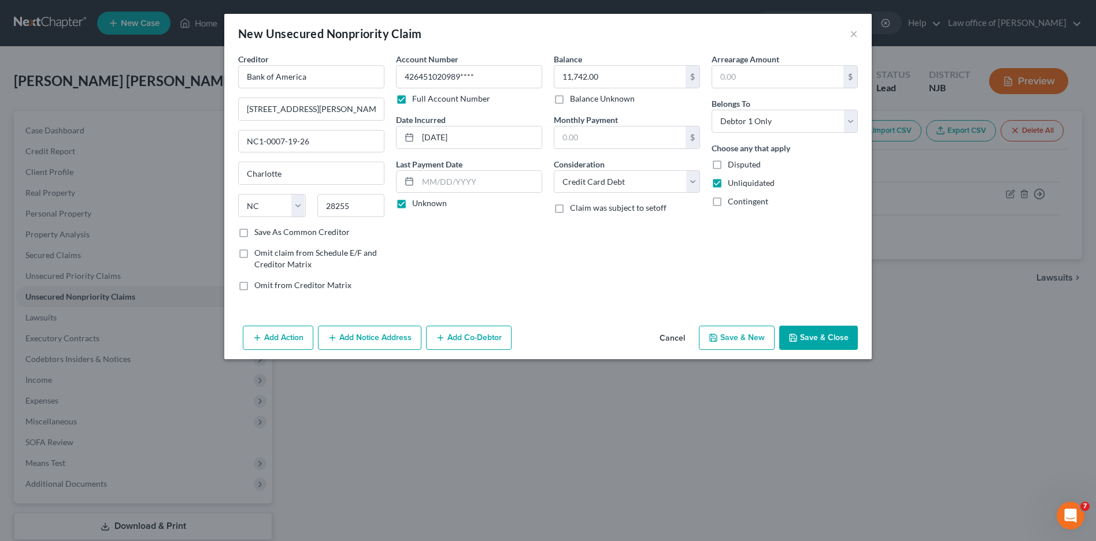
select select "0"
type input "0.00"
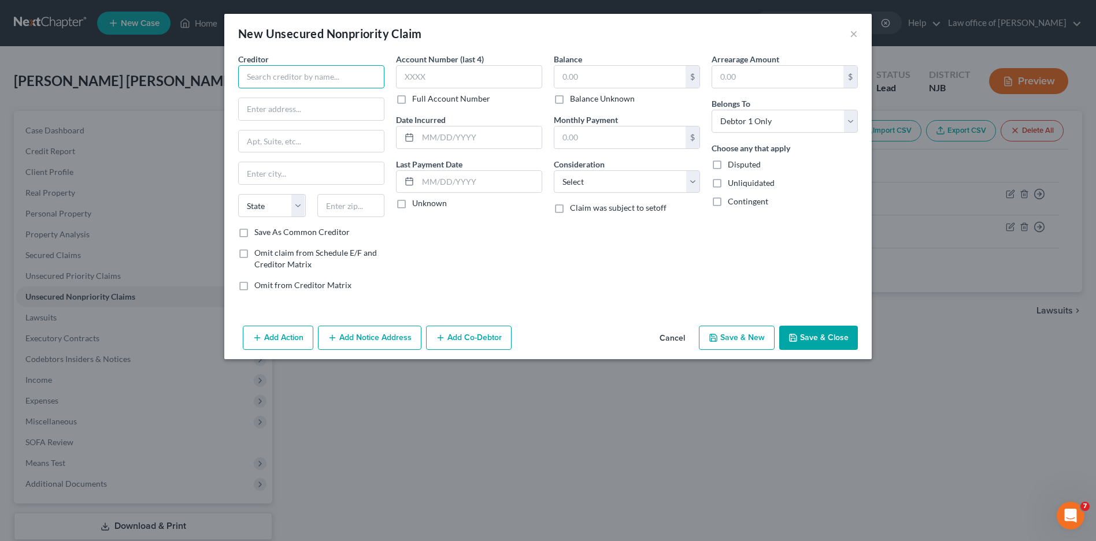
click at [257, 78] on input "text" at bounding box center [311, 76] width 146 height 23
type input "Credit Acceptance Corp"
type input "PO BOX 5070"
type input "Southfield"
select select "23"
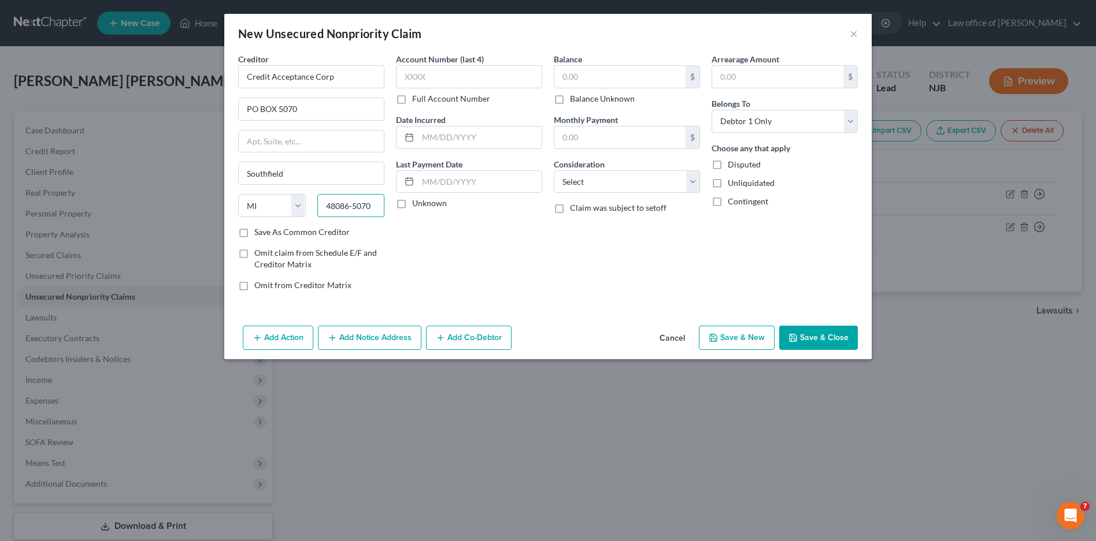
type input "48086-5070"
click at [412, 101] on label "Full Account Number" at bounding box center [451, 99] width 78 height 12
click at [417, 101] on input "Full Account Number" at bounding box center [421, 97] width 8 height 8
click at [424, 79] on input "text" at bounding box center [469, 76] width 146 height 23
type input "10702****"
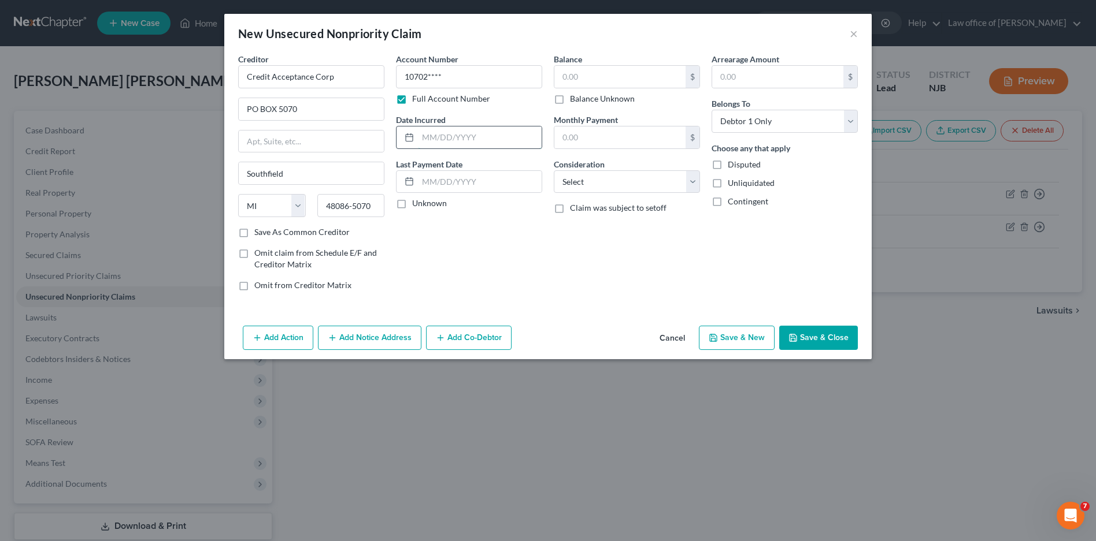
click at [429, 139] on input "text" at bounding box center [480, 138] width 124 height 22
type input "09/17/2022"
click at [431, 180] on input "text" at bounding box center [480, 182] width 124 height 22
type input "839.00"
click at [583, 73] on input "text" at bounding box center [619, 77] width 131 height 22
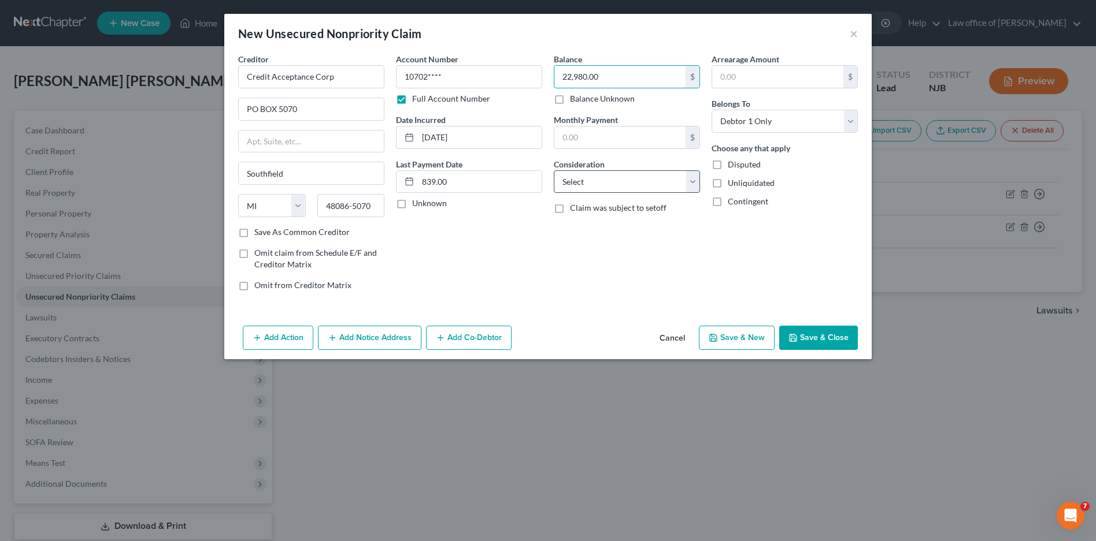
type input "22,980.00"
click at [690, 183] on select "Select Cable / Satellite Services Collection Agency Credit Card Debt Debt Couns…" at bounding box center [627, 181] width 146 height 23
select select "10"
click at [554, 170] on select "Select Cable / Satellite Services Collection Agency Credit Card Debt Debt Couns…" at bounding box center [627, 181] width 146 height 23
click at [728, 178] on label "Unliquidated" at bounding box center [751, 183] width 47 height 12
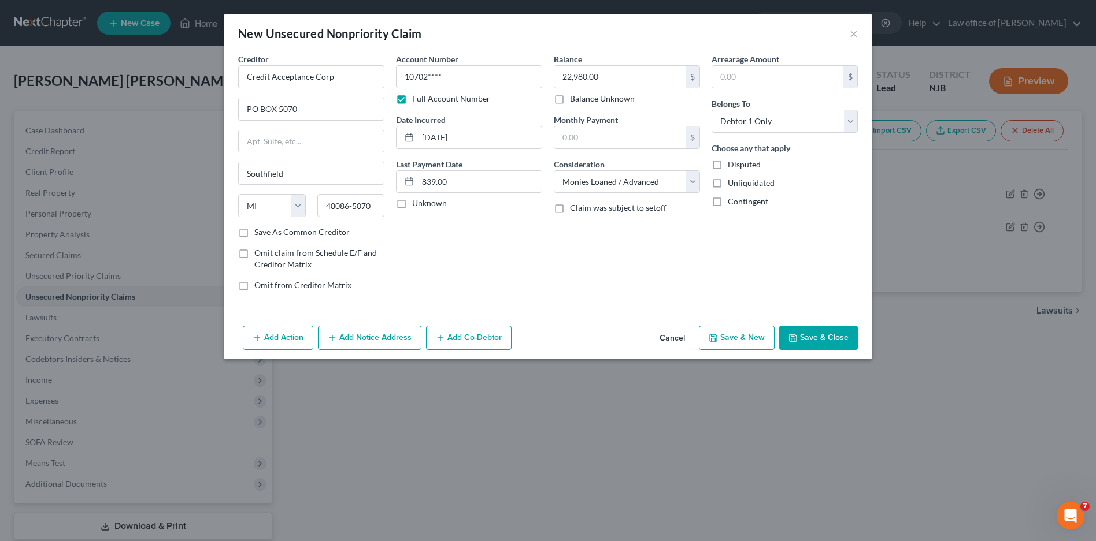
click at [732, 178] on input "Unliquidated" at bounding box center [736, 181] width 8 height 8
checkbox input "true"
click at [738, 335] on button "Save & New" at bounding box center [737, 338] width 76 height 24
drag, startPoint x: 454, startPoint y: 184, endPoint x: 369, endPoint y: 157, distance: 89.9
click at [369, 157] on div "Creditor * Credit Acceptance Corp PO BOX 5070 Southfield State AL AK AR AZ CA C…" at bounding box center [547, 176] width 631 height 247
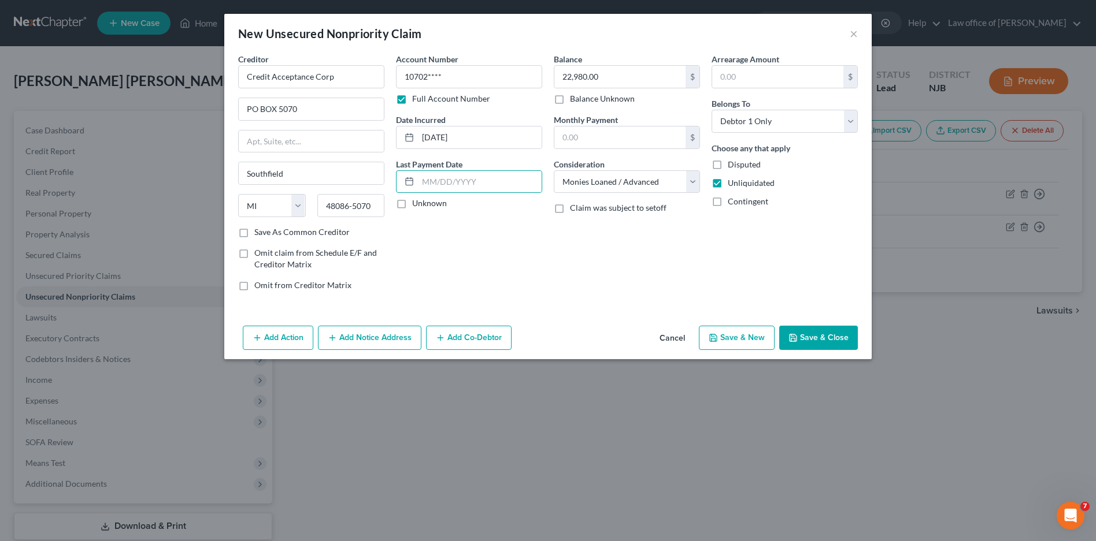
click at [412, 203] on label "Unknown" at bounding box center [429, 204] width 35 height 12
click at [417, 203] on input "Unknown" at bounding box center [421, 202] width 8 height 8
checkbox input "true"
click at [751, 344] on button "Save & New" at bounding box center [737, 338] width 76 height 24
select select "0"
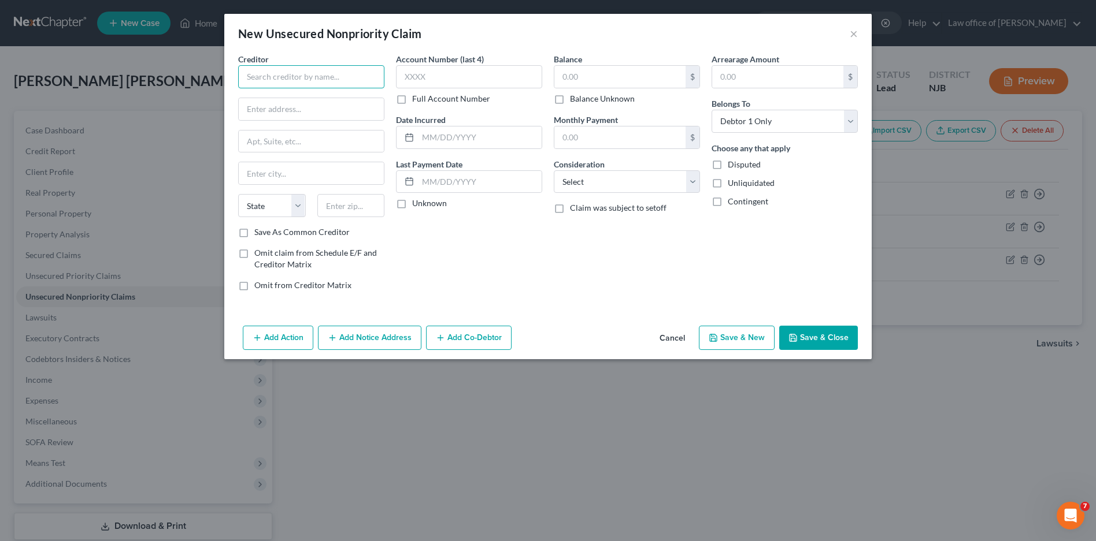
click at [251, 75] on input "text" at bounding box center [311, 76] width 146 height 23
type input "Aldous and Associates"
type input "p"
type input "PO BOX 171374"
type input "h"
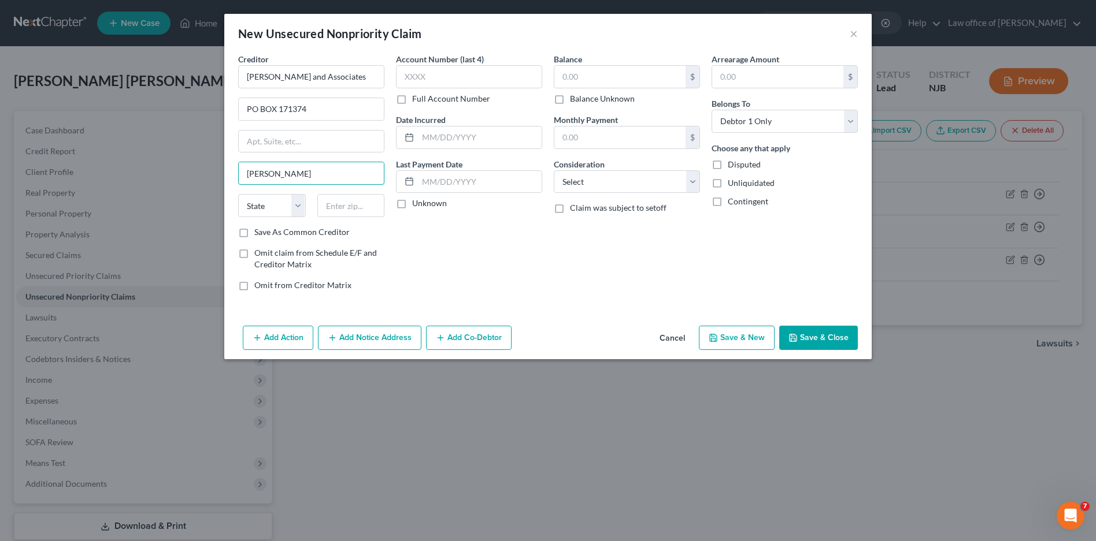
type input "HOLLADAY"
select select "46"
type input "84117"
click at [412, 99] on label "Full Account Number" at bounding box center [451, 99] width 78 height 12
click at [417, 99] on input "Full Account Number" at bounding box center [421, 97] width 8 height 8
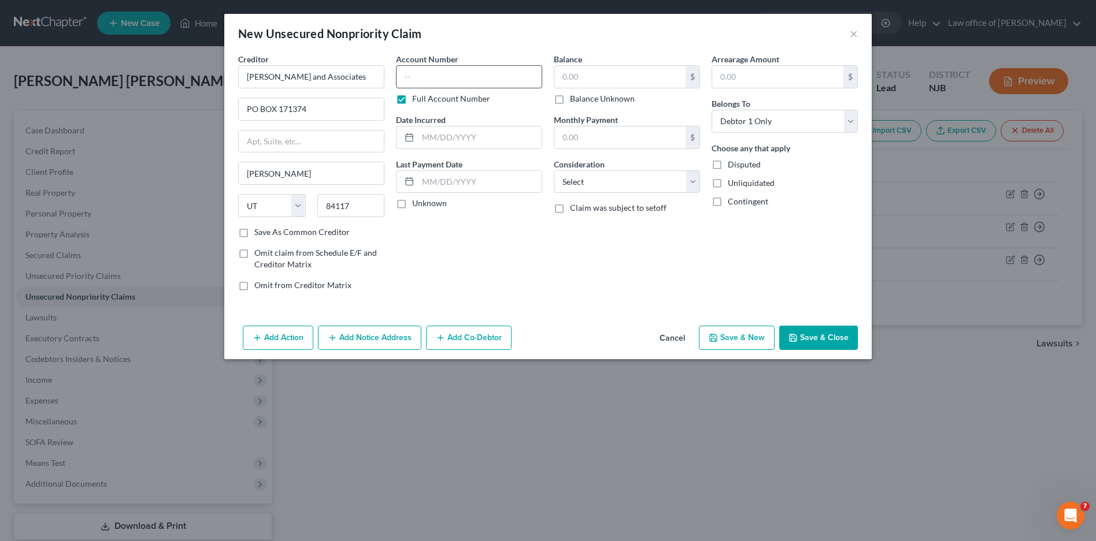
type input "Salt Lake City"
click at [409, 76] on input "text" at bounding box center [469, 76] width 146 height 23
type input "40672**"
click at [422, 120] on label "Date Incurred" at bounding box center [421, 120] width 50 height 12
drag, startPoint x: 432, startPoint y: 139, endPoint x: 457, endPoint y: 141, distance: 25.0
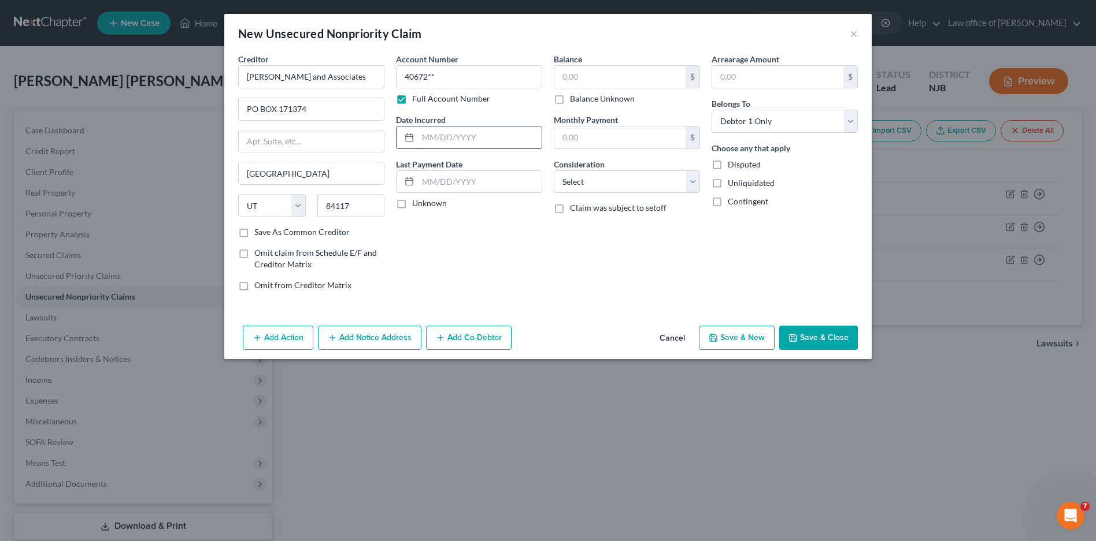
click at [432, 139] on input "text" at bounding box center [480, 138] width 124 height 22
type input "01/17/2025"
click at [412, 204] on label "Unknown" at bounding box center [429, 204] width 35 height 12
click at [417, 204] on input "Unknown" at bounding box center [421, 202] width 8 height 8
checkbox input "true"
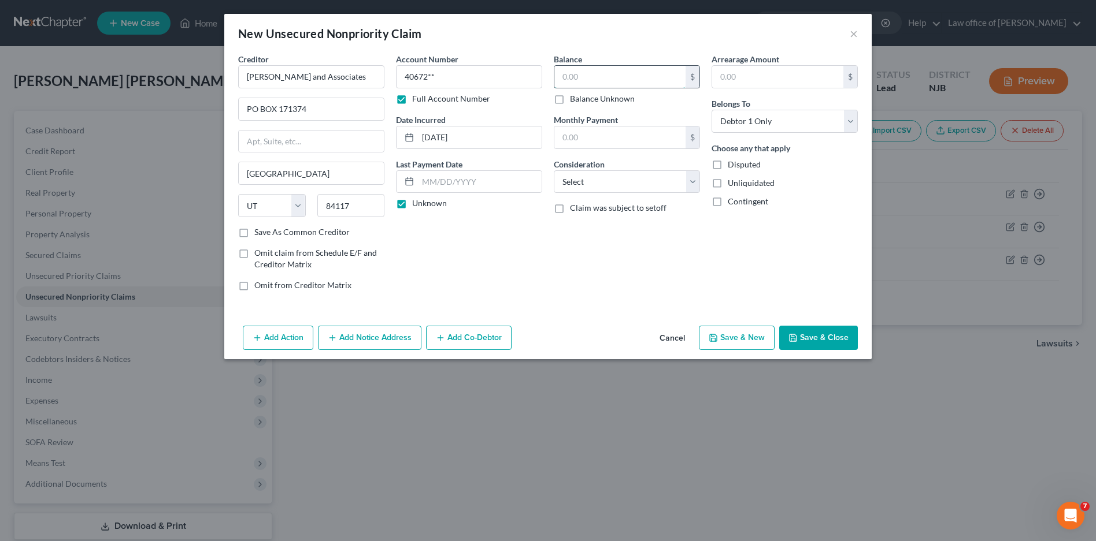
click at [577, 71] on input "text" at bounding box center [619, 77] width 131 height 22
type input "108.00"
click at [694, 183] on select "Select Cable / Satellite Services Collection Agency Credit Card Debt Debt Couns…" at bounding box center [627, 181] width 146 height 23
select select "1"
click at [554, 170] on select "Select Cable / Satellite Services Collection Agency Credit Card Debt Debt Couns…" at bounding box center [627, 181] width 146 height 23
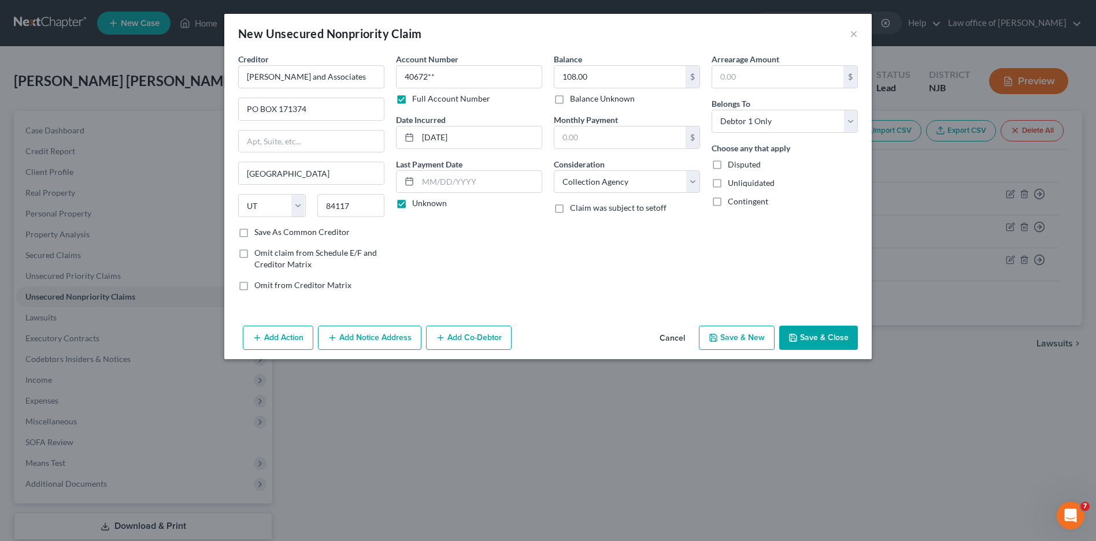
click at [728, 180] on label "Unliquidated" at bounding box center [751, 183] width 47 height 12
click at [732, 180] on input "Unliquidated" at bounding box center [736, 181] width 8 height 8
checkbox input "true"
click at [731, 338] on button "Save & New" at bounding box center [737, 338] width 76 height 24
type input "0.00"
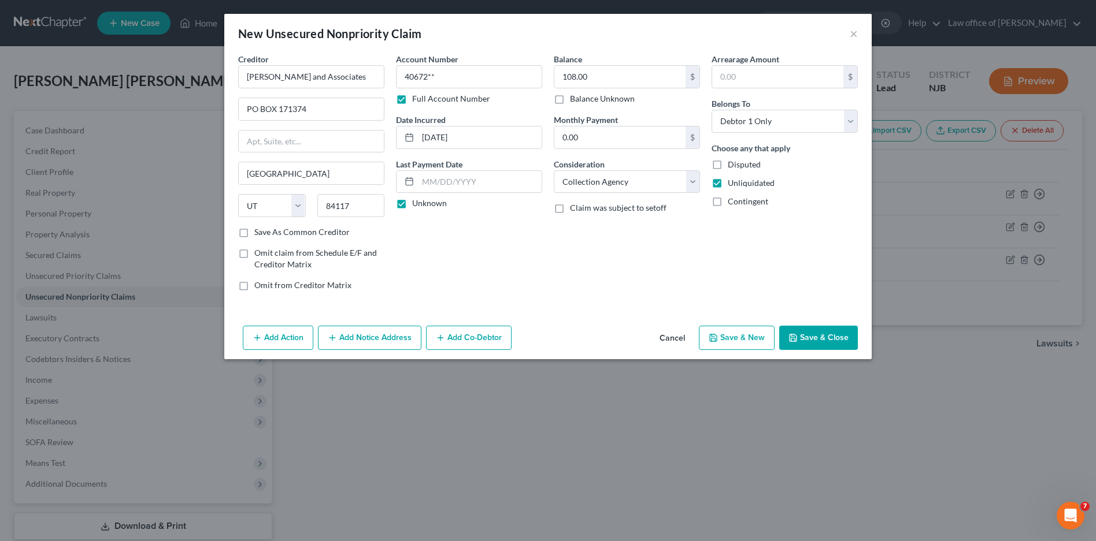
select select "0"
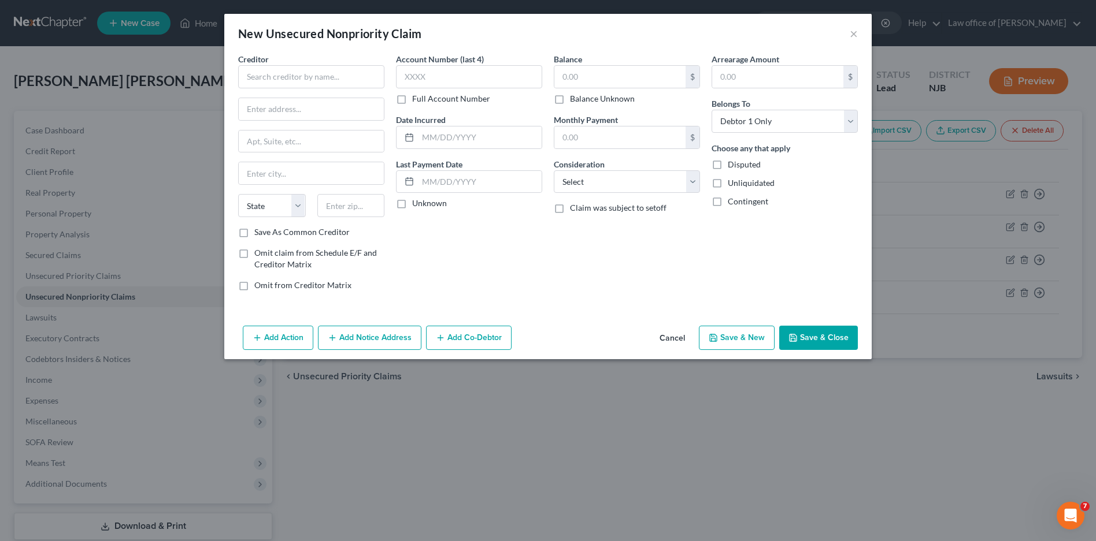
click at [678, 339] on button "Cancel" at bounding box center [672, 338] width 44 height 23
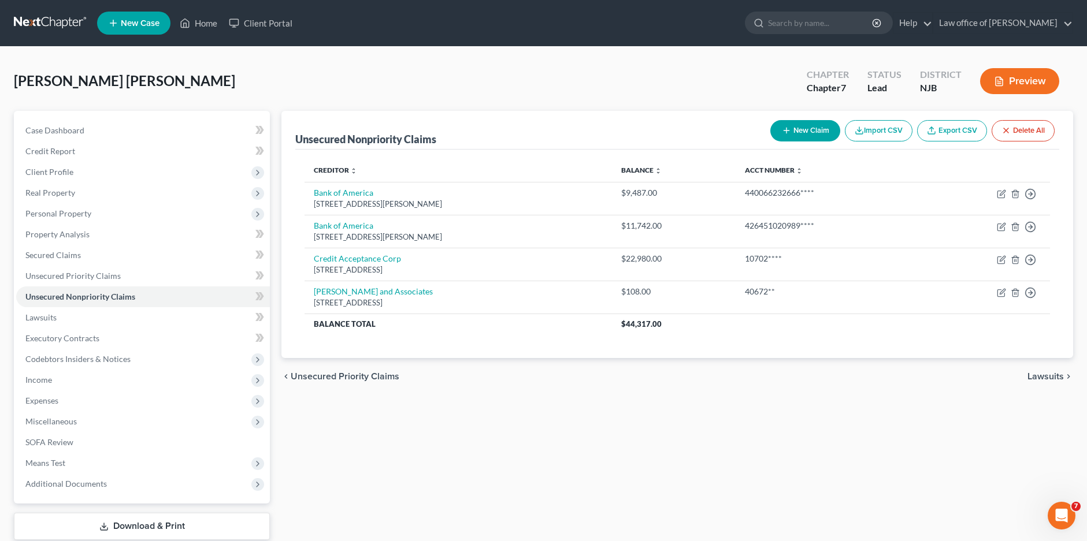
click at [1044, 379] on span "Lawsuits" at bounding box center [1046, 376] width 36 height 9
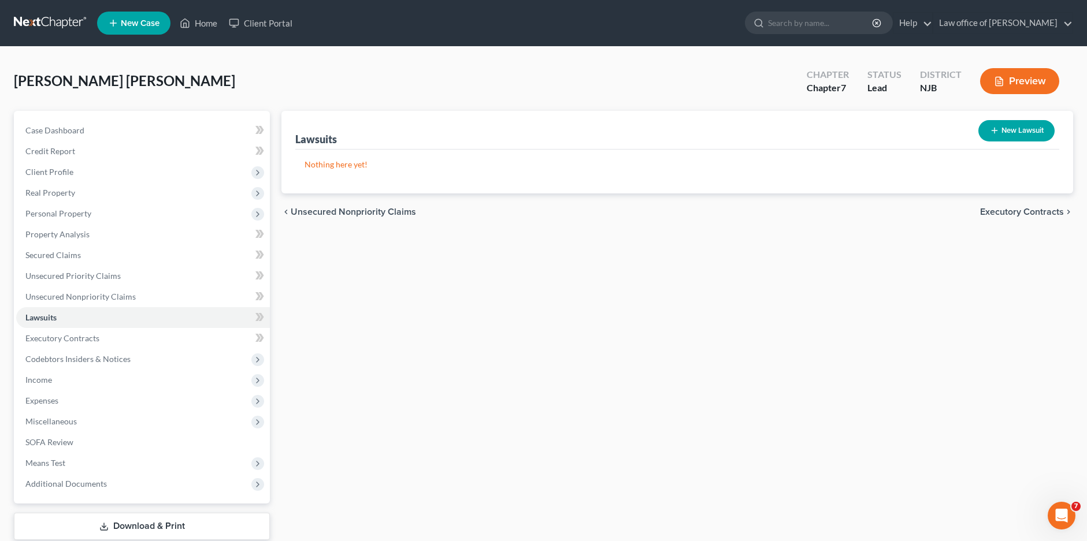
click at [1000, 129] on button "New Lawsuit" at bounding box center [1016, 130] width 76 height 21
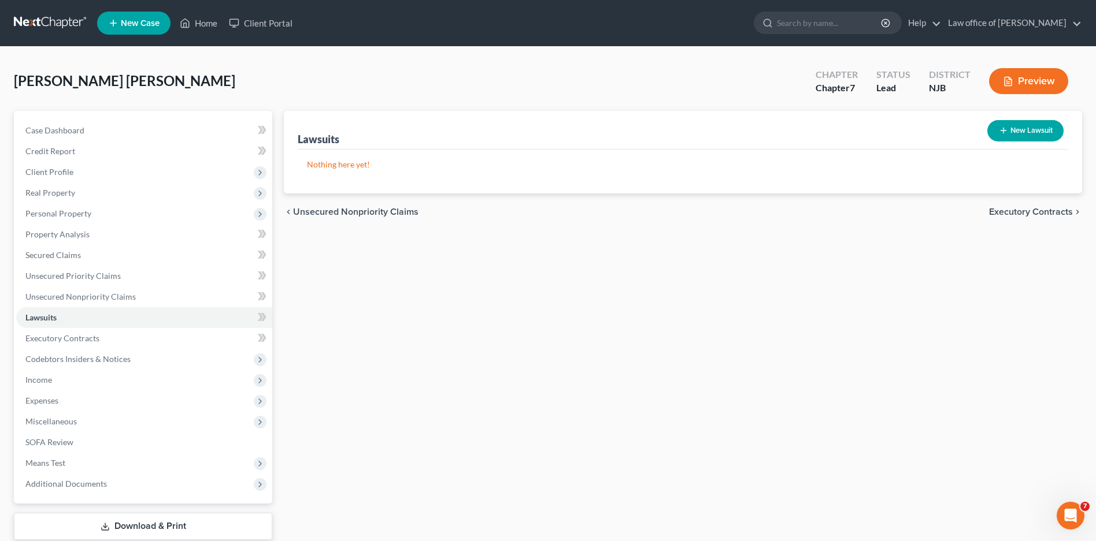
select select "0"
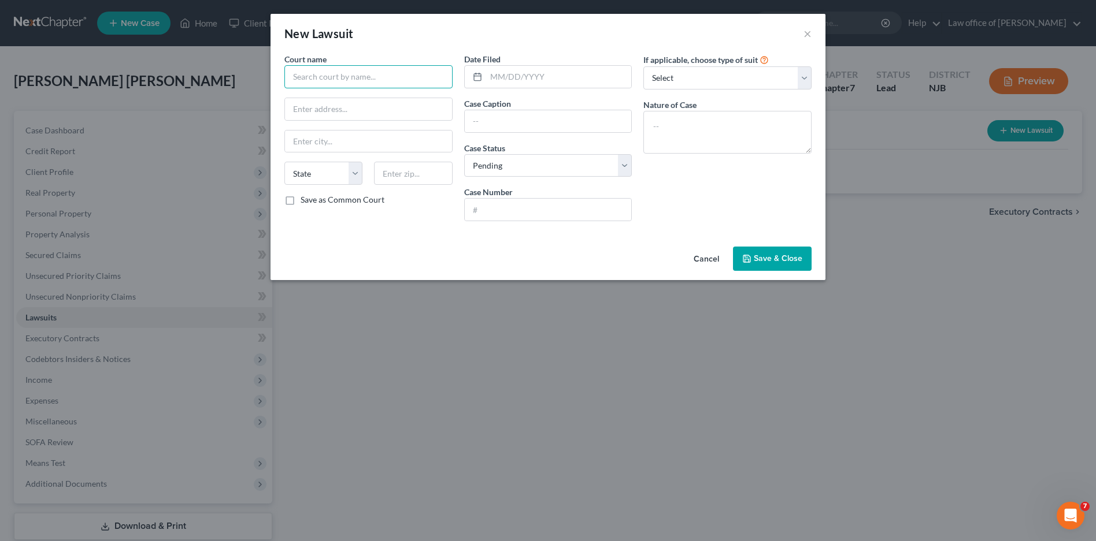
click at [345, 69] on input "text" at bounding box center [368, 76] width 168 height 23
type input "s"
type input "S"
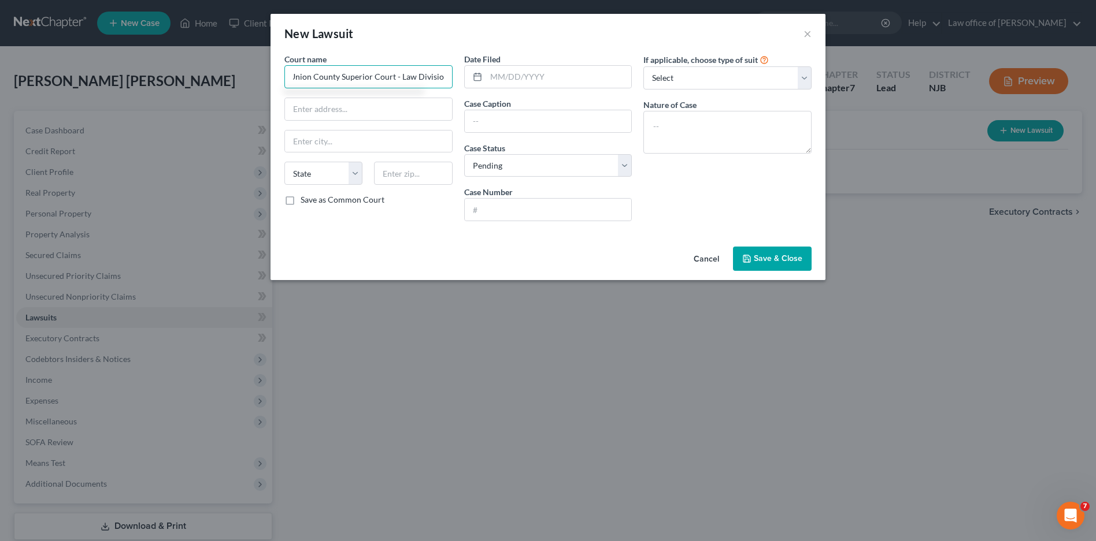
type input "Union County Superior Court - Law Division"
type input "2 Broad St."
type input "Elizabeth"
click at [357, 175] on select "State AL AK AR AZ CA CO CT DE DC FL GA GU HI ID IL IN IA KS KY LA ME MD MA MI M…" at bounding box center [323, 173] width 78 height 23
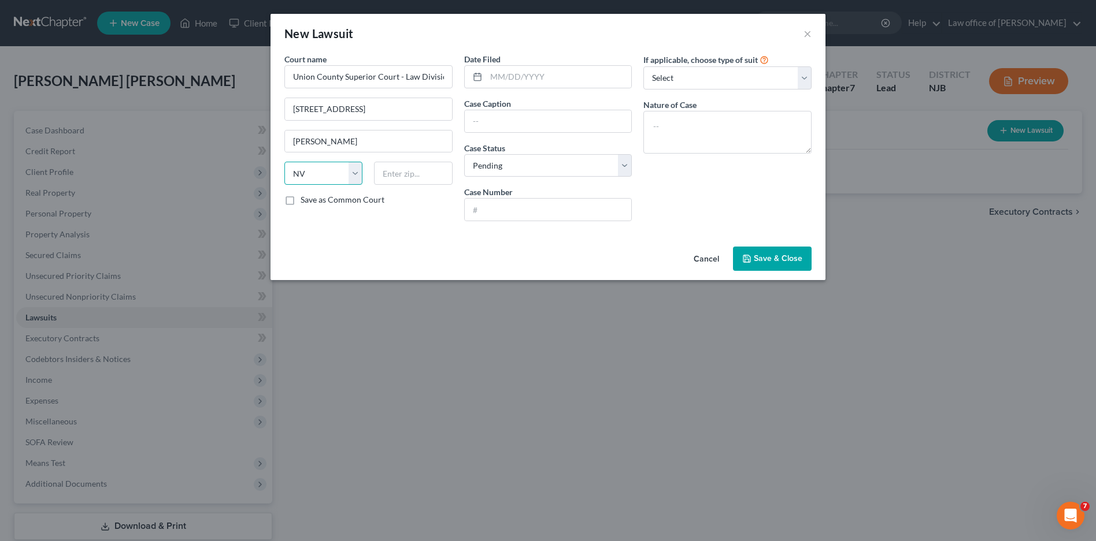
select select "33"
click at [284, 162] on select "State AL AK AR AZ CA CO CT DE DC FL GA GU HI ID IL IN IA KS KY LA ME MD MA MI M…" at bounding box center [323, 173] width 78 height 23
click at [397, 170] on input "text" at bounding box center [413, 173] width 78 height 23
type input "07201"
click at [505, 81] on input "text" at bounding box center [559, 77] width 146 height 22
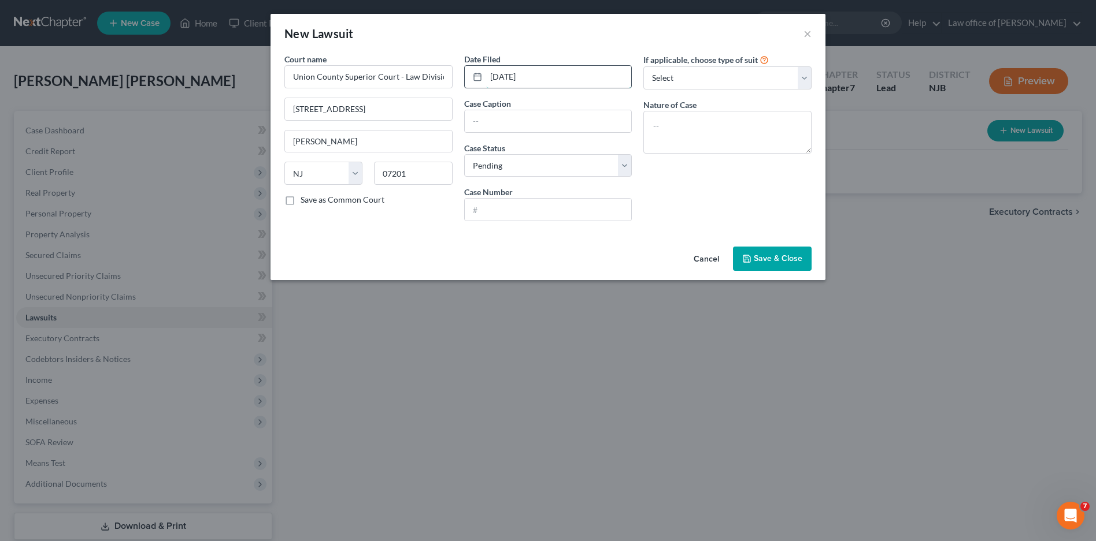
type input "08/12/2025"
type input "Crown Asset Mgmt, LLC, Current Assignee (Finwise Bank)"
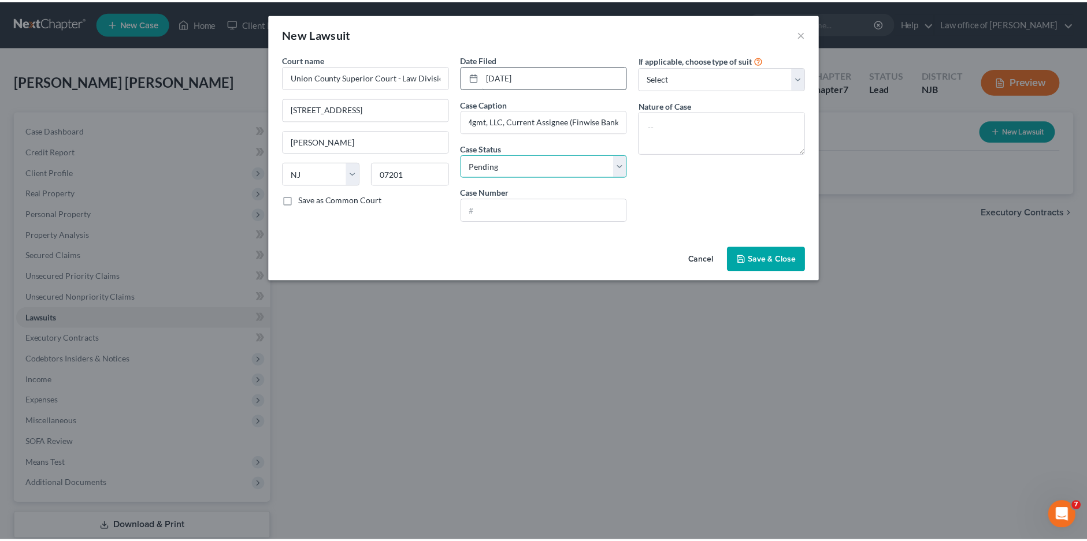
scroll to position [0, 0]
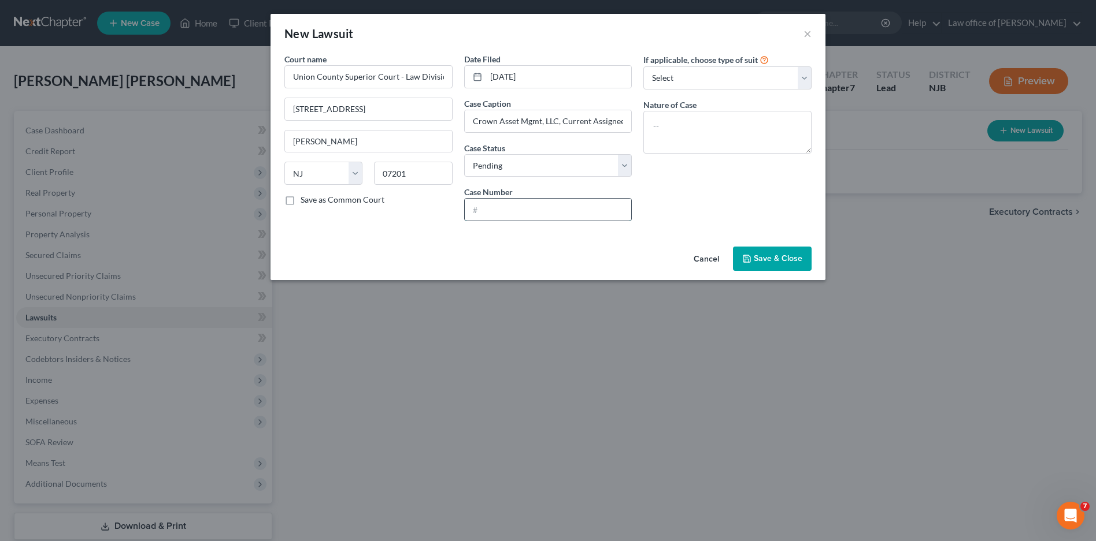
click at [499, 208] on input "text" at bounding box center [548, 210] width 167 height 22
type input "u"
type input "UNN-L-2846-25"
click at [687, 77] on select "Select Repossession Garnishment Foreclosure Attached, Seized, Or Levied Other" at bounding box center [727, 77] width 168 height 23
select select "4"
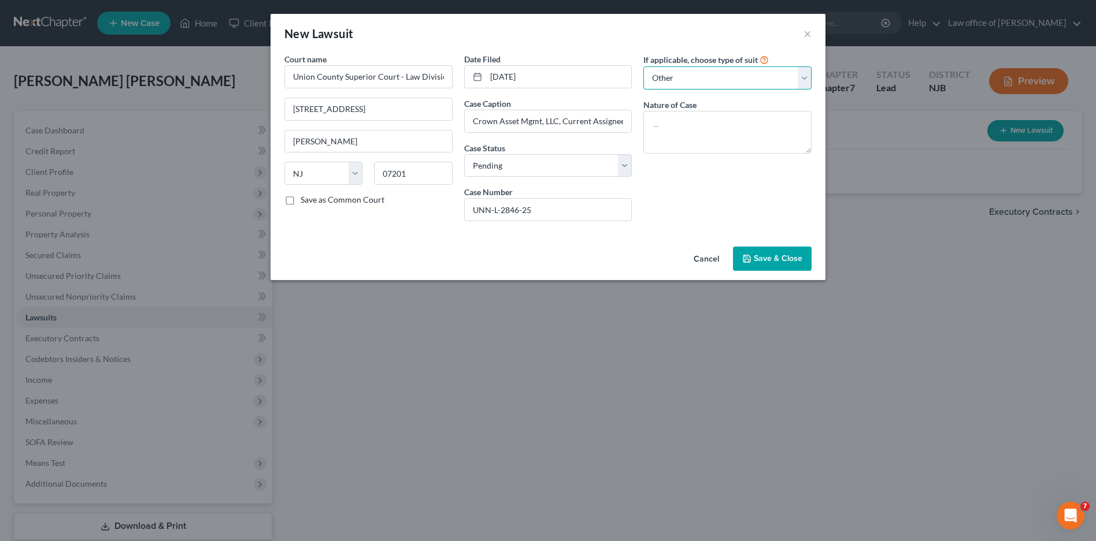
click at [643, 66] on select "Select Repossession Garnishment Foreclosure Attached, Seized, Or Levied Other" at bounding box center [727, 77] width 168 height 23
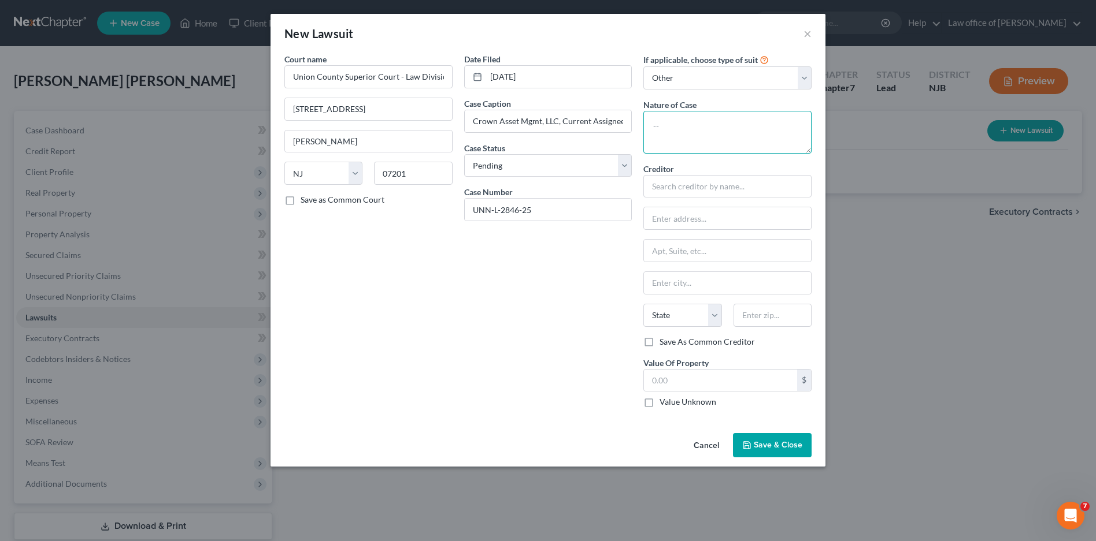
click at [668, 132] on textarea at bounding box center [727, 132] width 168 height 43
type textarea "u"
type textarea "Unpaid account"
click at [675, 188] on input "text" at bounding box center [727, 186] width 168 height 23
type input "Finwise Bank"
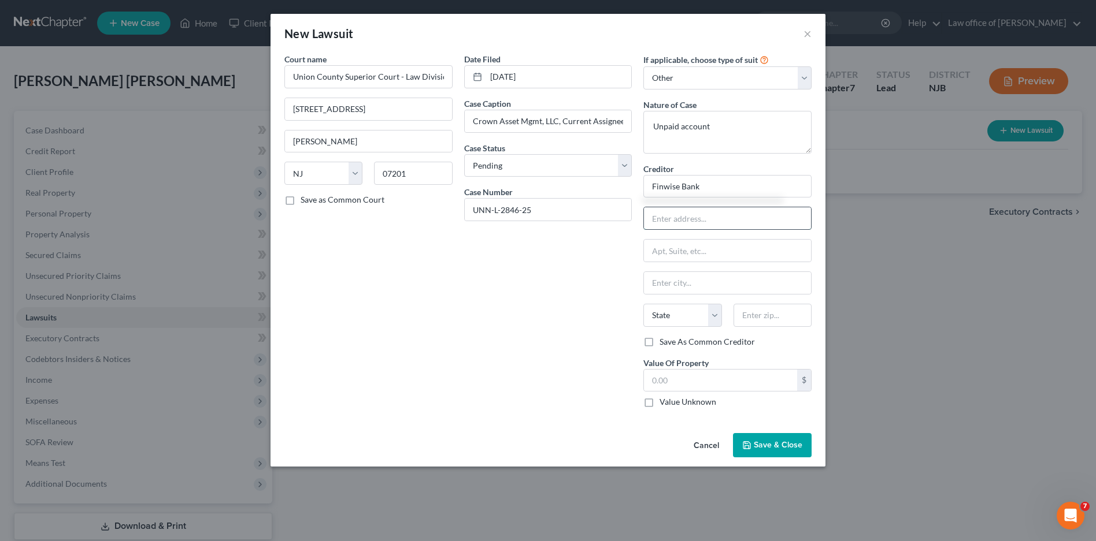
click at [679, 221] on input "text" at bounding box center [727, 218] width 167 height 22
type input "p"
type input "PO BOX 565848"
click at [694, 291] on input "text" at bounding box center [727, 283] width 167 height 22
type input "DALLAS"
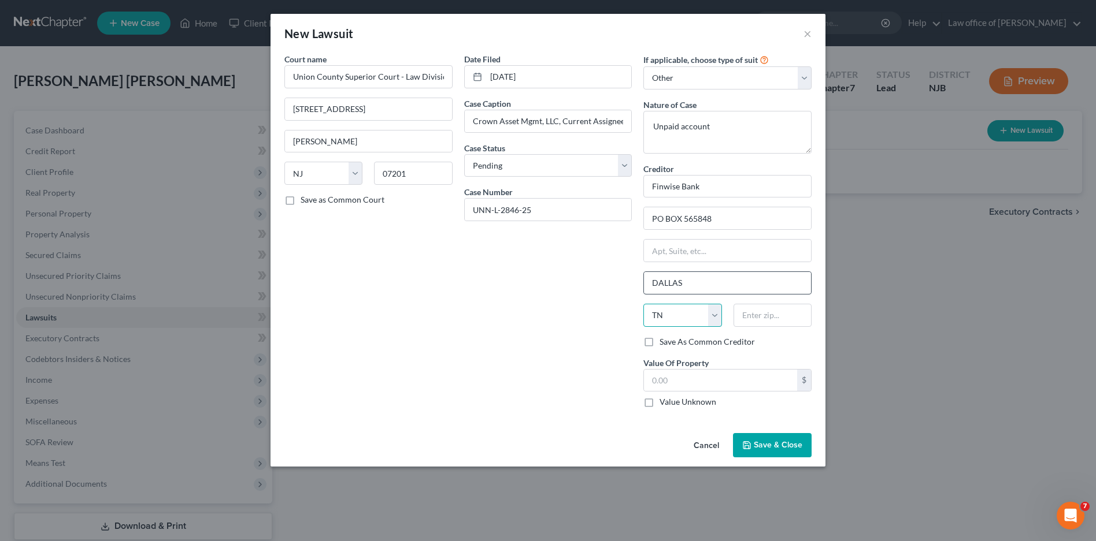
select select "45"
click at [745, 320] on input "text" at bounding box center [772, 315] width 78 height 23
type input "75356"
click at [729, 220] on input "PO BOX 565848" at bounding box center [727, 218] width 167 height 22
type input "Dallas"
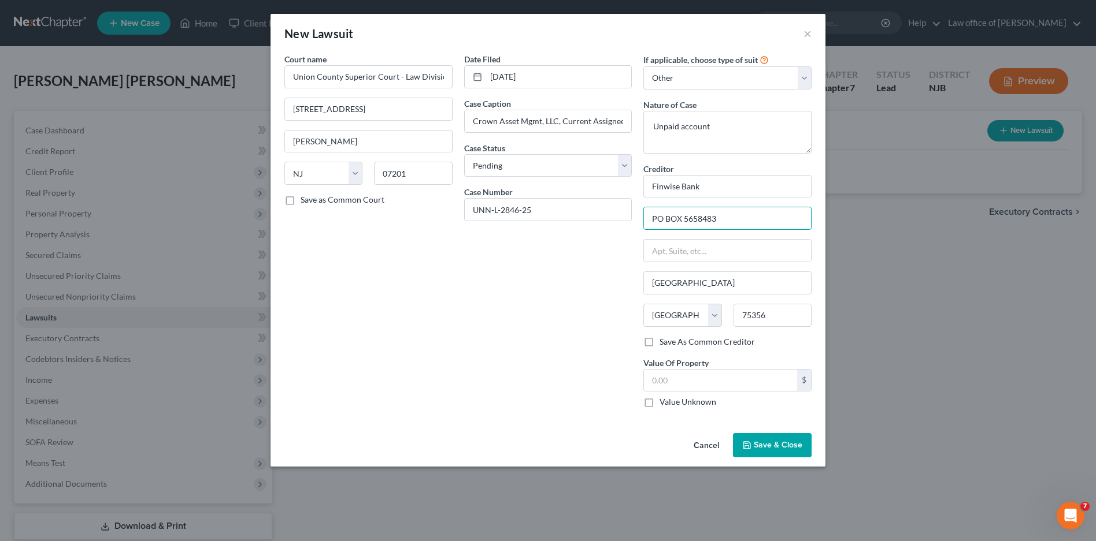
type input "PO BOX 565848"
click at [696, 383] on input "text" at bounding box center [720, 381] width 153 height 22
type input "32,473.09"
click at [793, 441] on span "Save & Close" at bounding box center [778, 445] width 49 height 10
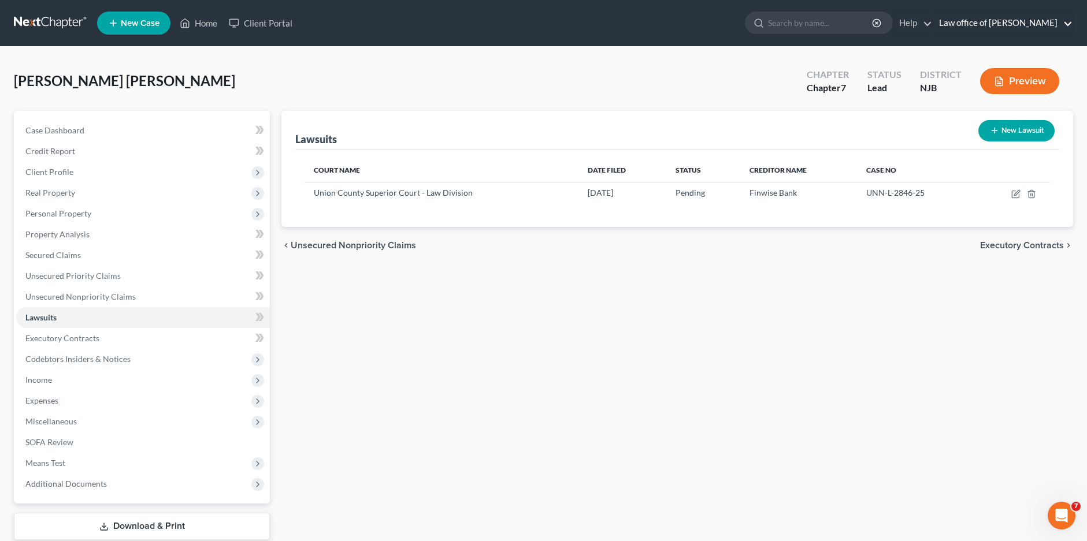
click at [1005, 20] on link "Law office of Elvin Perez" at bounding box center [1002, 23] width 139 height 21
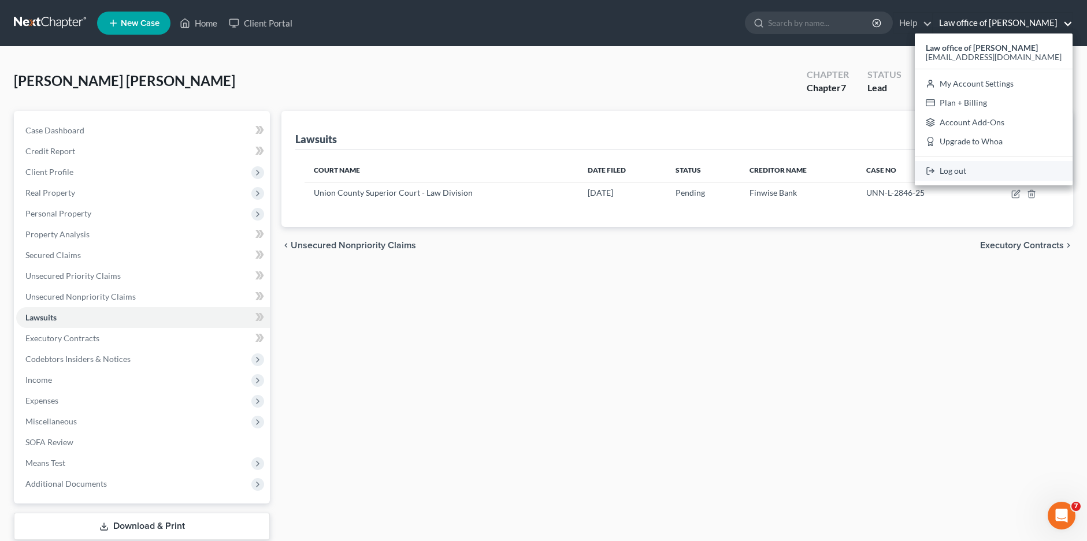
click at [1000, 172] on link "Log out" at bounding box center [994, 171] width 158 height 20
